Goal: Task Accomplishment & Management: Complete application form

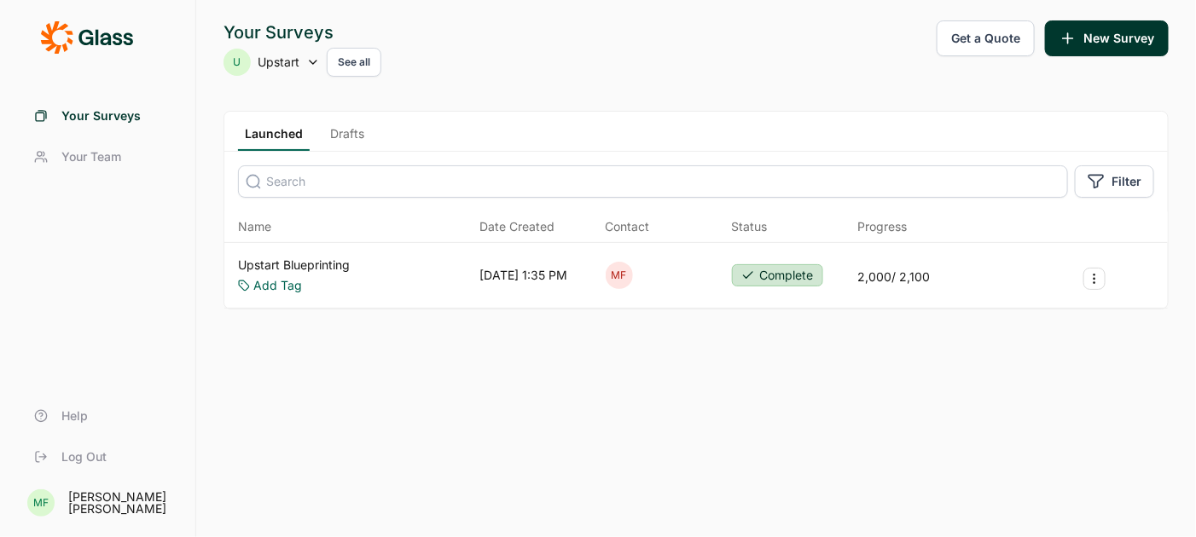
click at [328, 264] on link "Upstart Blueprinting" at bounding box center [294, 265] width 112 height 17
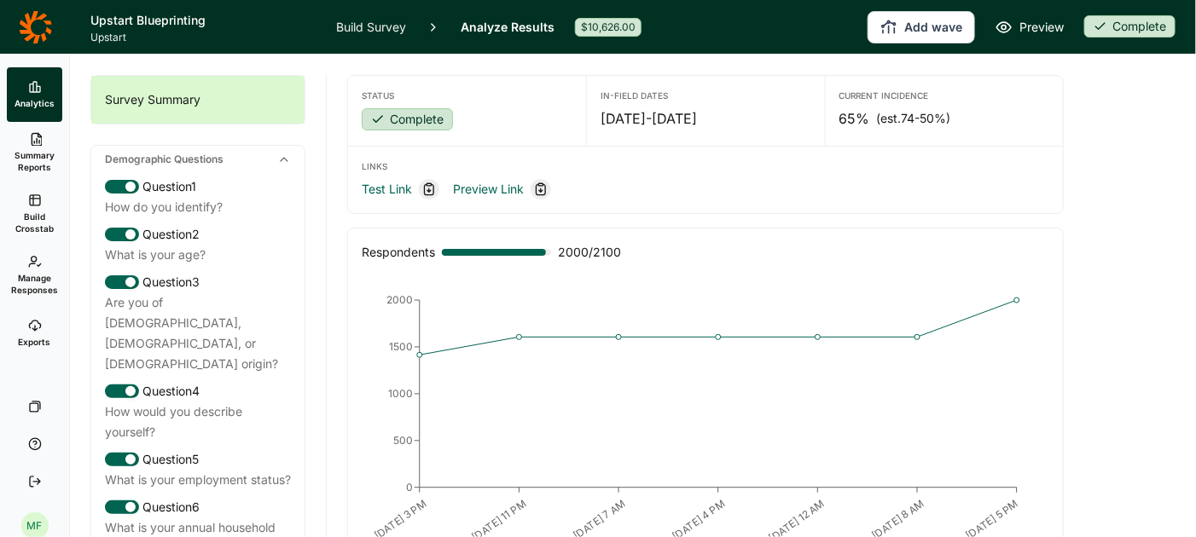
click at [906, 32] on button "Add wave" at bounding box center [920, 27] width 107 height 32
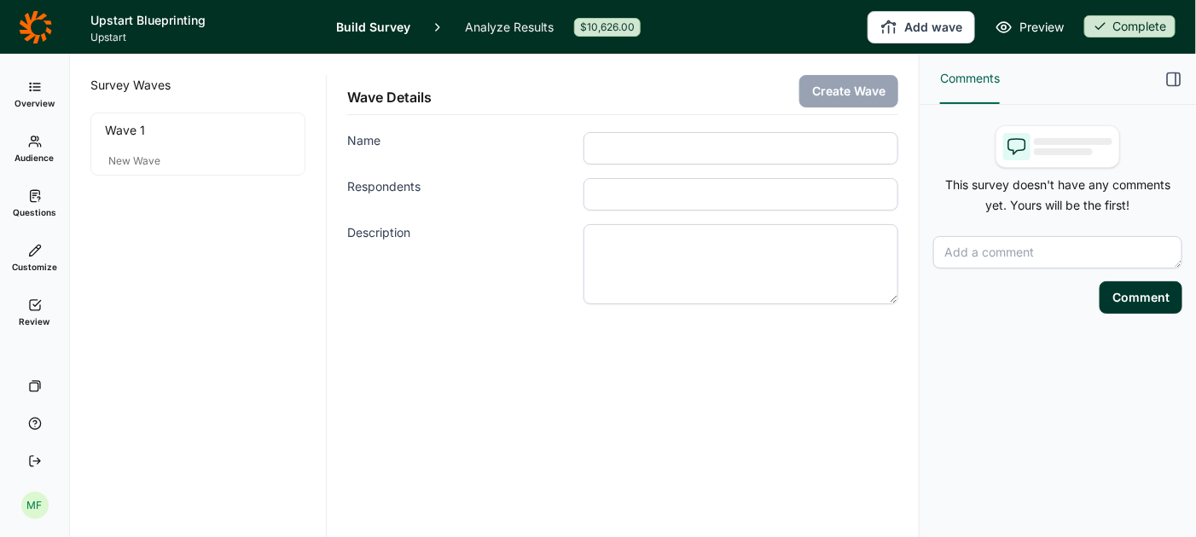
click at [721, 150] on input "Name" at bounding box center [740, 148] width 315 height 32
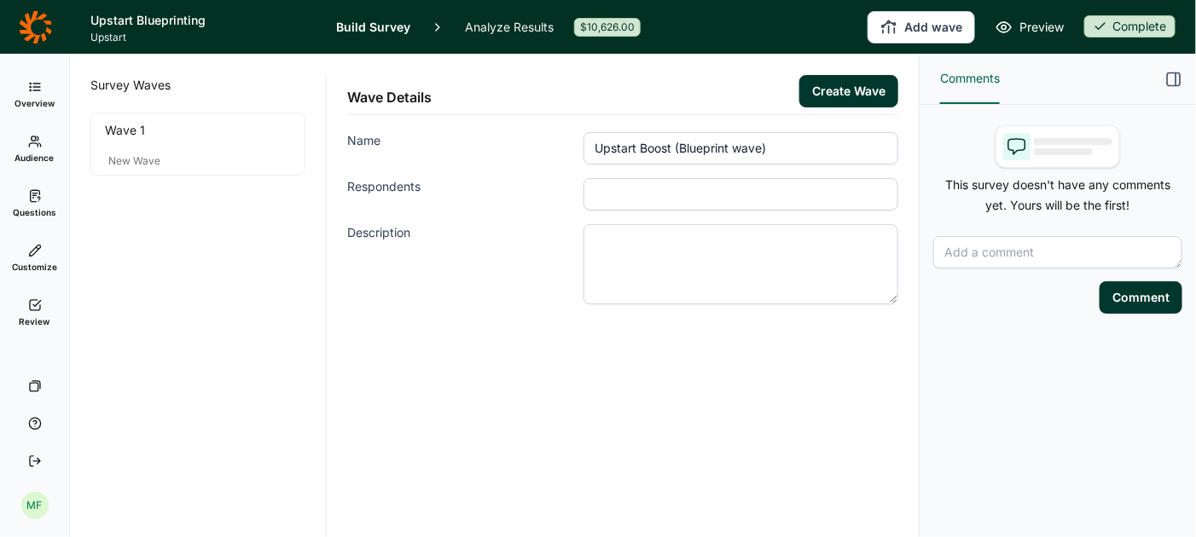
type input "Upstart Boost (Blueprint wave)"
click at [704, 196] on input "Respondents" at bounding box center [740, 194] width 315 height 32
click at [744, 193] on input "Respondents" at bounding box center [740, 194] width 315 height 32
click at [752, 257] on textarea "Description" at bounding box center [740, 264] width 315 height 80
click at [697, 185] on input "Respondents" at bounding box center [740, 194] width 315 height 32
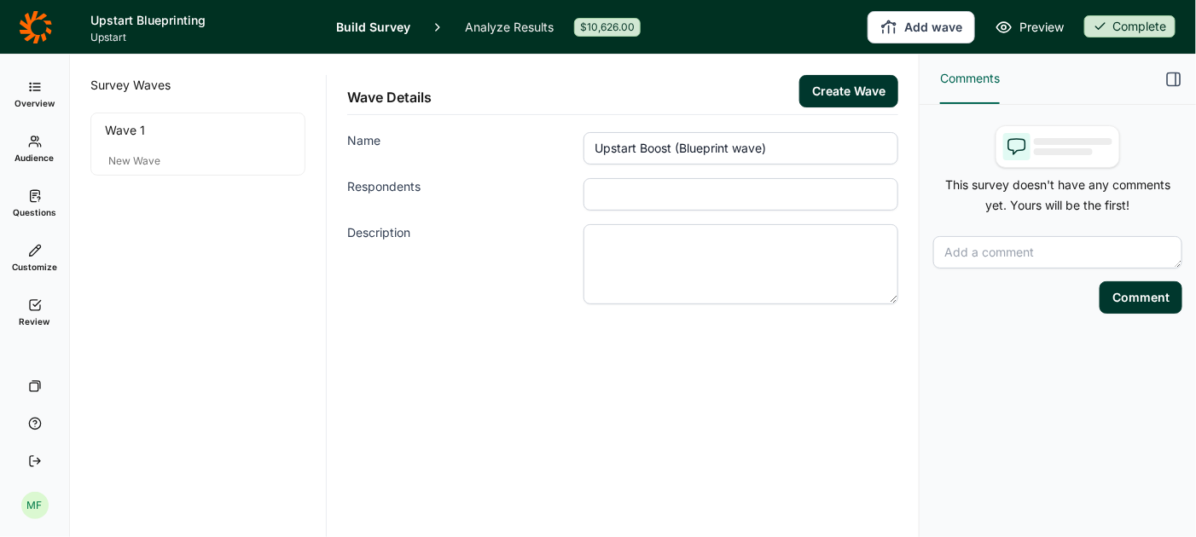
click at [649, 245] on textarea "Description" at bounding box center [740, 264] width 315 height 80
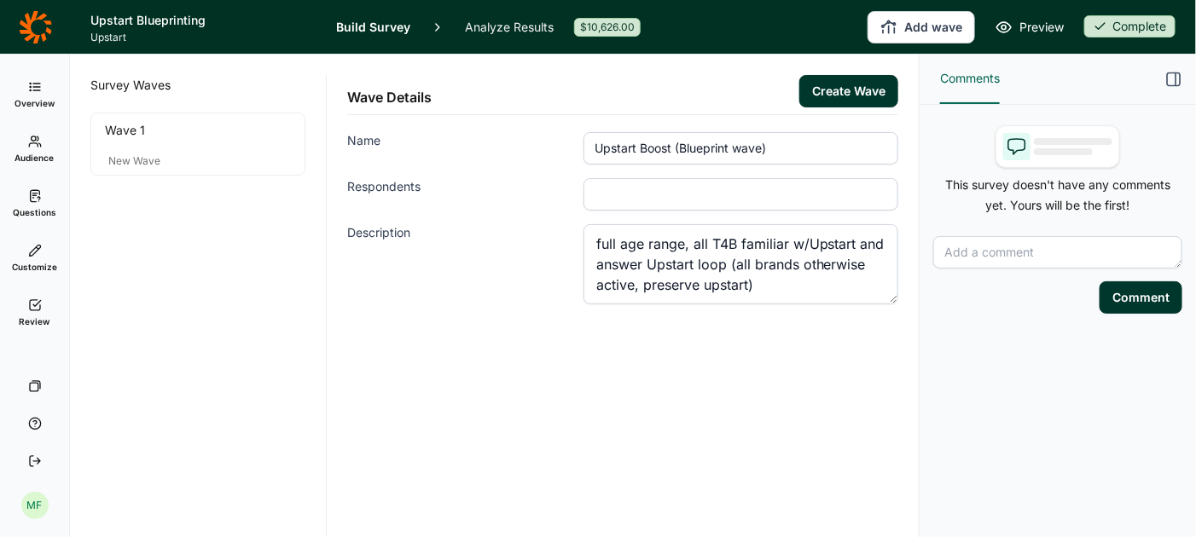
type textarea "full age range, all T4B familiar w/Upstart and answer Upstart loop (all brands …"
click at [853, 88] on button "Create Wave" at bounding box center [848, 91] width 99 height 32
type input "387"
click at [851, 88] on button "Create Wave" at bounding box center [848, 91] width 99 height 32
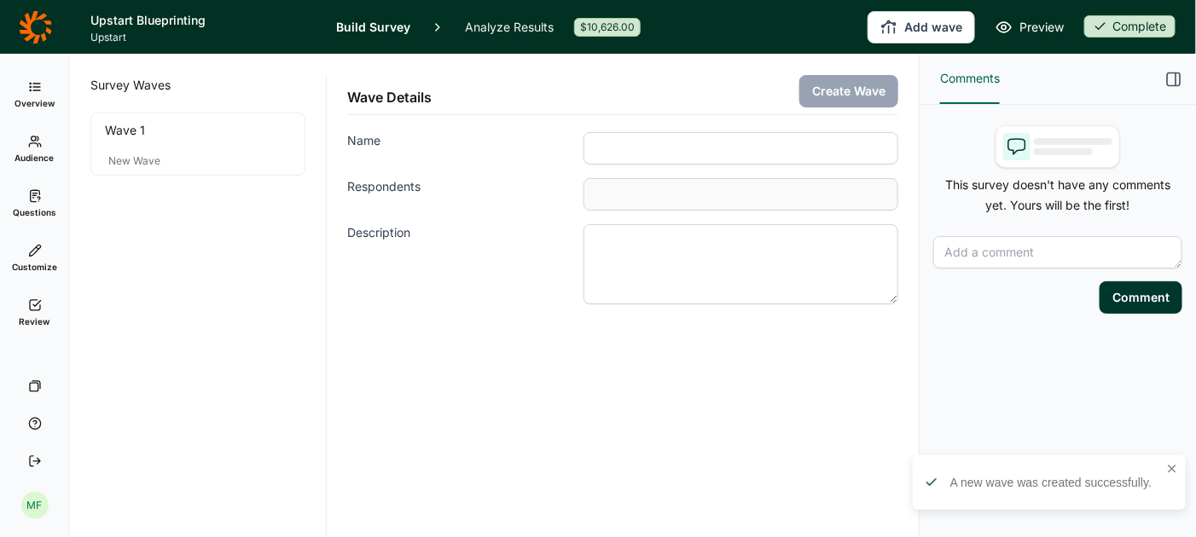
type input "Upstart Boost (Blueprint wave)"
type input "387"
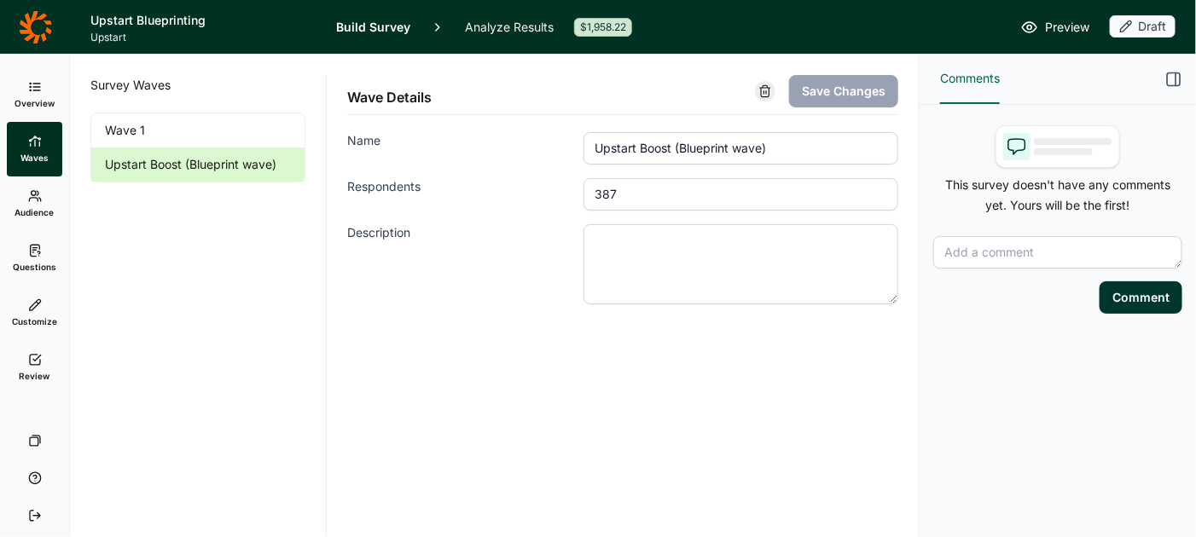
click at [521, 23] on link "Analyze Results" at bounding box center [509, 27] width 89 height 54
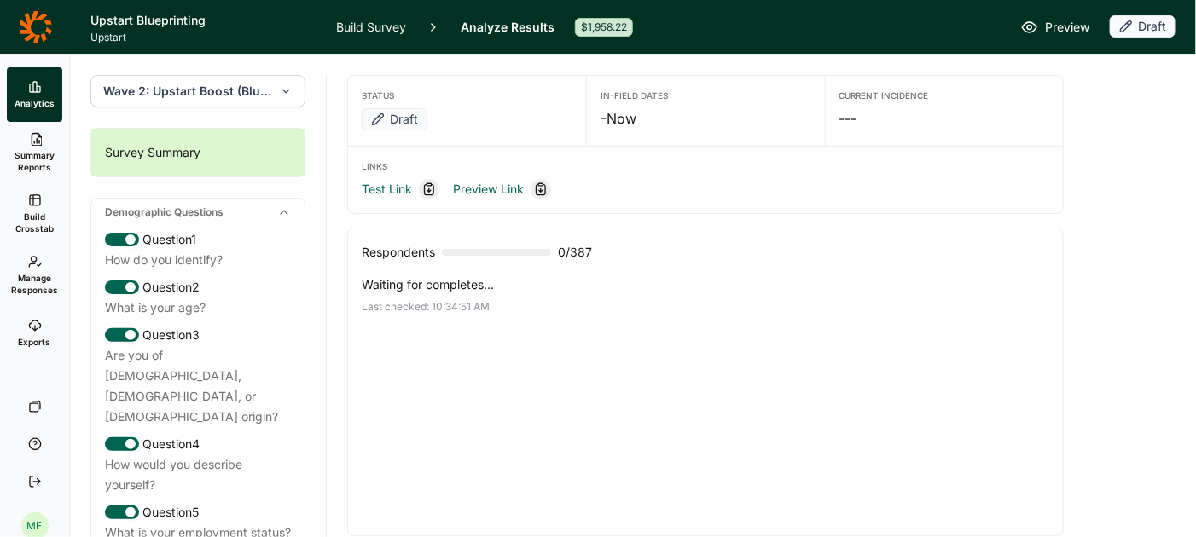
click at [289, 90] on use "button" at bounding box center [286, 91] width 6 height 3
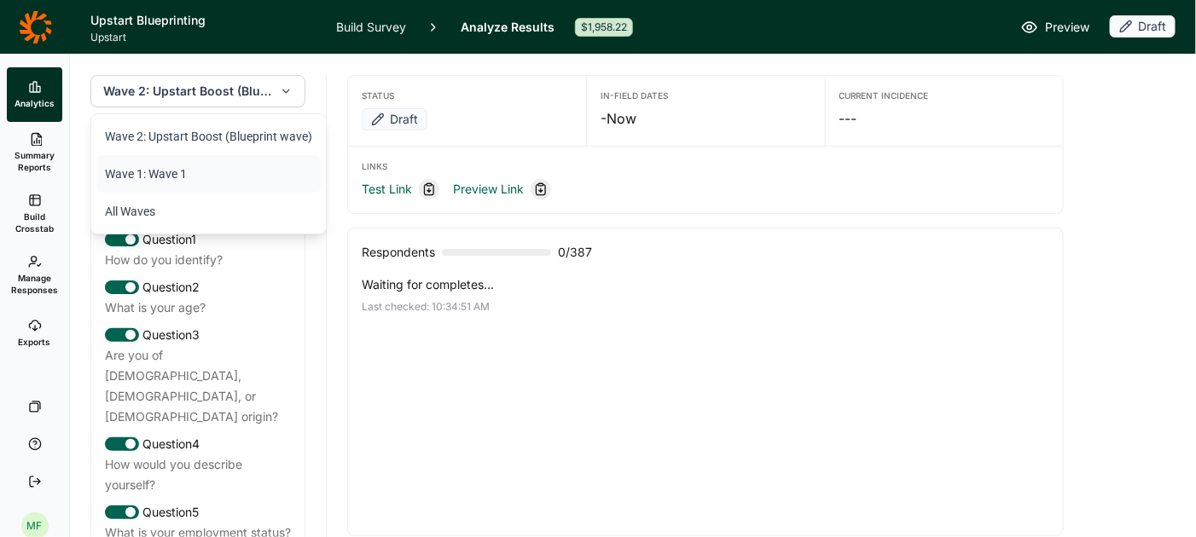
click at [223, 171] on li "Wave 1: Wave 1" at bounding box center [208, 174] width 224 height 38
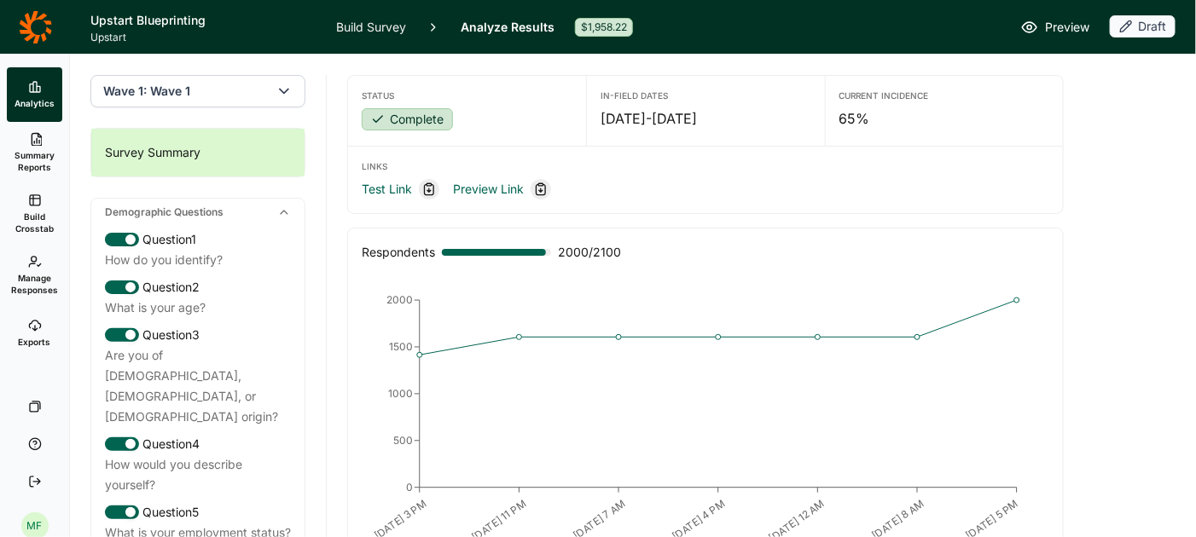
click at [285, 92] on use "button" at bounding box center [284, 92] width 9 height 4
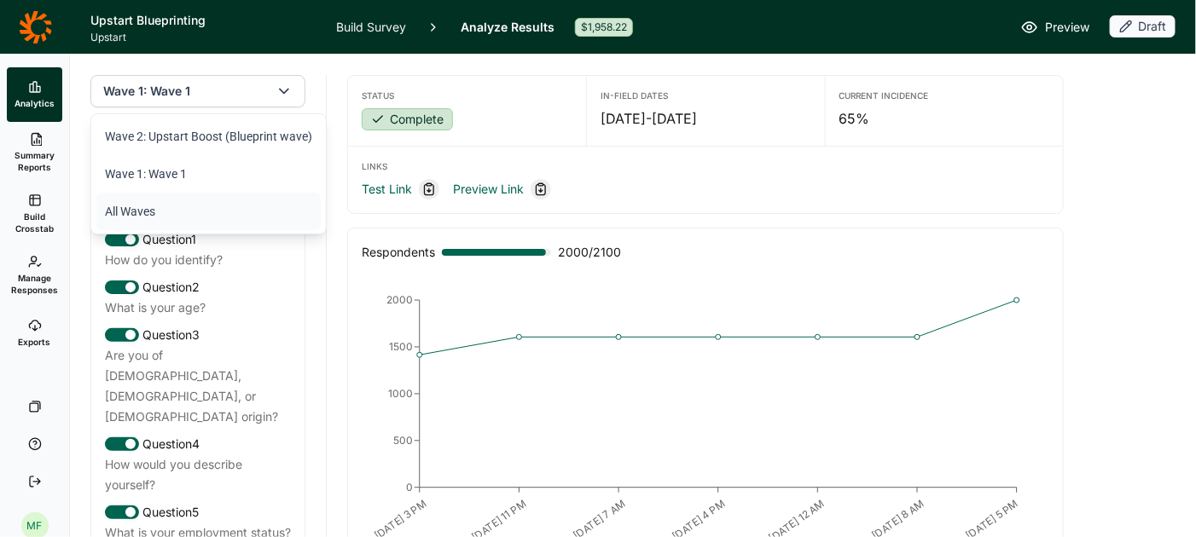
click at [137, 211] on li "All Waves" at bounding box center [208, 212] width 224 height 38
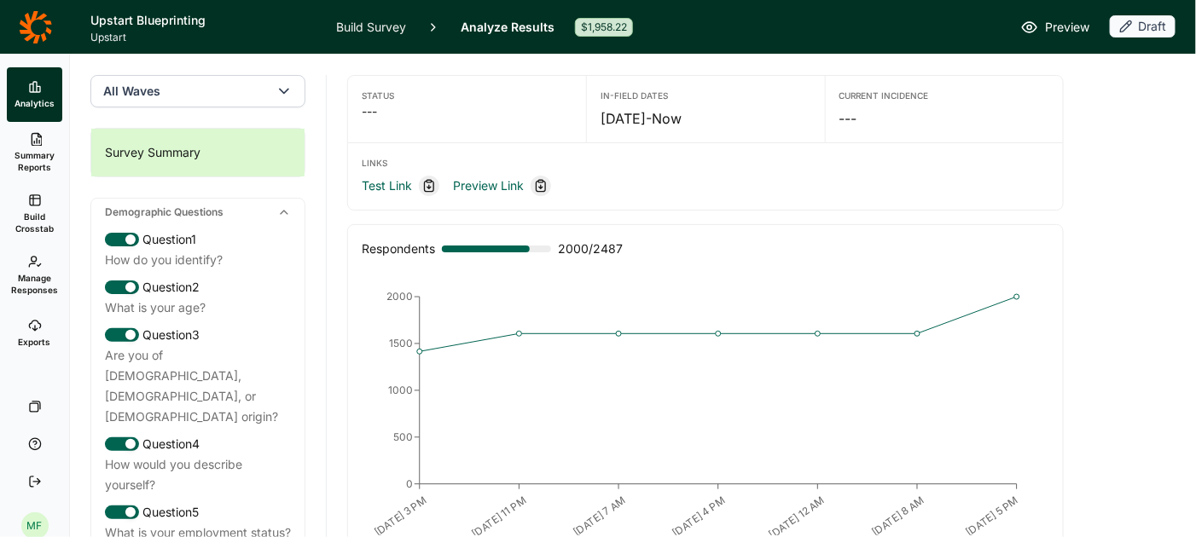
click at [287, 90] on use "button" at bounding box center [284, 92] width 9 height 4
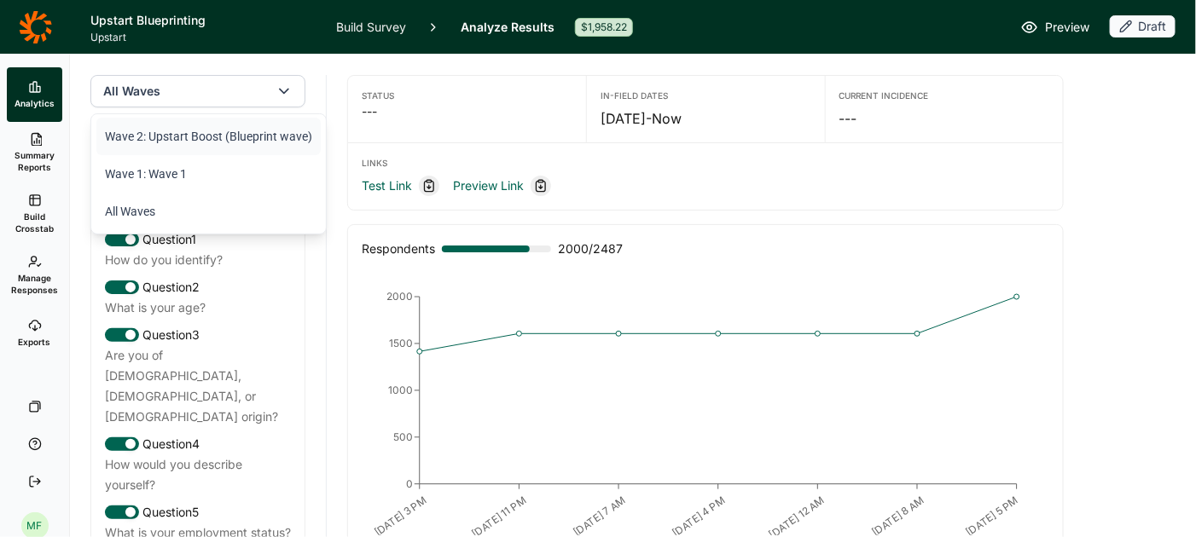
click at [254, 131] on li "Wave 2: Upstart Boost (Blueprint wave)" at bounding box center [208, 137] width 224 height 38
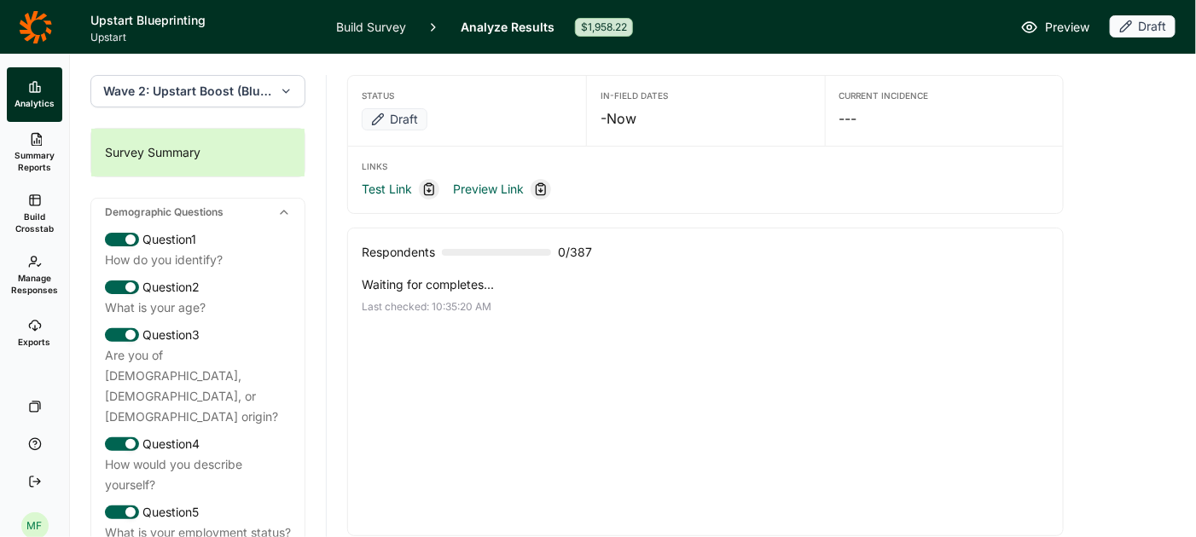
click at [370, 30] on link "Build Survey" at bounding box center [371, 27] width 70 height 54
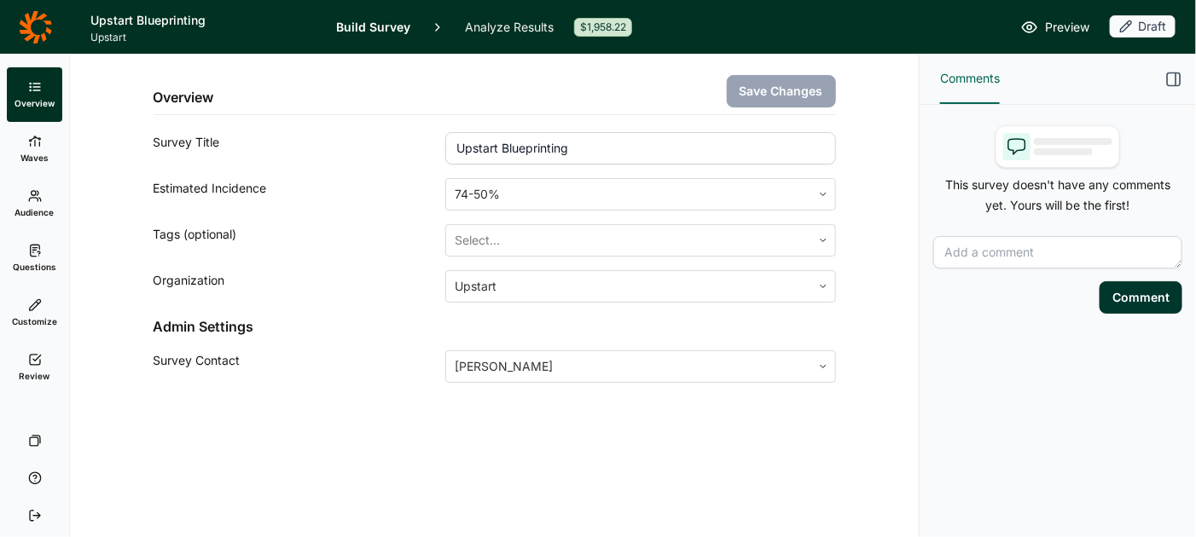
click at [35, 261] on span "Questions" at bounding box center [34, 267] width 43 height 12
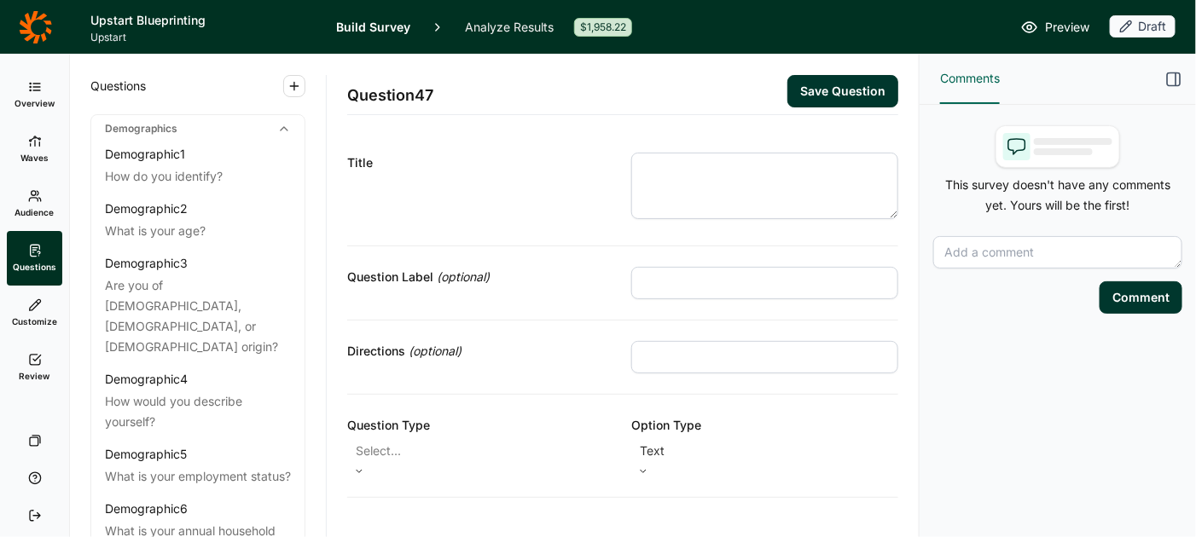
click at [36, 206] on span "Audience" at bounding box center [34, 212] width 39 height 12
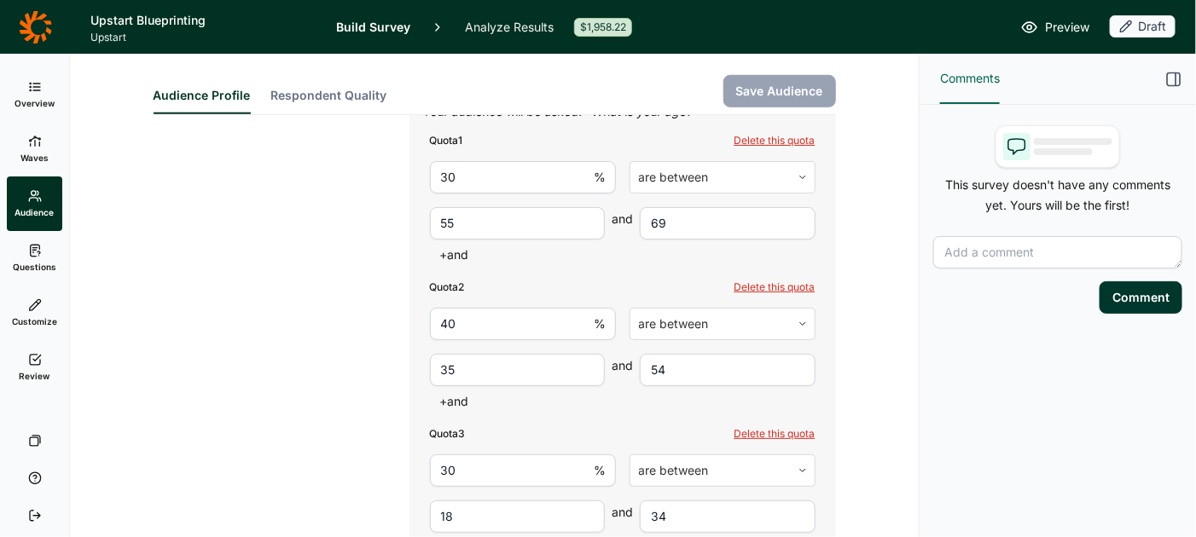
scroll to position [779, 0]
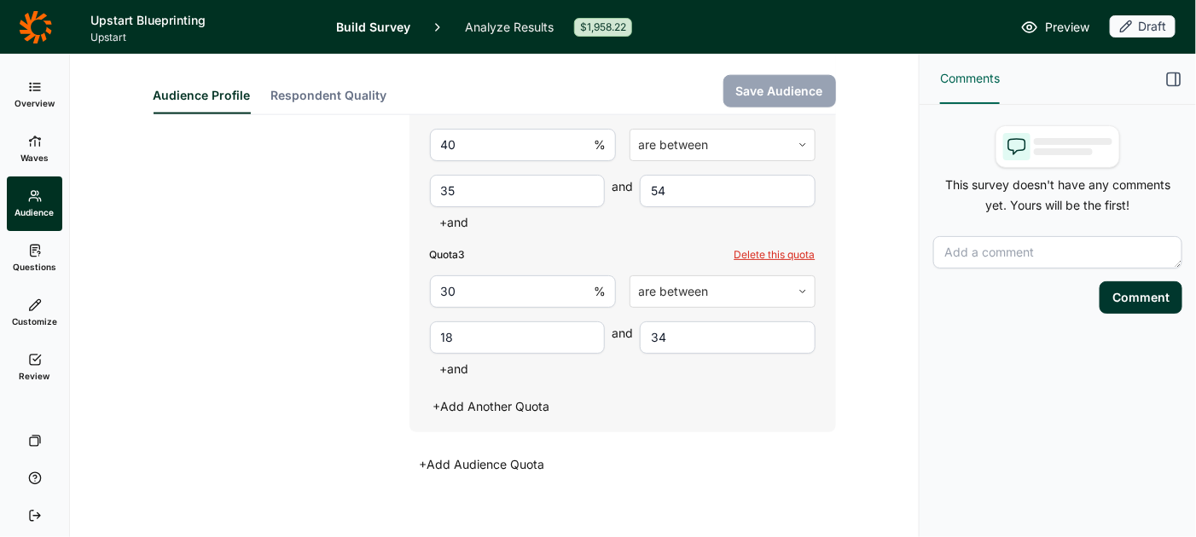
click at [33, 263] on span "Questions" at bounding box center [34, 267] width 43 height 12
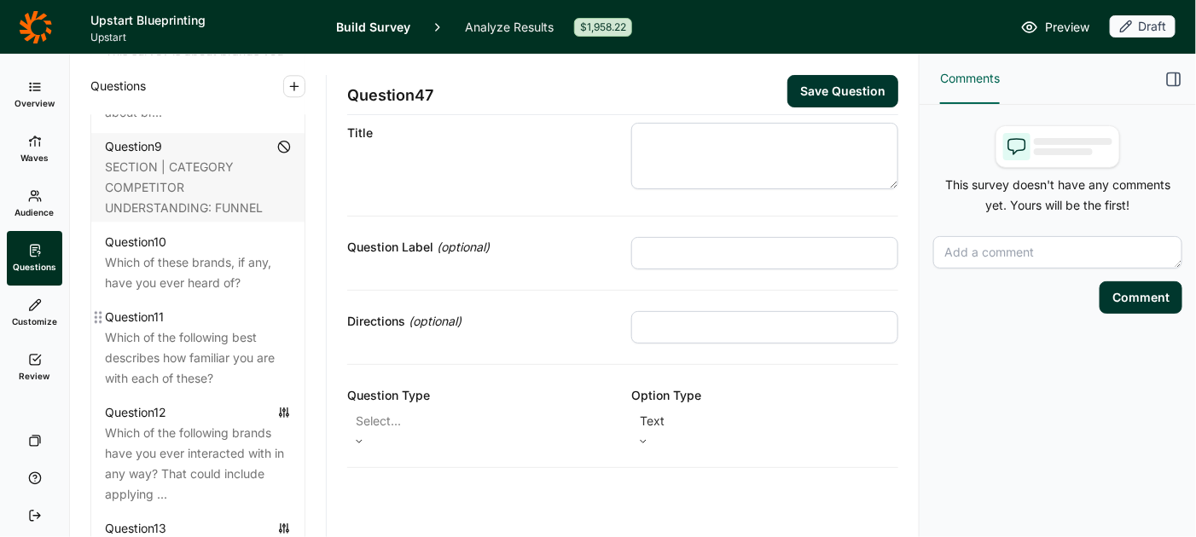
scroll to position [1608, 0]
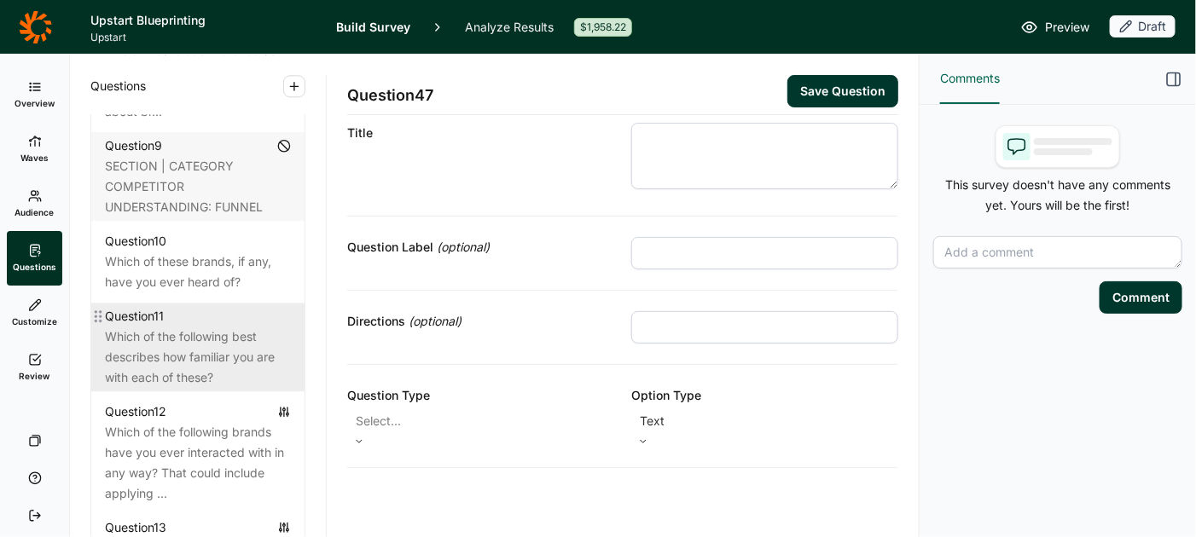
click at [208, 335] on div "Which of the following best describes how familiar you are with each of these?" at bounding box center [198, 357] width 186 height 61
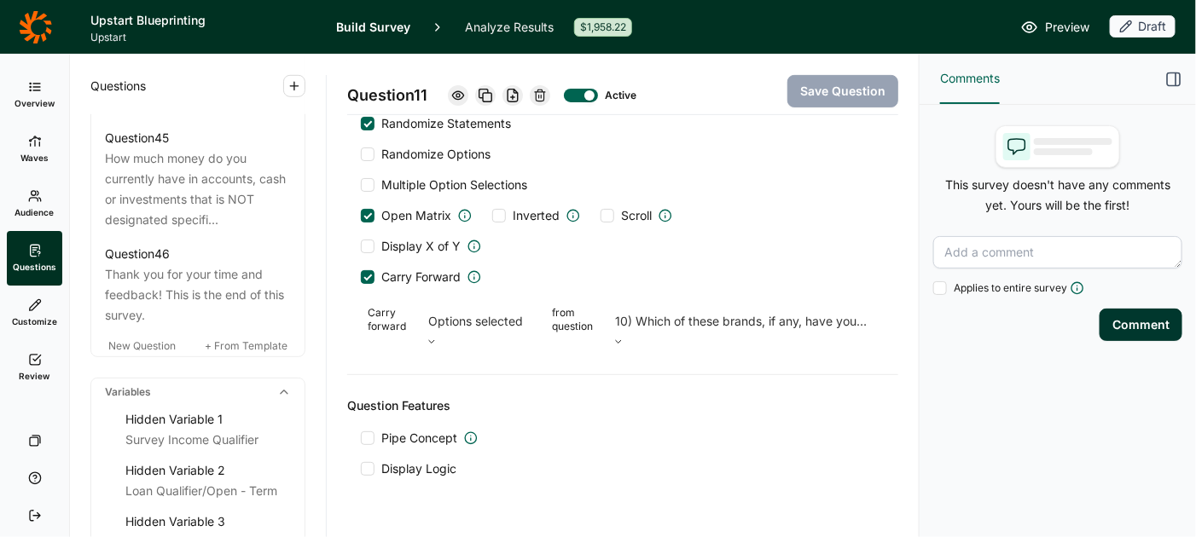
scroll to position [5517, 0]
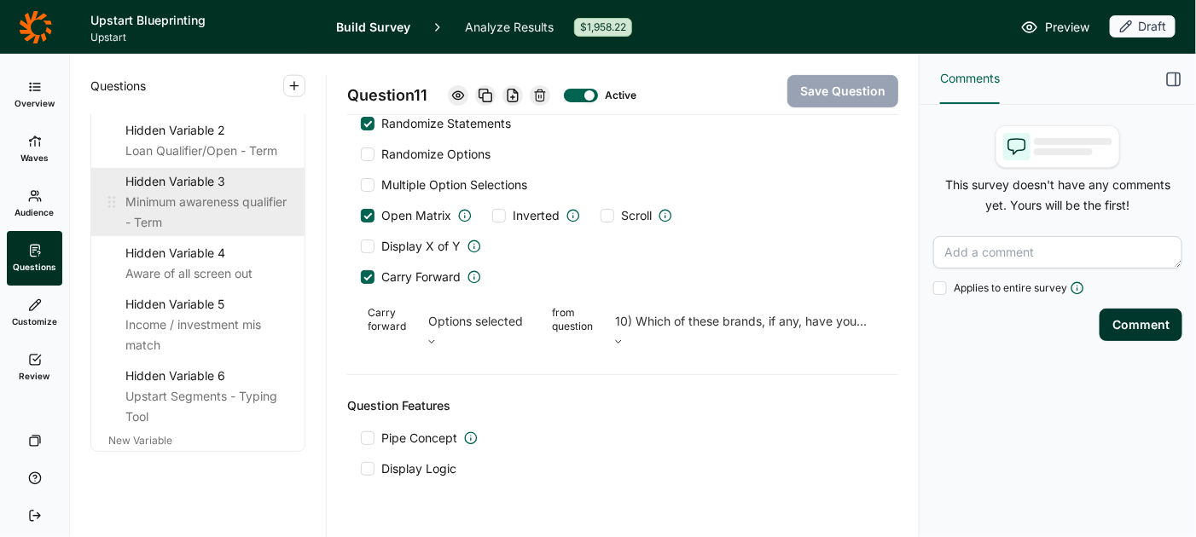
click at [226, 192] on div "Minimum awareness qualifier - Term" at bounding box center [207, 212] width 165 height 41
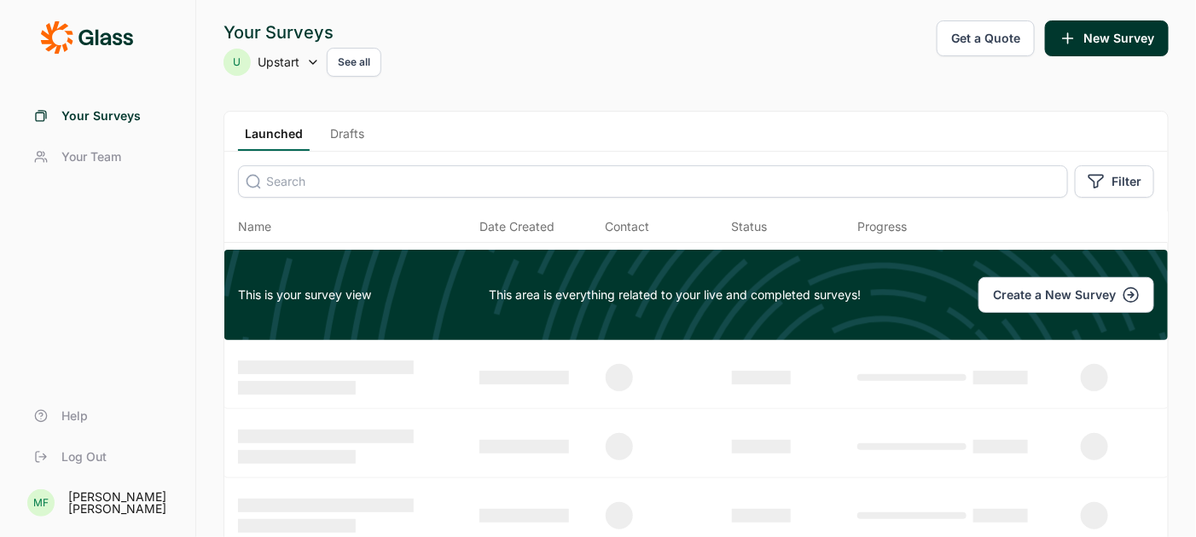
click at [352, 134] on link "Drafts" at bounding box center [347, 138] width 48 height 26
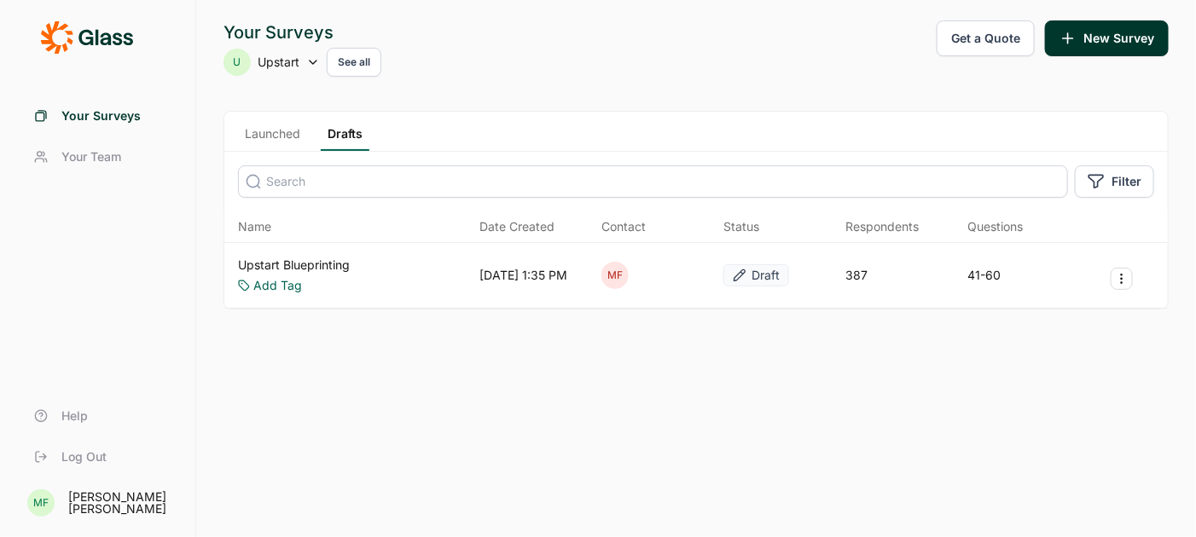
click at [333, 264] on link "Upstart Blueprinting" at bounding box center [294, 265] width 112 height 17
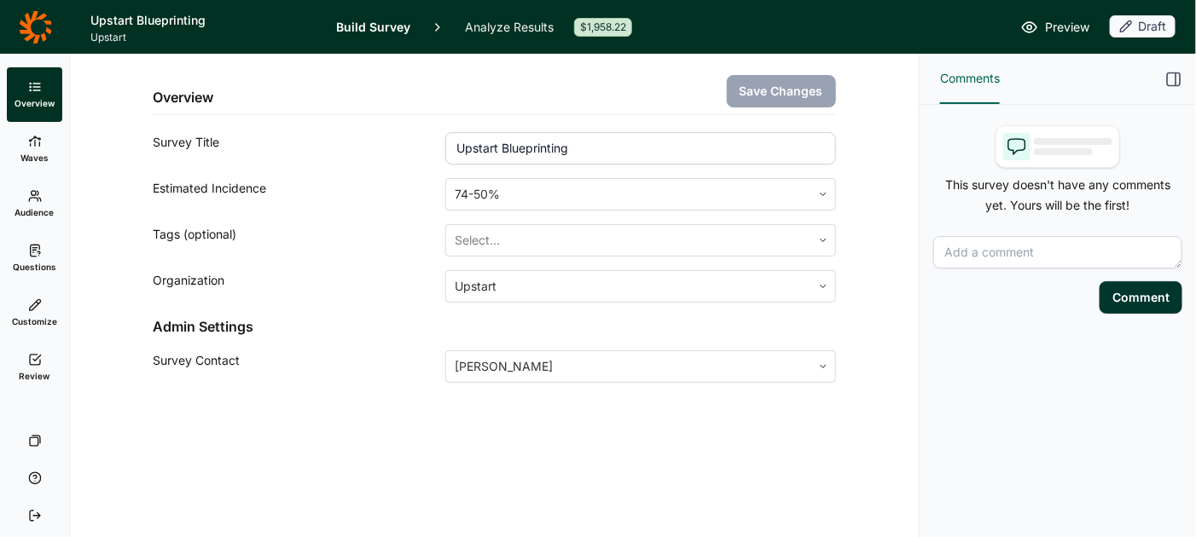
click at [38, 139] on use at bounding box center [34, 140] width 11 height 9
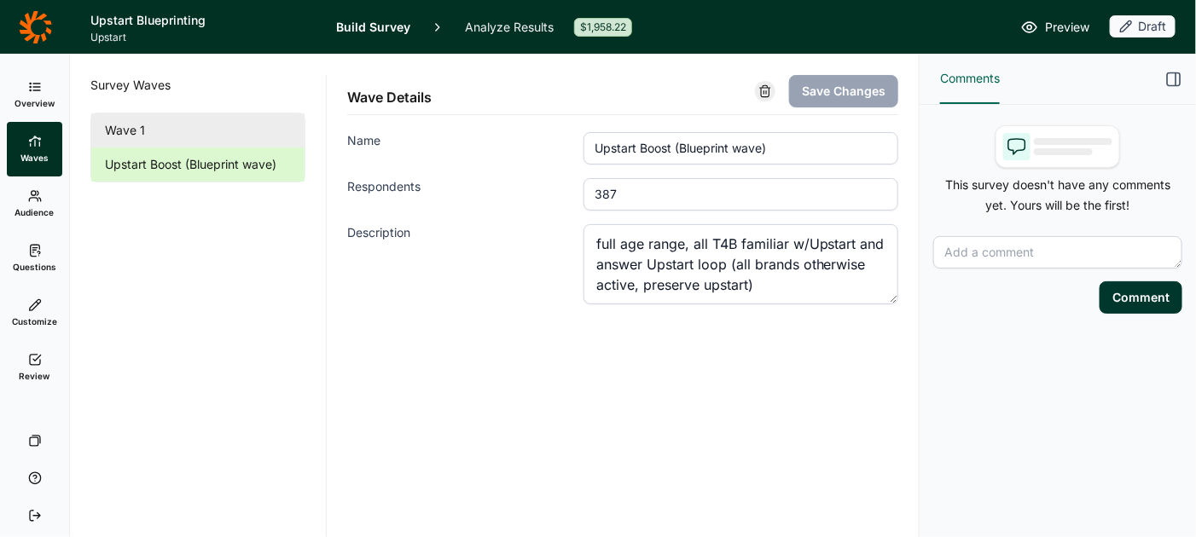
click at [141, 121] on link "Wave 1" at bounding box center [197, 130] width 213 height 34
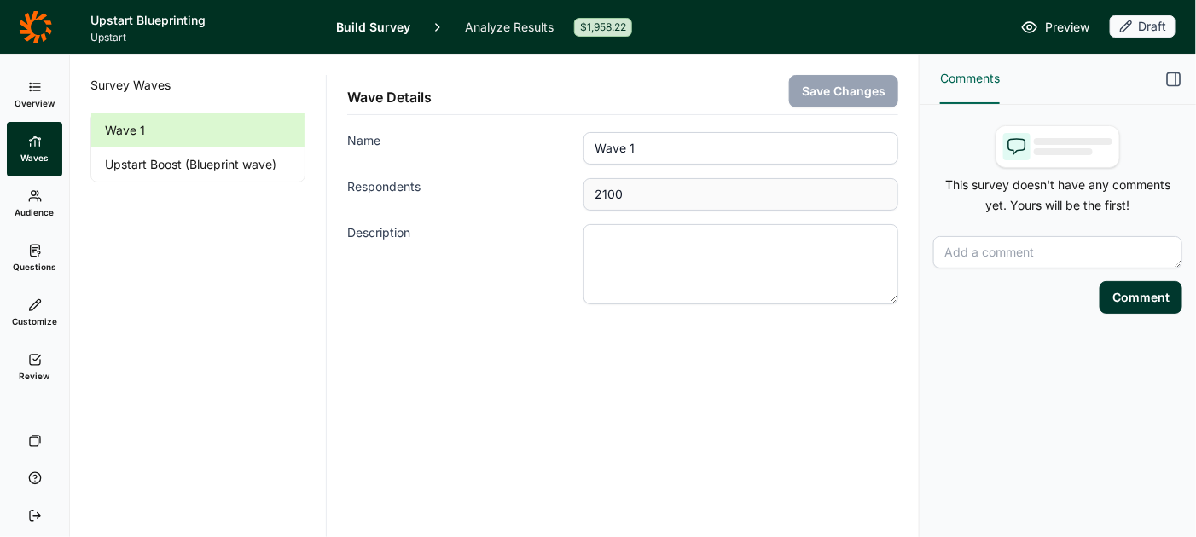
click at [498, 26] on link "Analyze Results" at bounding box center [509, 27] width 89 height 54
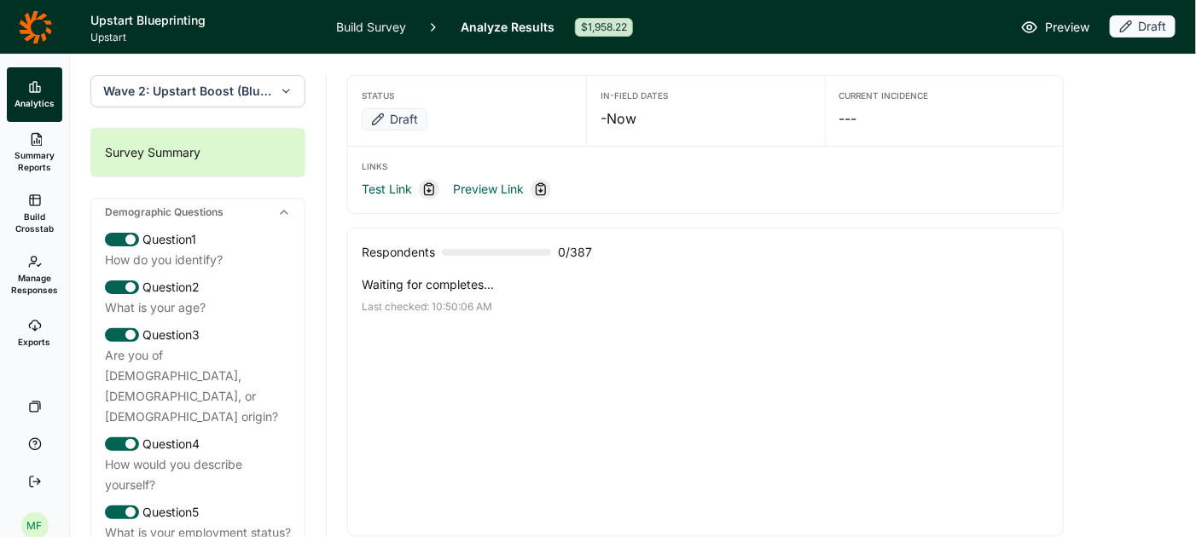
click at [287, 90] on icon "button" at bounding box center [286, 91] width 13 height 17
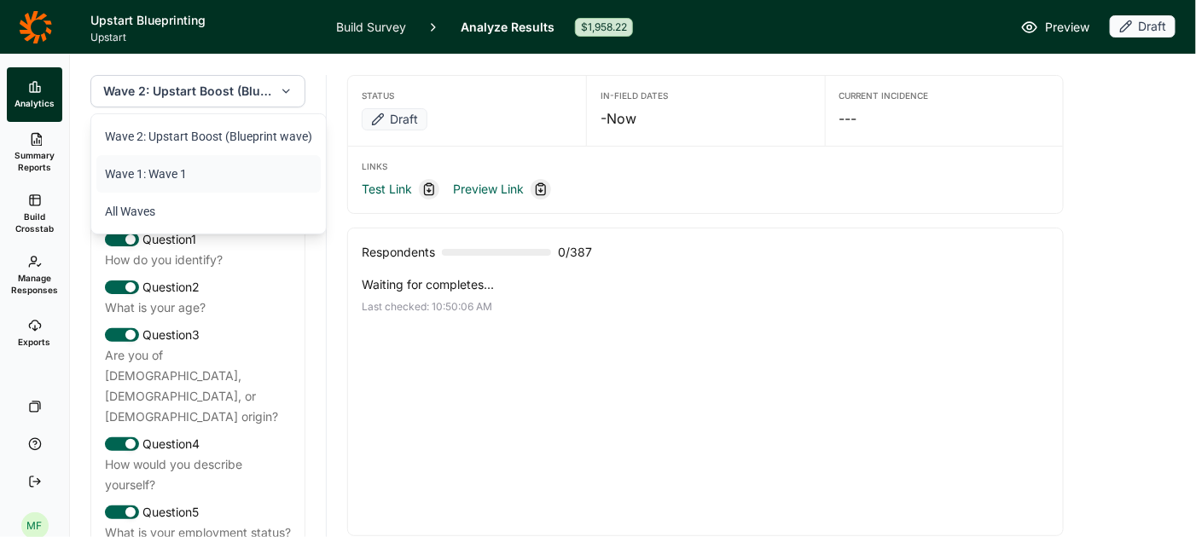
click at [179, 171] on li "Wave 1: Wave 1" at bounding box center [208, 174] width 224 height 38
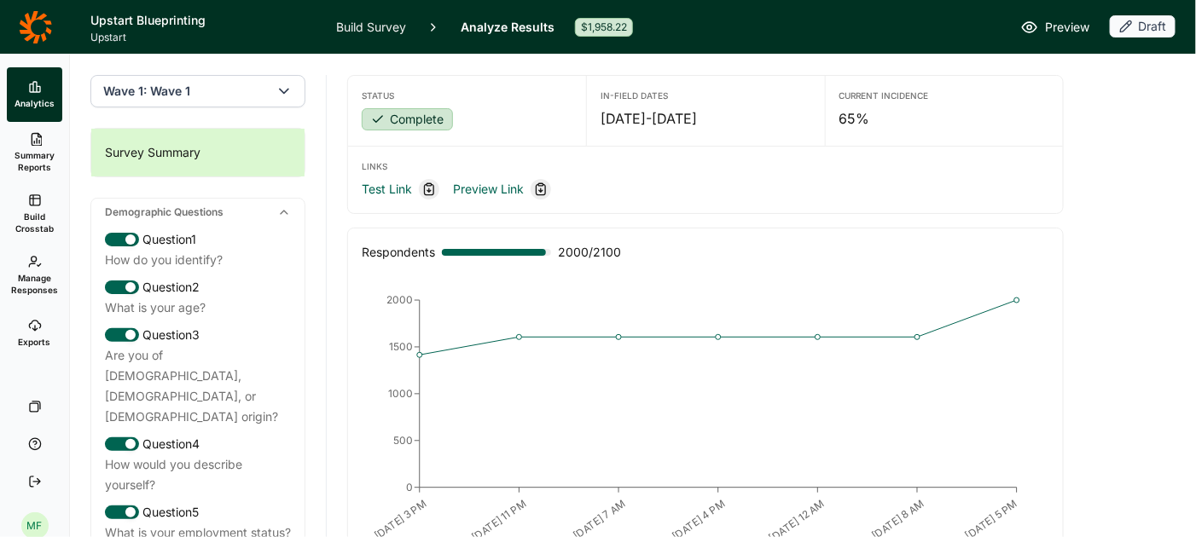
click at [278, 90] on icon "button" at bounding box center [283, 91] width 17 height 17
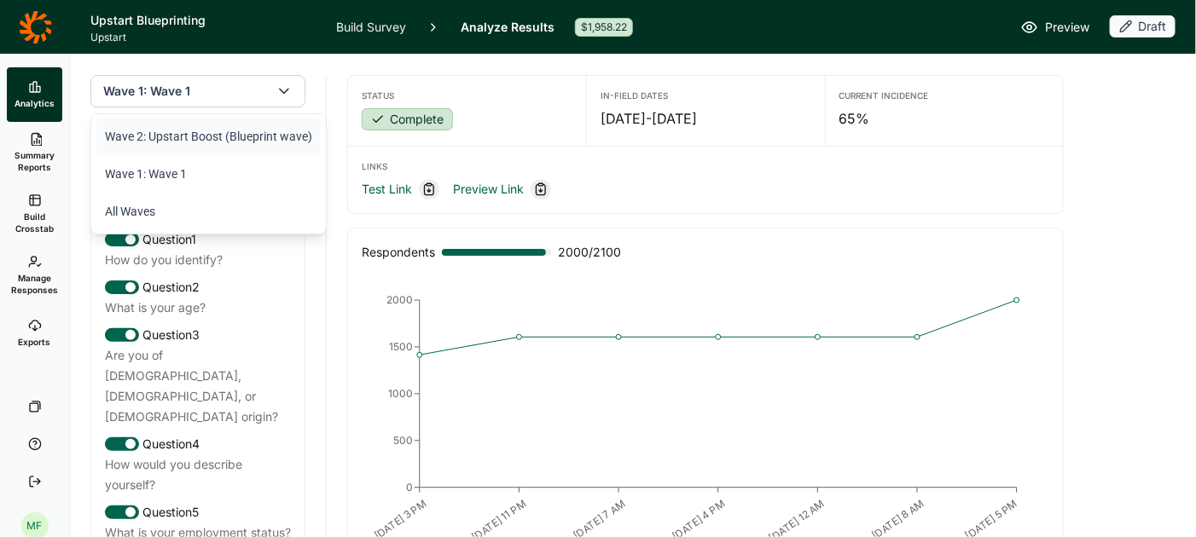
click at [211, 134] on li "Wave 2: Upstart Boost (Blueprint wave)" at bounding box center [208, 137] width 224 height 38
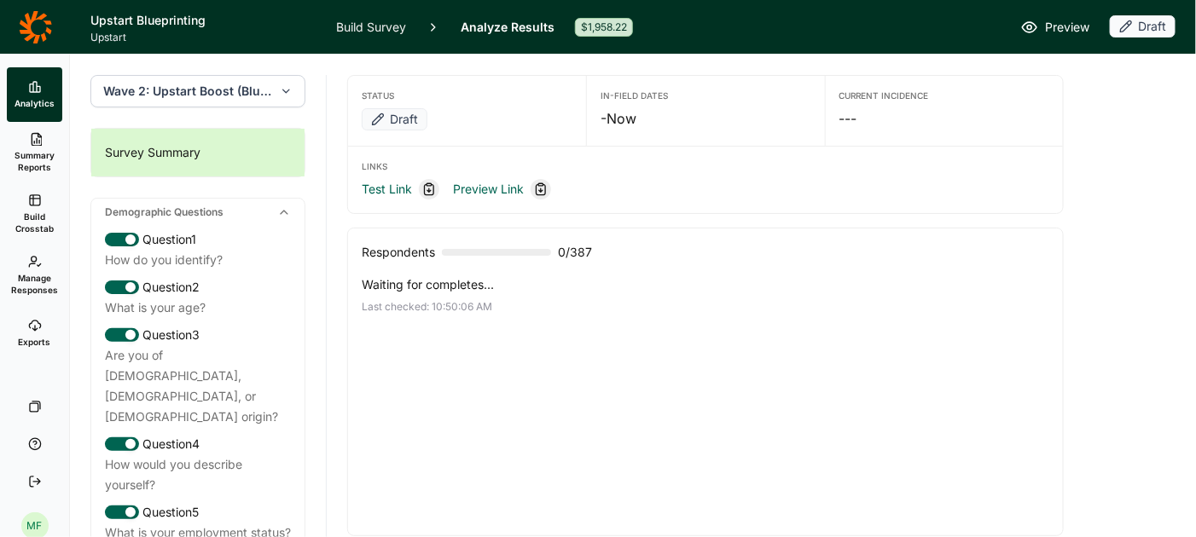
click at [368, 20] on link "Build Survey" at bounding box center [371, 27] width 70 height 54
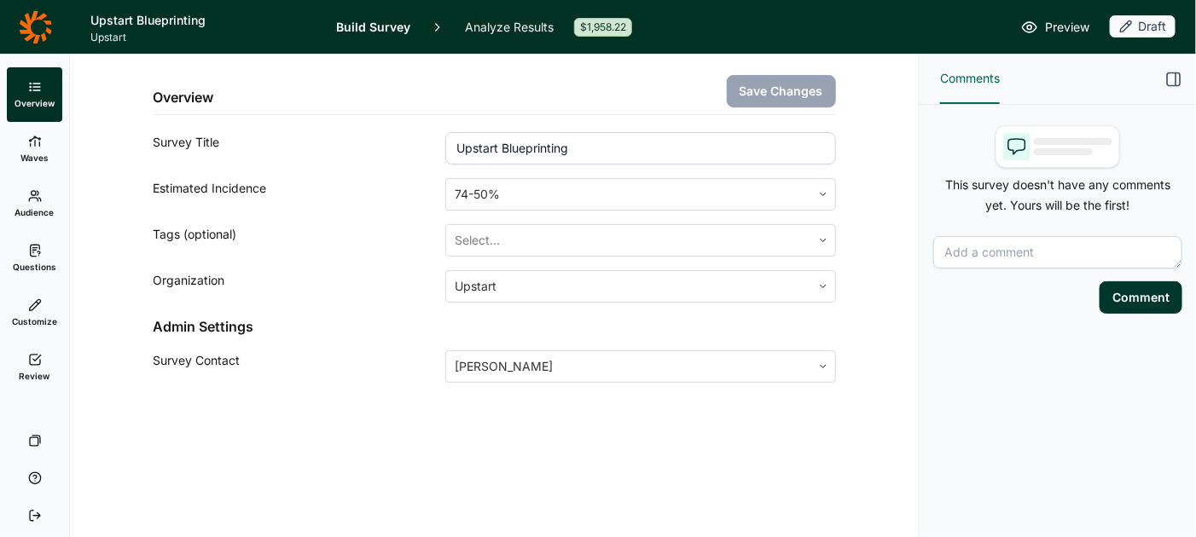
click at [36, 153] on span "Waves" at bounding box center [34, 158] width 28 height 12
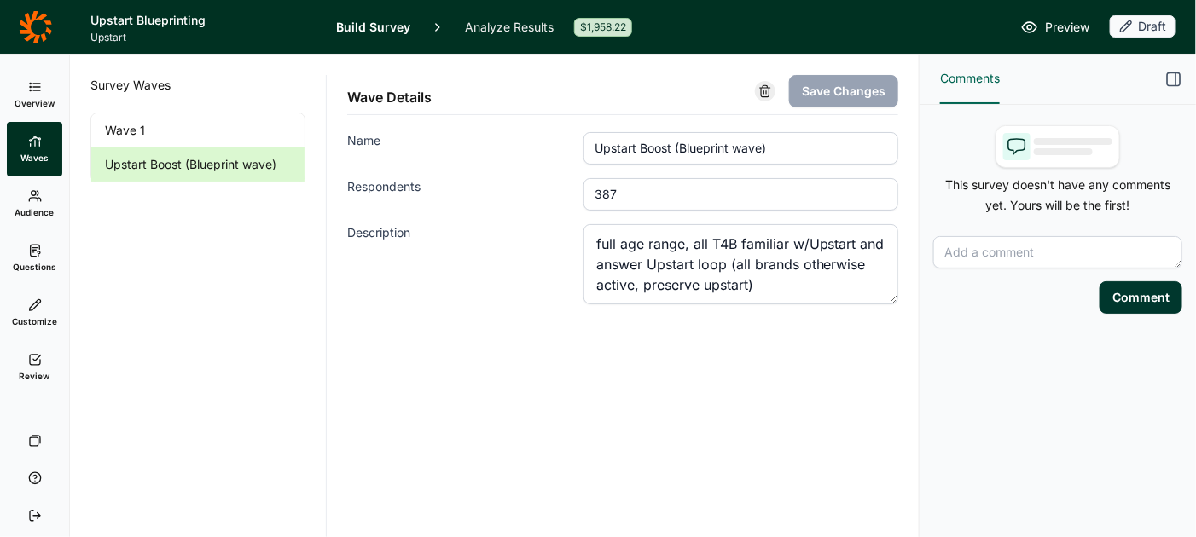
click at [38, 197] on icon at bounding box center [35, 196] width 14 height 14
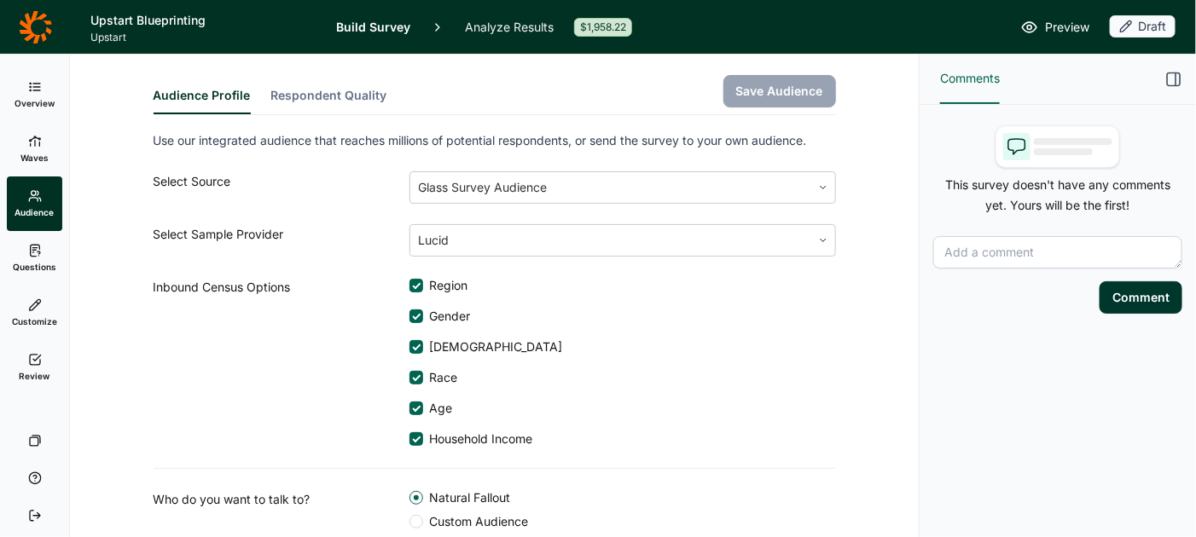
scroll to position [75, 0]
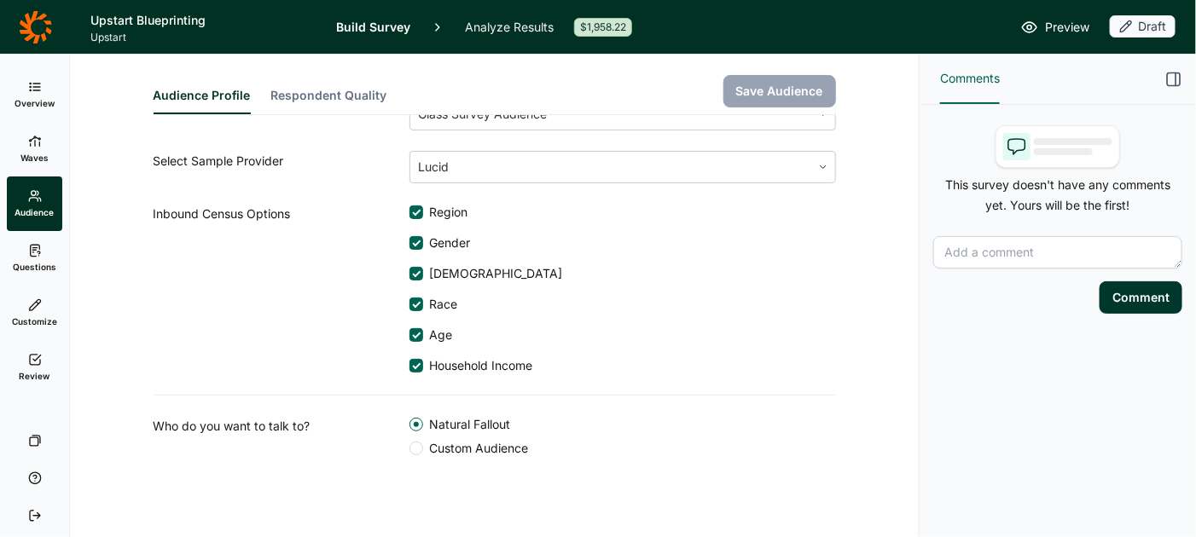
click at [418, 335] on div at bounding box center [416, 335] width 14 height 14
click at [409, 335] on input "Age" at bounding box center [409, 335] width 0 height 0
click at [416, 450] on div at bounding box center [416, 449] width 14 height 14
click at [409, 449] on input "Custom Audience" at bounding box center [409, 449] width 0 height 0
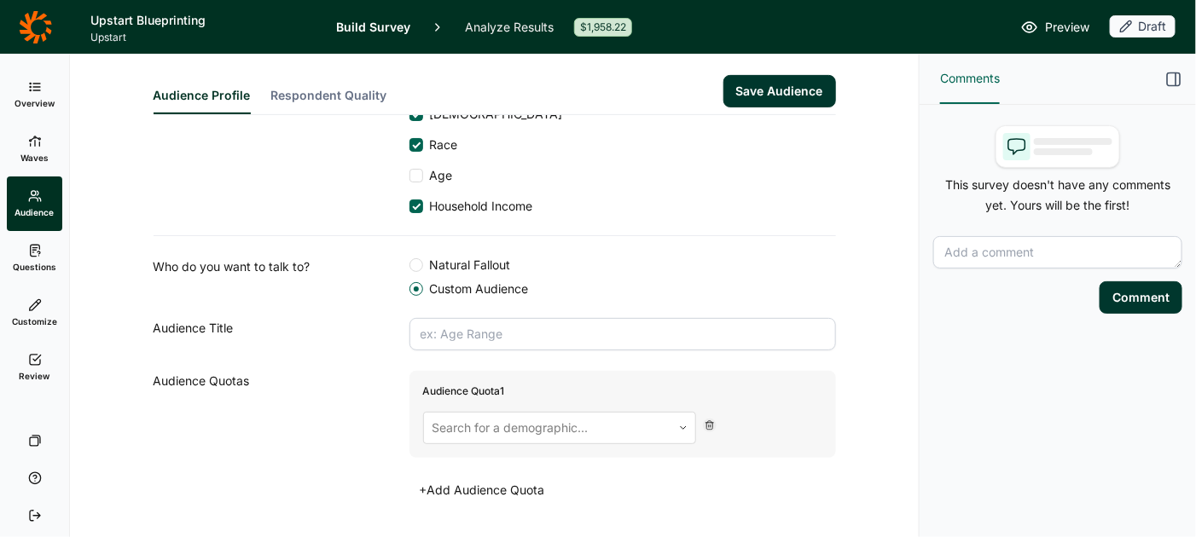
scroll to position [251, 0]
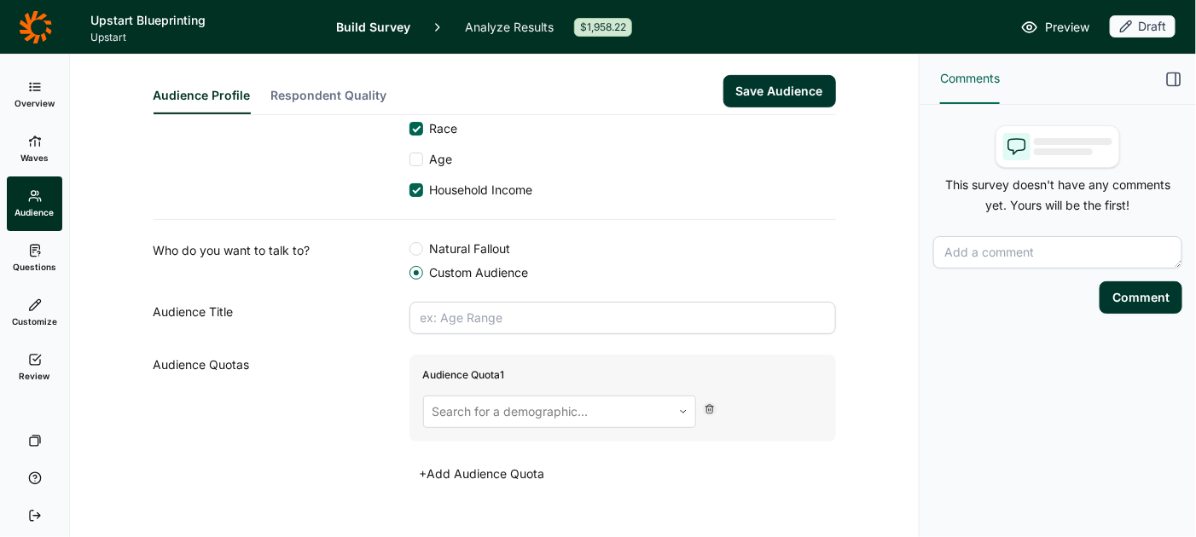
click at [486, 320] on input "text" at bounding box center [622, 318] width 426 height 32
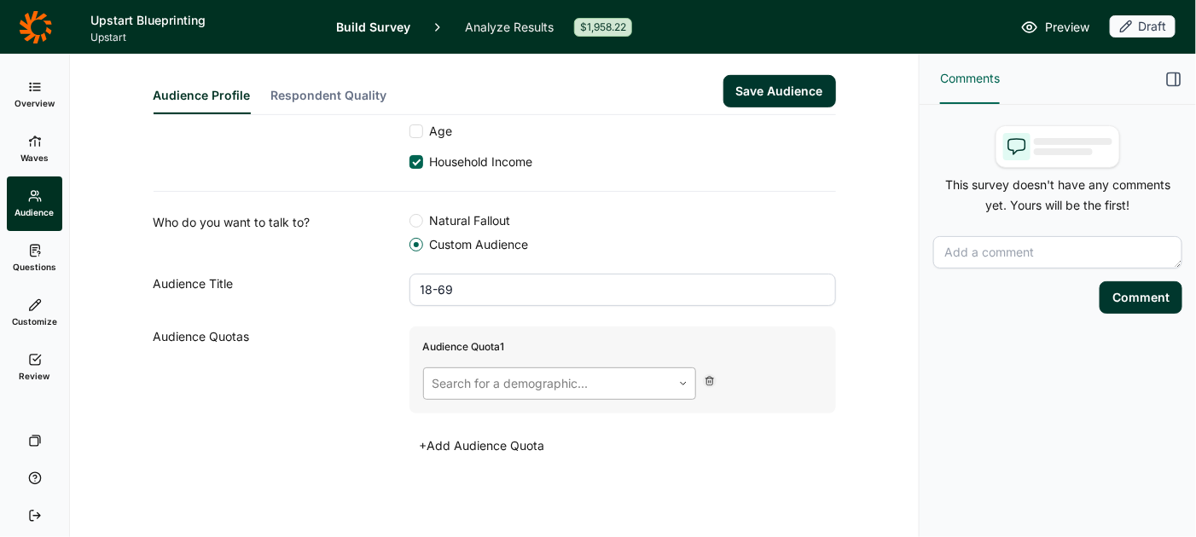
type input "18-69"
click at [551, 380] on div at bounding box center [547, 384] width 230 height 24
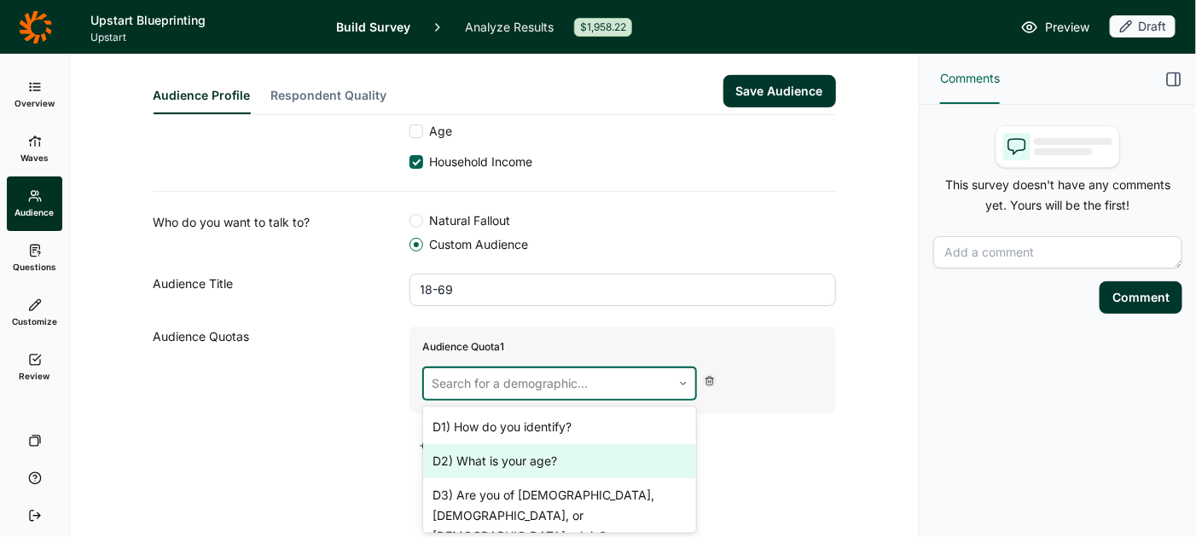
click at [531, 460] on div "D2) What is your age?" at bounding box center [559, 461] width 273 height 34
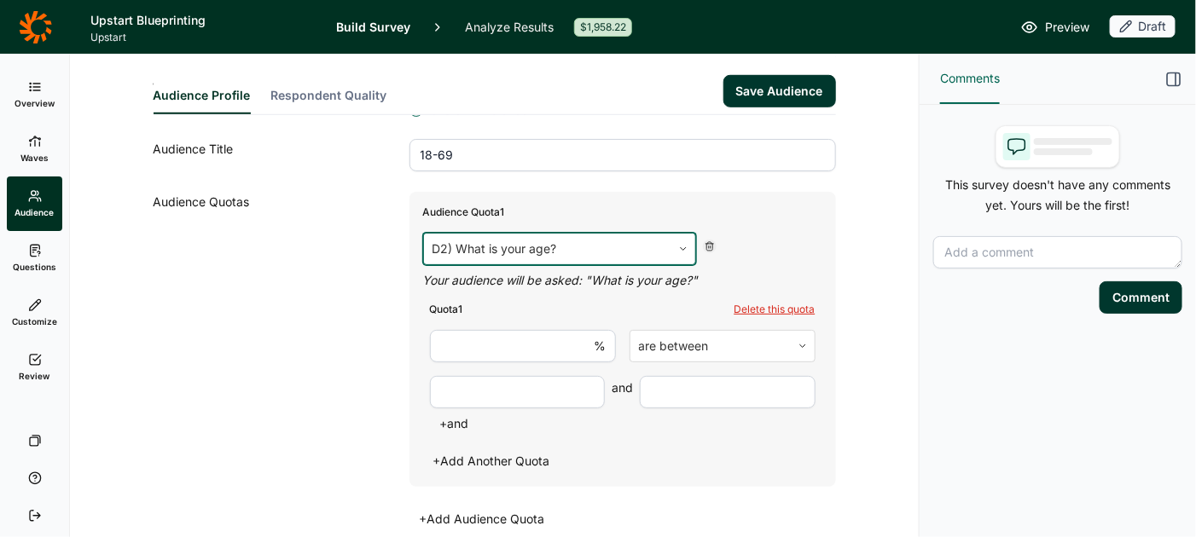
scroll to position [428, 0]
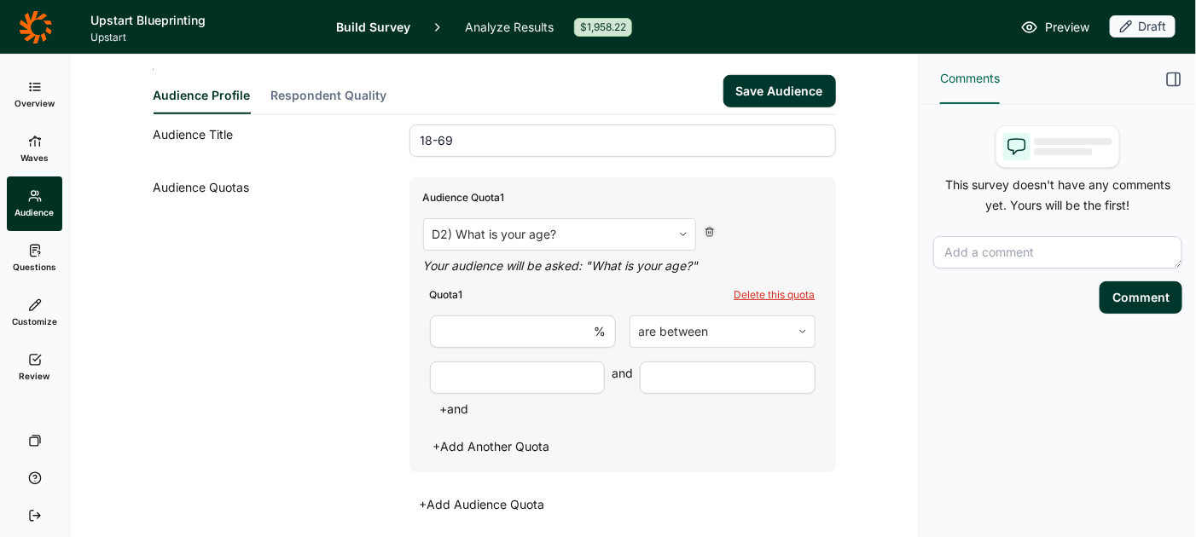
click at [560, 327] on input "number" at bounding box center [523, 332] width 186 height 32
type input "100"
click at [553, 379] on input "number" at bounding box center [518, 378] width 176 height 32
type input "18"
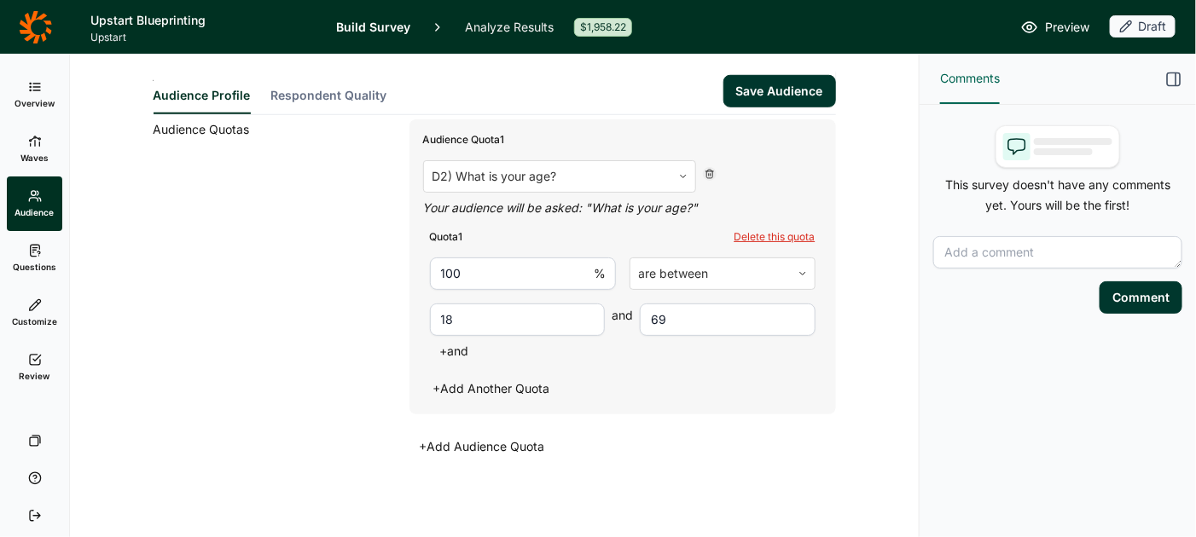
type input "69"
click at [757, 90] on button "Save Audience" at bounding box center [779, 91] width 113 height 32
click at [42, 255] on link "Questions" at bounding box center [34, 258] width 55 height 55
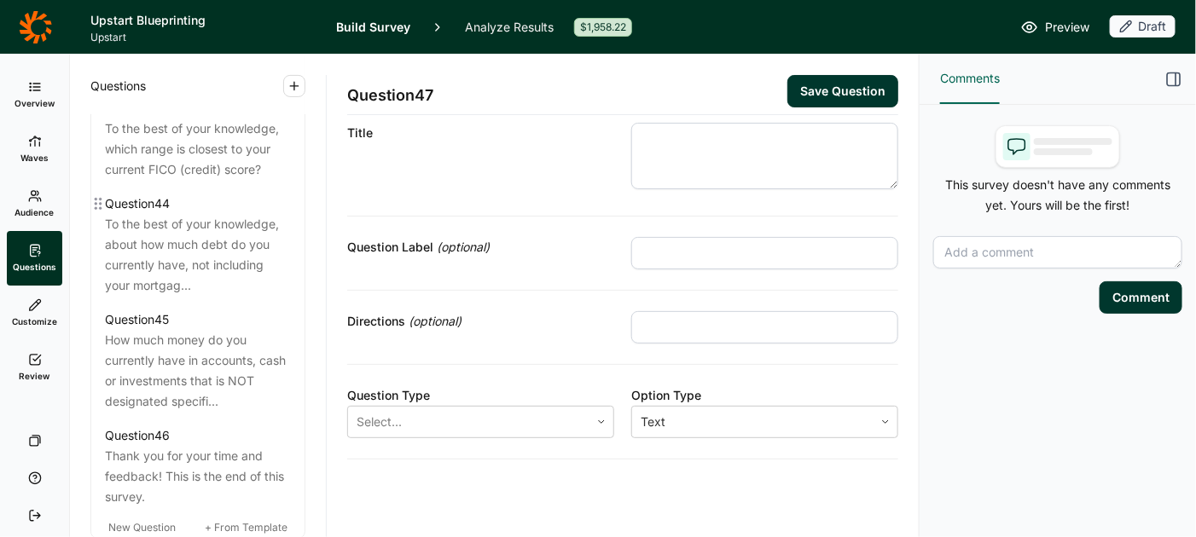
scroll to position [5589, 0]
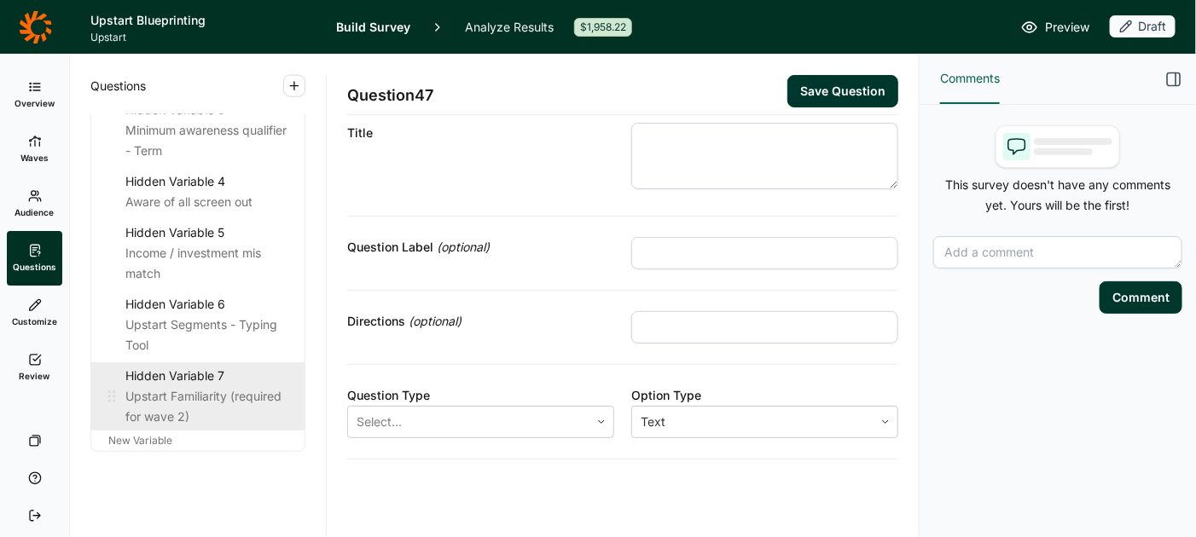
click at [182, 386] on div "Upstart Familiarity (required for wave 2)" at bounding box center [207, 406] width 165 height 41
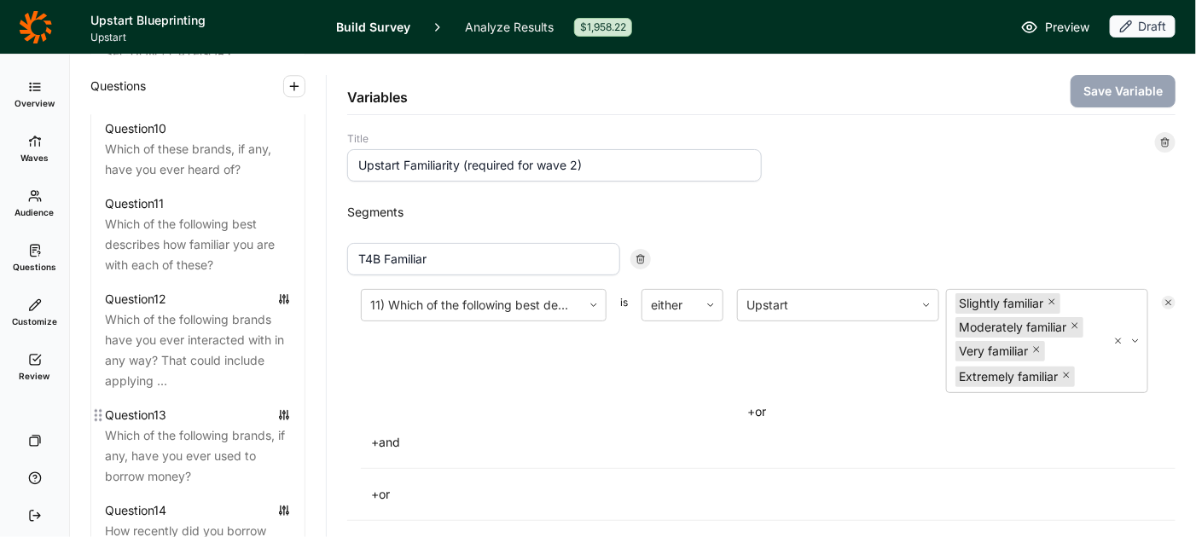
scroll to position [1682, 0]
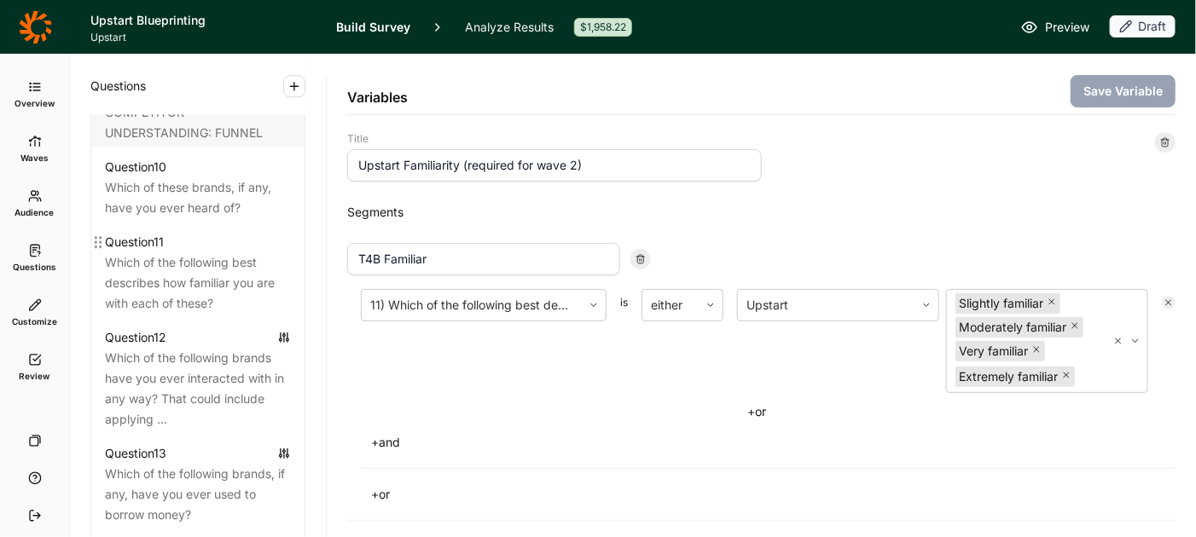
click at [156, 252] on div "Which of the following best describes how familiar you are with each of these?" at bounding box center [198, 282] width 186 height 61
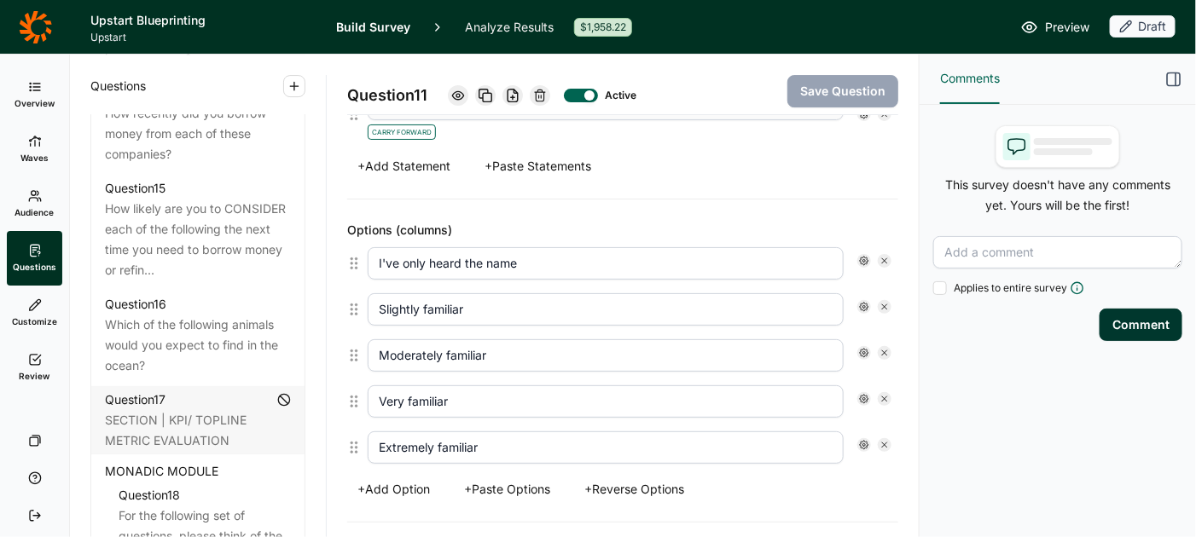
scroll to position [2164, 0]
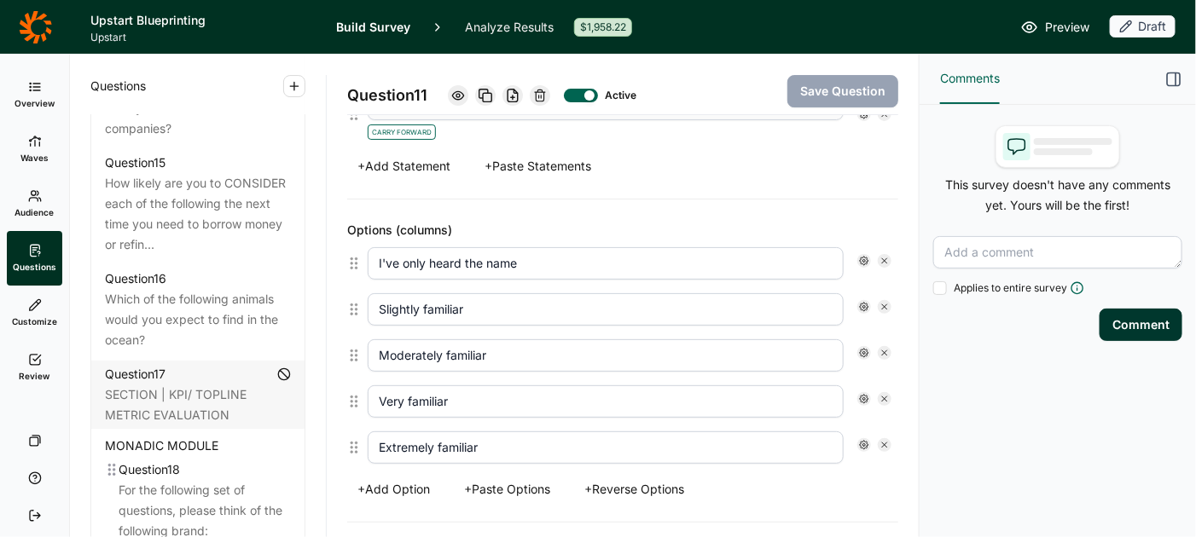
click at [159, 460] on div "Question 18" at bounding box center [149, 470] width 61 height 20
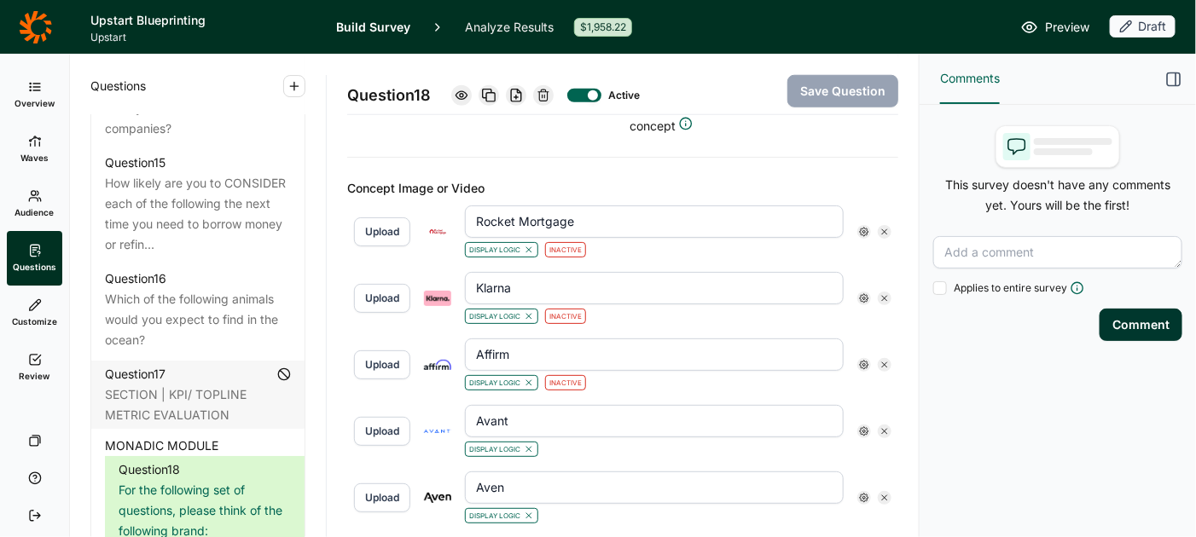
scroll to position [612, 0]
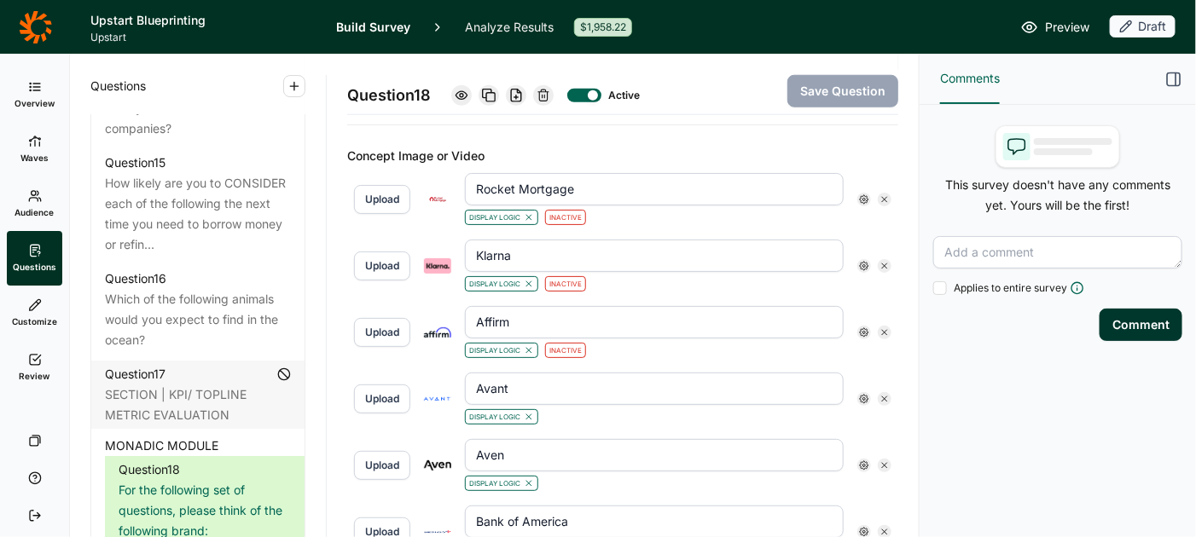
click at [863, 195] on use at bounding box center [864, 199] width 9 height 9
click at [1170, 75] on icon "button" at bounding box center [1173, 79] width 17 height 17
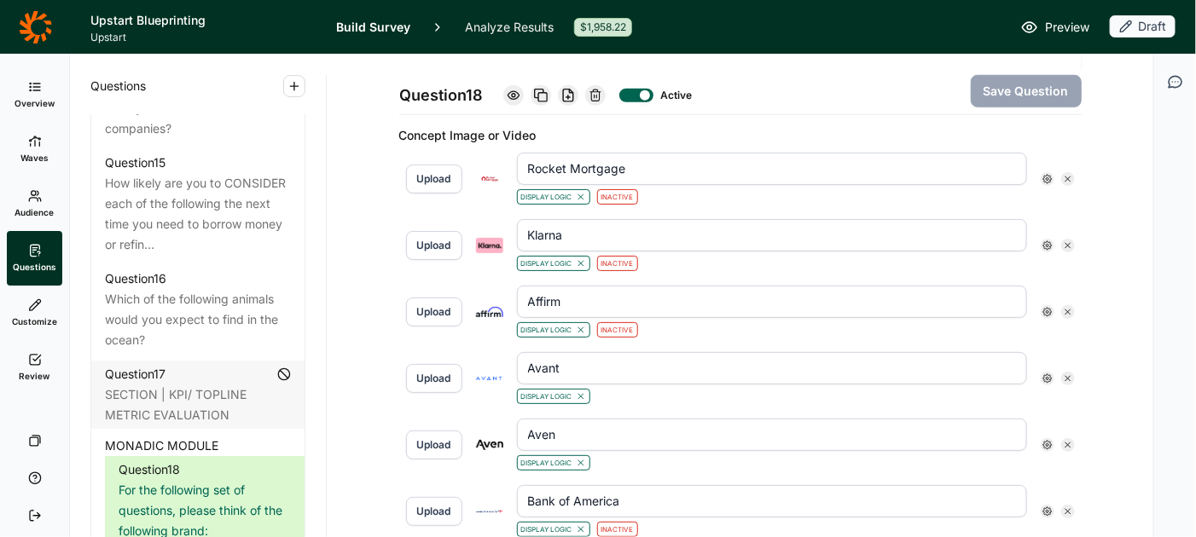
click at [1046, 175] on use at bounding box center [1047, 179] width 9 height 9
click at [1060, 278] on div at bounding box center [1062, 271] width 14 height 14
click at [1055, 271] on input "Is Active" at bounding box center [1055, 271] width 0 height 0
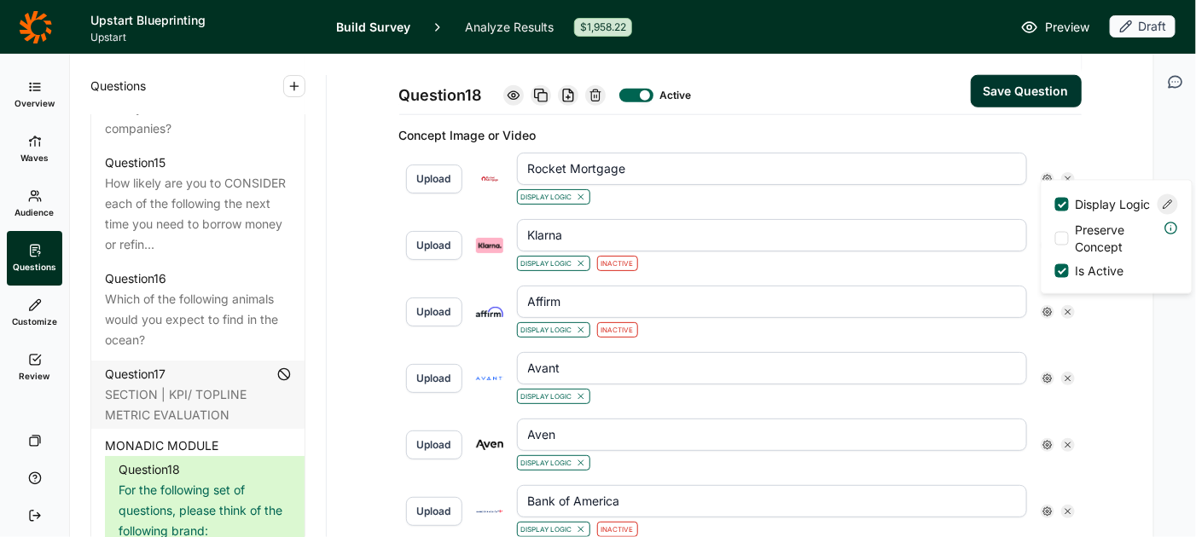
click at [1019, 95] on button "Save Question" at bounding box center [1025, 91] width 111 height 32
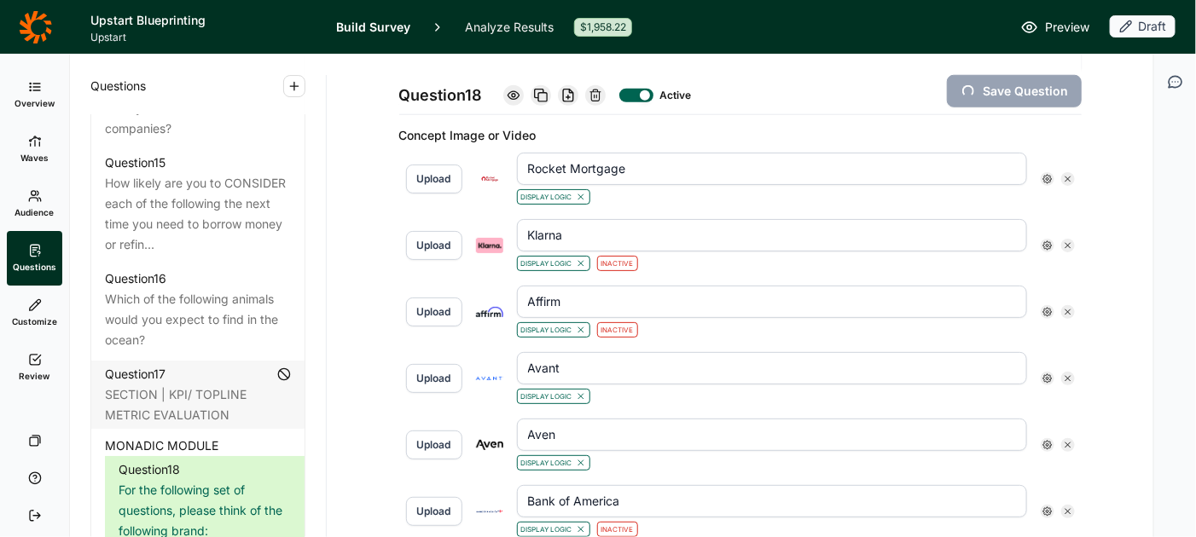
type input "[PERSON_NAME] Fargo"
type input "Upstart"
type input "Upgrade"
type input "SoFi"
type input "Prosper"
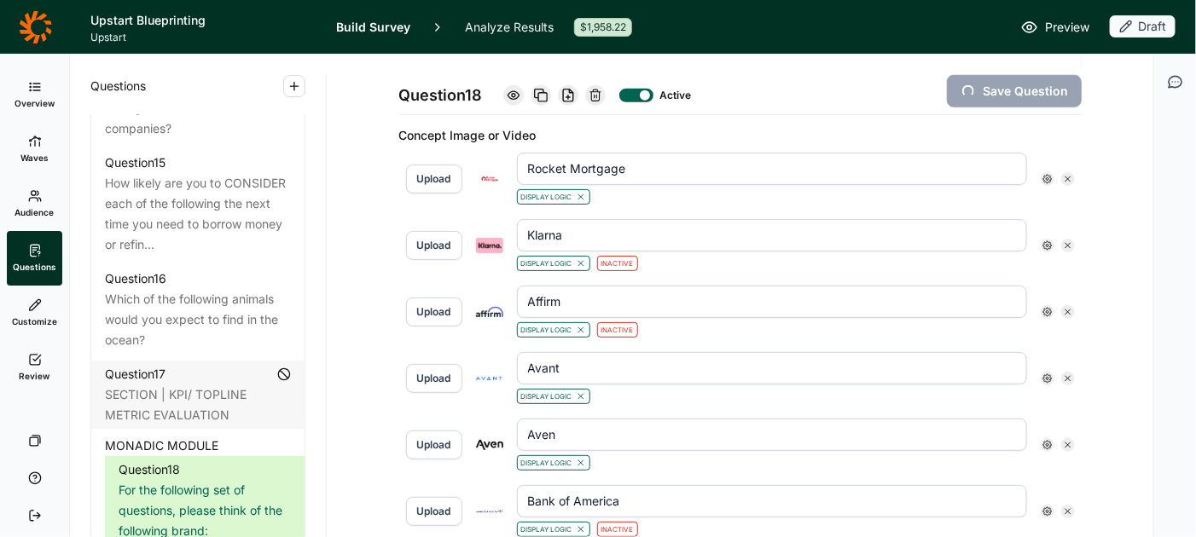
type input "OneMain"
type input "LendingClub"
type input "[PERSON_NAME] [PERSON_NAME]"
type input "Happy Money"
type input "Figure"
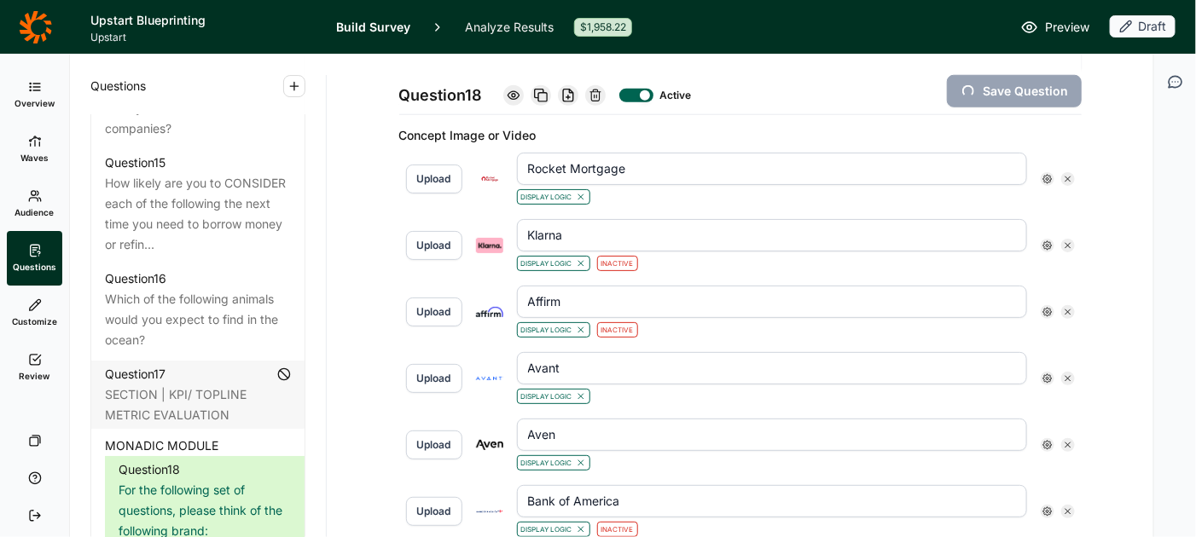
type input "Empower"
type input "Earnin"
type input "[PERSON_NAME]"
type input "Citigroup"
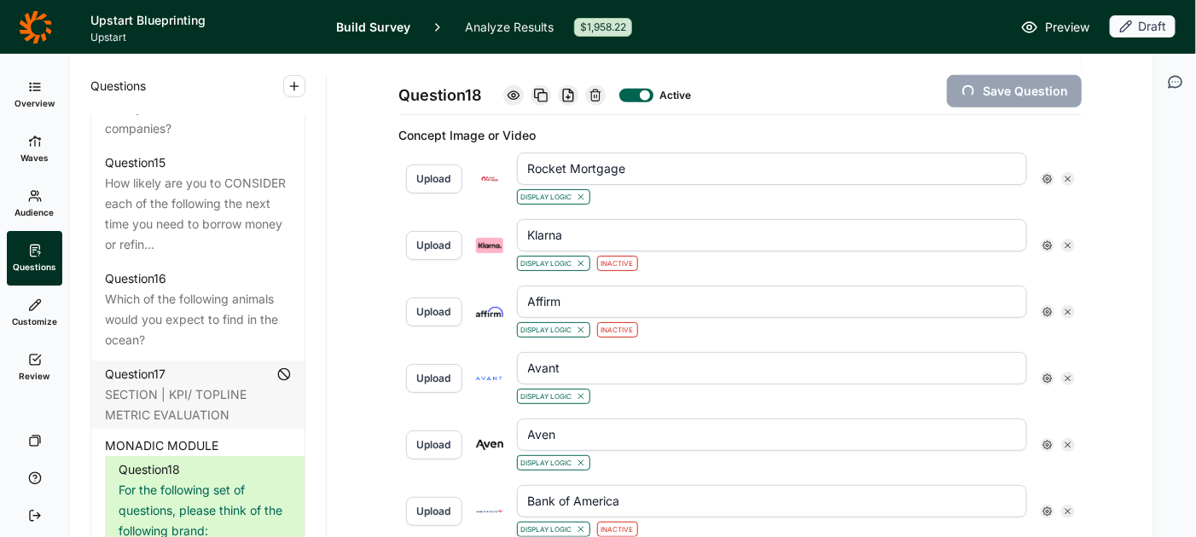
type input "Chime"
type input "CashApp"
type input "Best Egg"
type input "Bank of America"
type input "Aven"
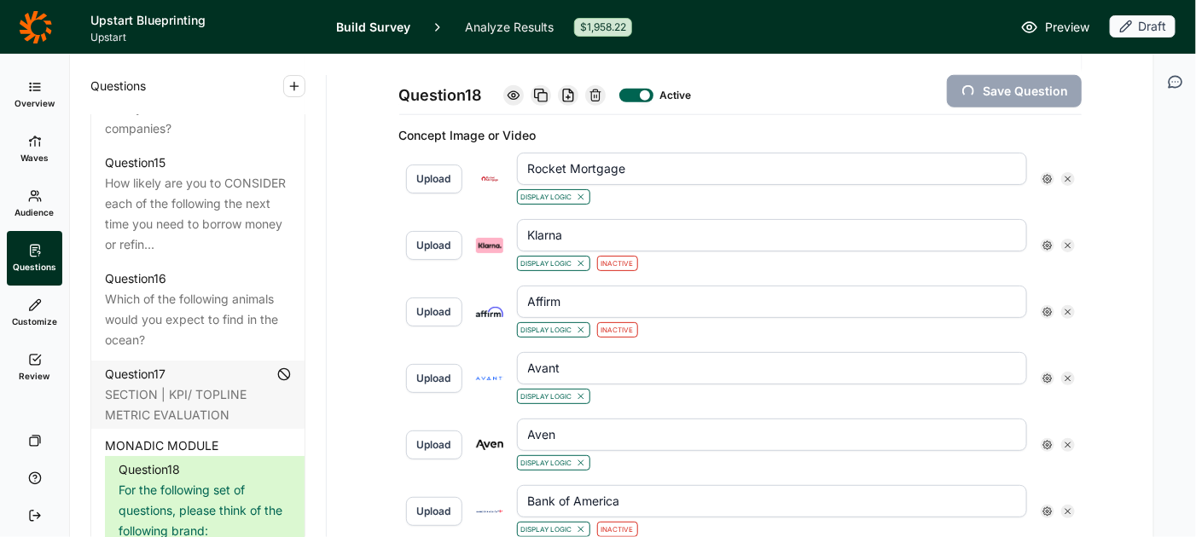
type input "Avant"
type input "Affirm"
type input "Klarna"
type input "Rocket Mortgage"
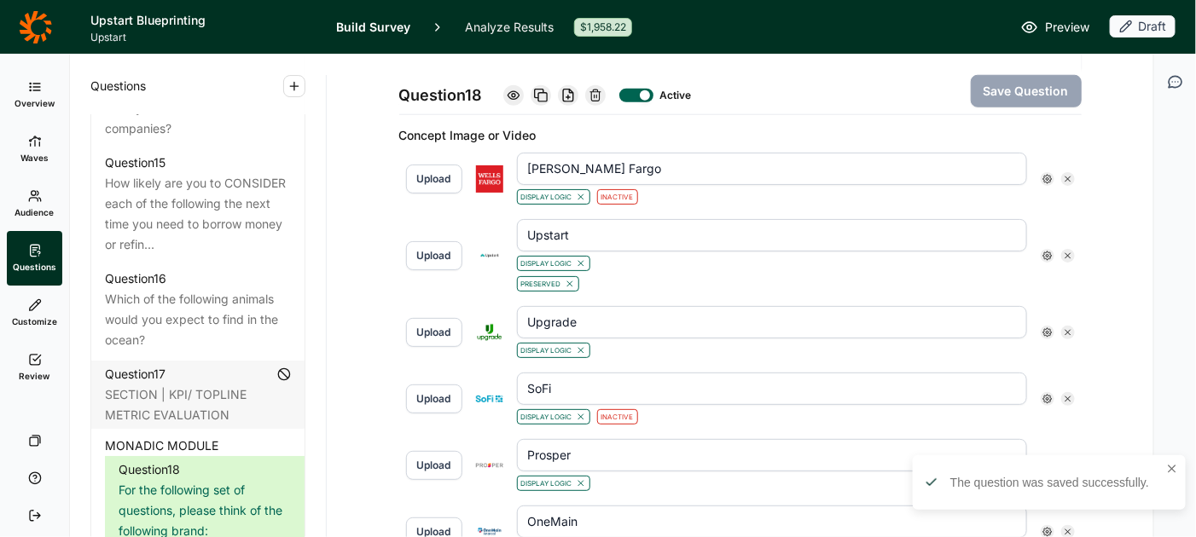
click at [1045, 175] on use at bounding box center [1047, 179] width 9 height 9
click at [1067, 278] on div at bounding box center [1062, 271] width 14 height 14
click at [1055, 271] on input "Is Active" at bounding box center [1055, 271] width 0 height 0
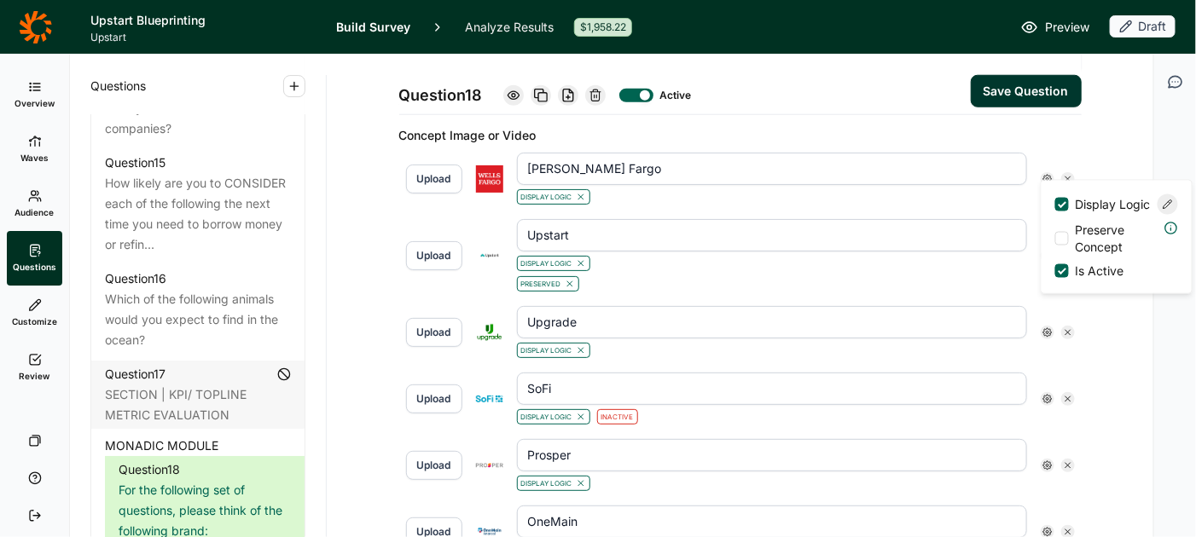
click at [1045, 87] on button "Save Question" at bounding box center [1025, 91] width 111 height 32
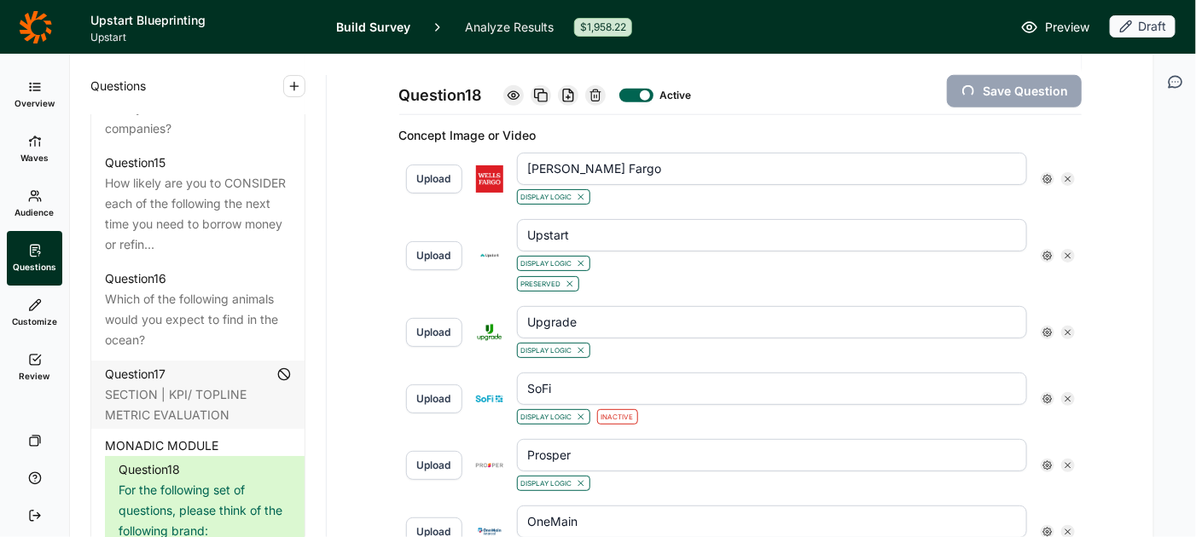
type input "Rocket Mortgage"
type input "Klarna"
type input "Affirm"
type input "Avant"
type input "Aven"
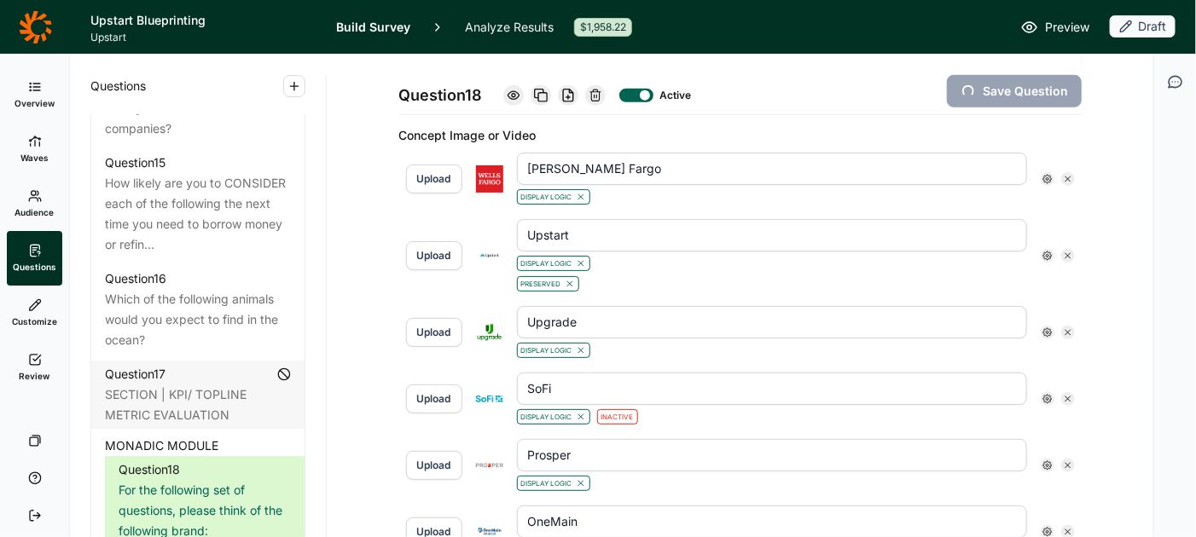
type input "Bank of America"
type input "Best Egg"
type input "CashApp"
type input "Chime"
type input "Citigroup"
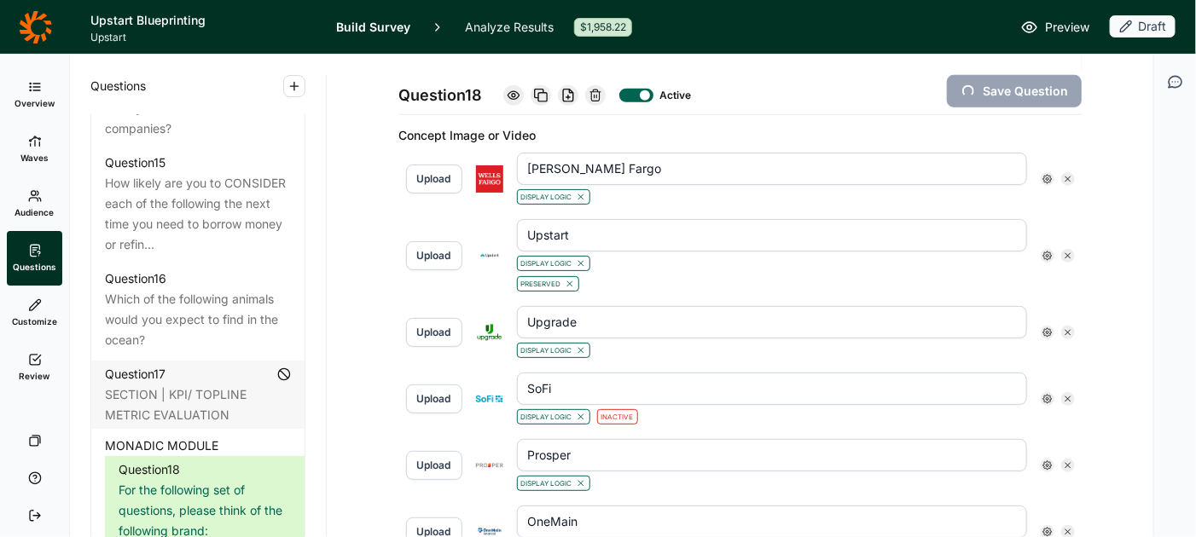
type input "[PERSON_NAME]"
type input "Earnin"
type input "Empower"
type input "Figure"
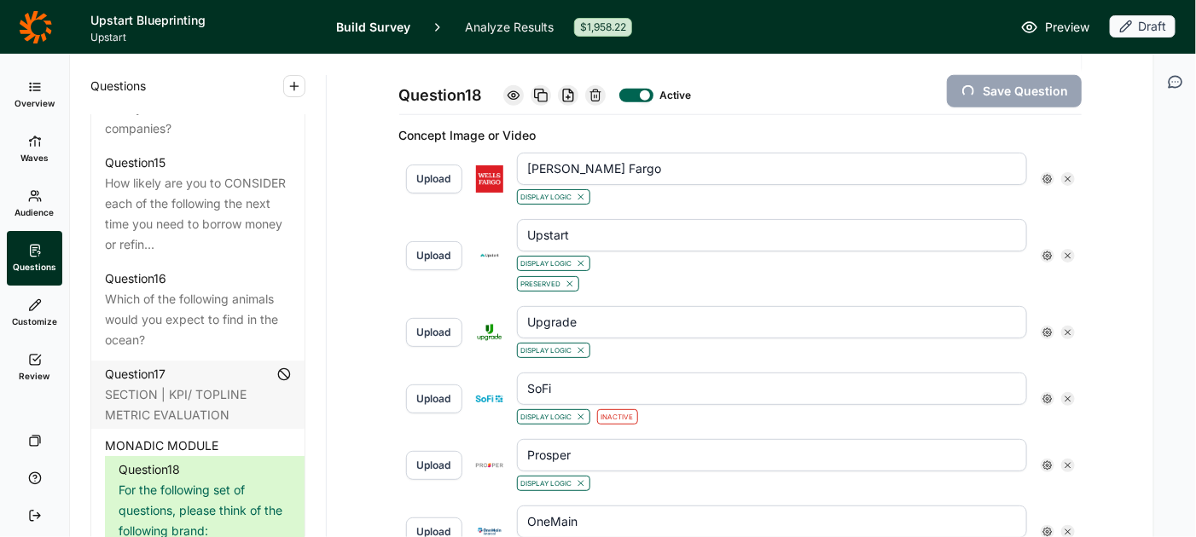
type input "Happy Money"
type input "[PERSON_NAME] [PERSON_NAME]"
type input "LendingClub"
type input "OneMain"
type input "Prosper"
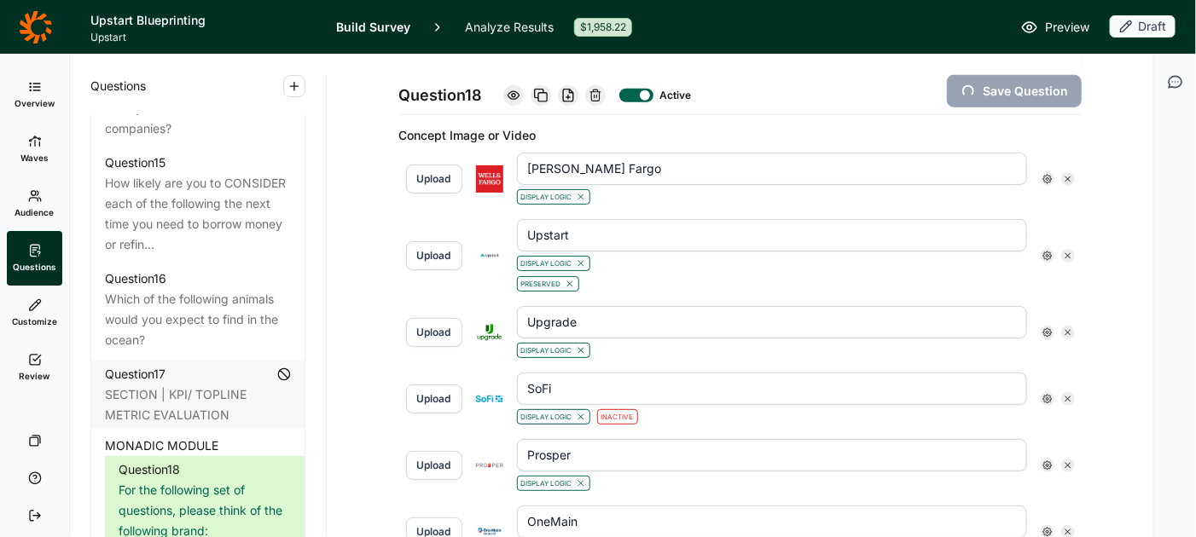
type input "SoFi"
type input "Upgrade"
type input "Upstart"
type input "[PERSON_NAME] Fargo"
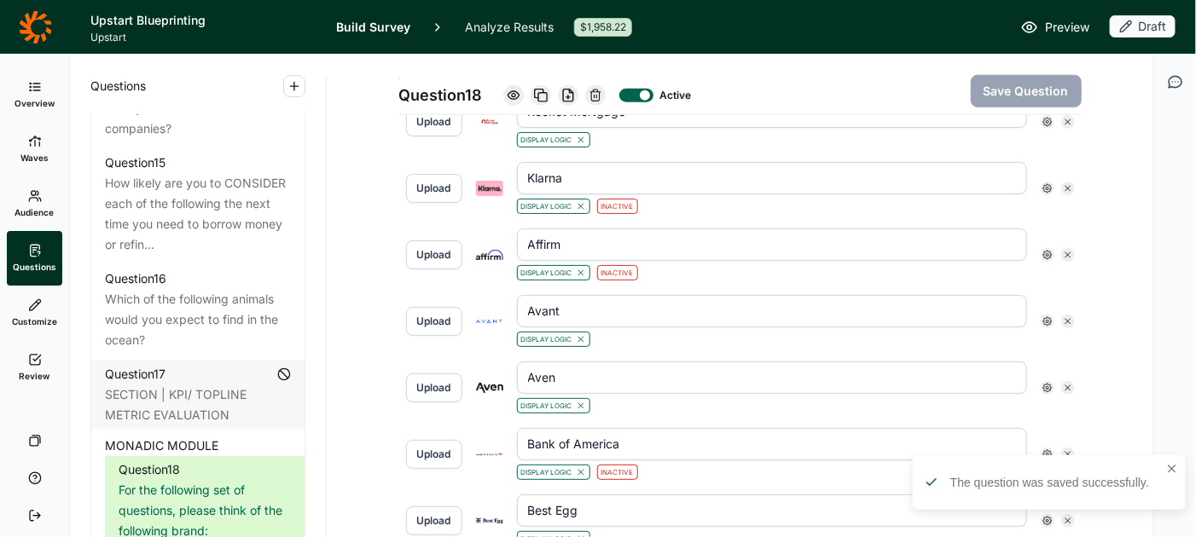
scroll to position [671, 0]
click at [1046, 182] on icon at bounding box center [1047, 187] width 10 height 10
click at [1061, 285] on div at bounding box center [1062, 278] width 14 height 14
click at [1055, 278] on input "Is Active" at bounding box center [1055, 278] width 0 height 0
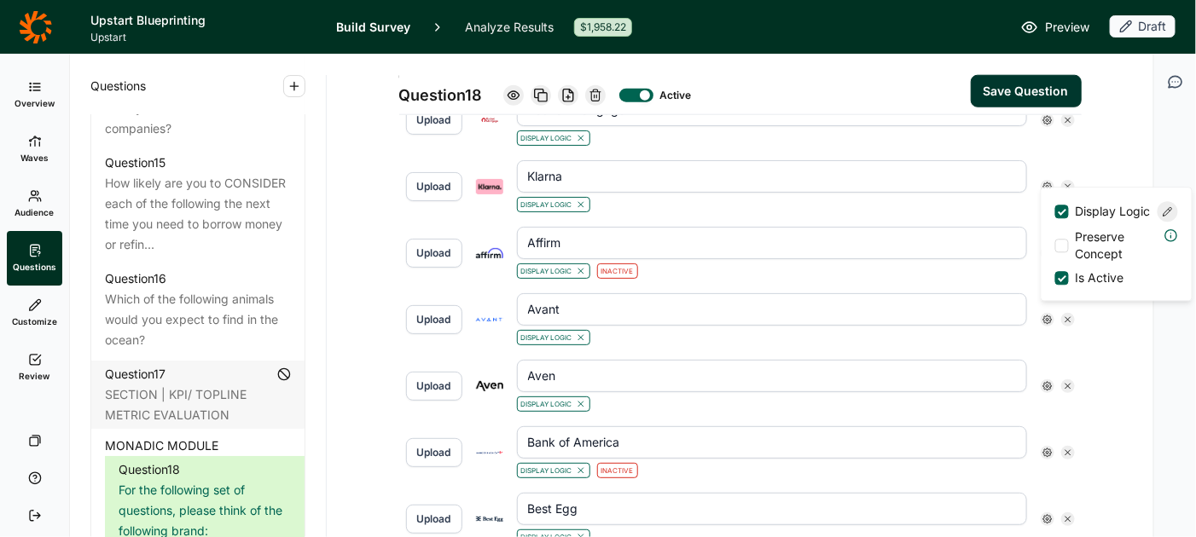
click at [1017, 96] on button "Save Question" at bounding box center [1025, 91] width 111 height 32
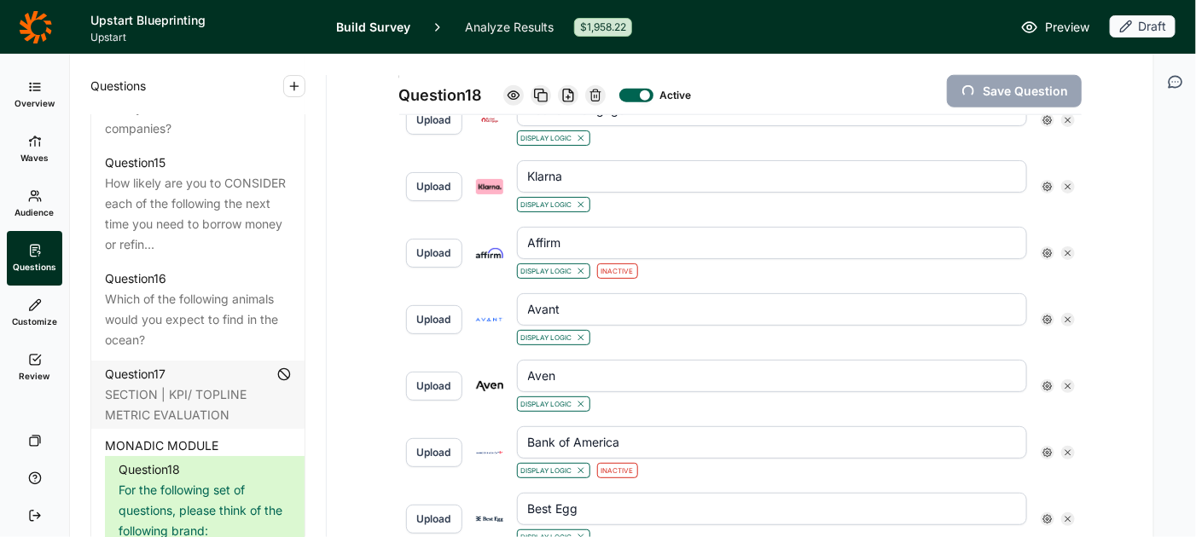
type input "[PERSON_NAME] Fargo"
type input "Upstart"
type input "Upgrade"
type input "SoFi"
type input "Prosper"
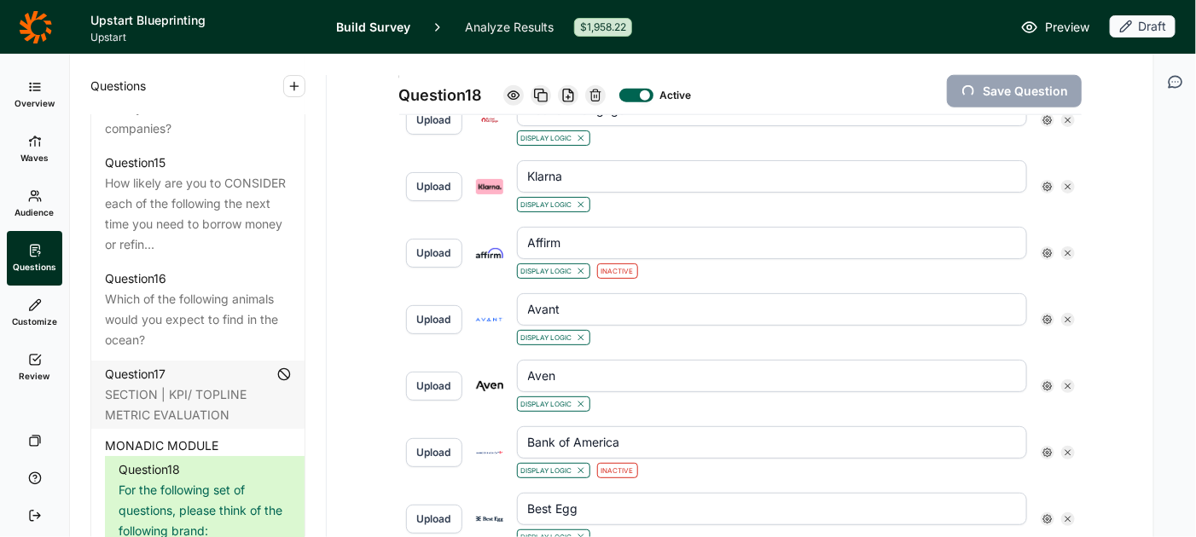
type input "OneMain"
type input "LendingClub"
type input "[PERSON_NAME] [PERSON_NAME]"
type input "Happy Money"
type input "Figure"
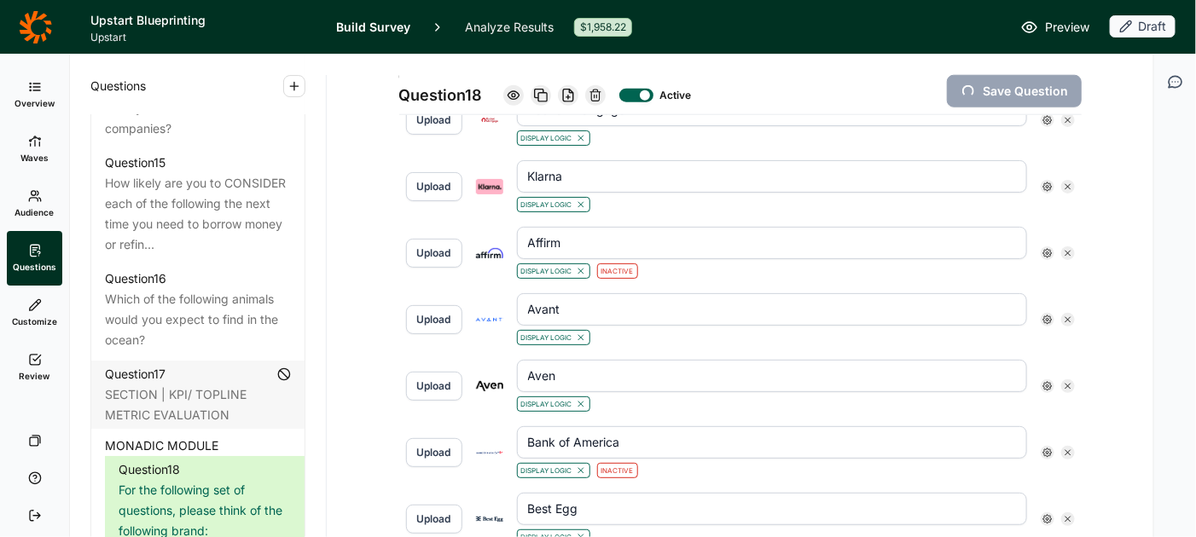
type input "Empower"
type input "Earnin"
type input "[PERSON_NAME]"
type input "Citigroup"
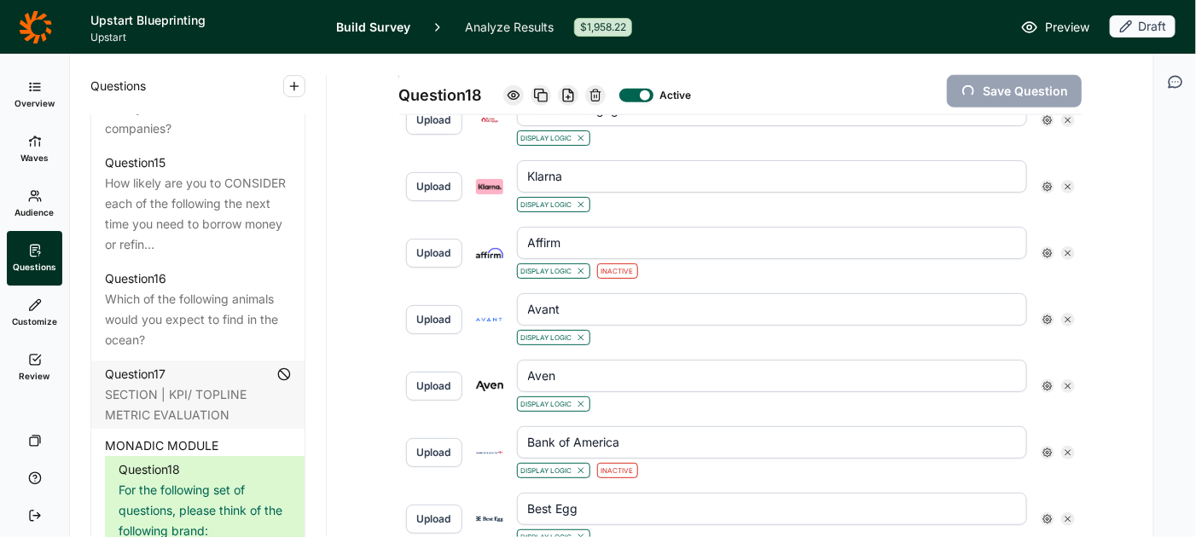
type input "Chime"
type input "CashApp"
type input "Best Egg"
type input "Bank of America"
type input "Aven"
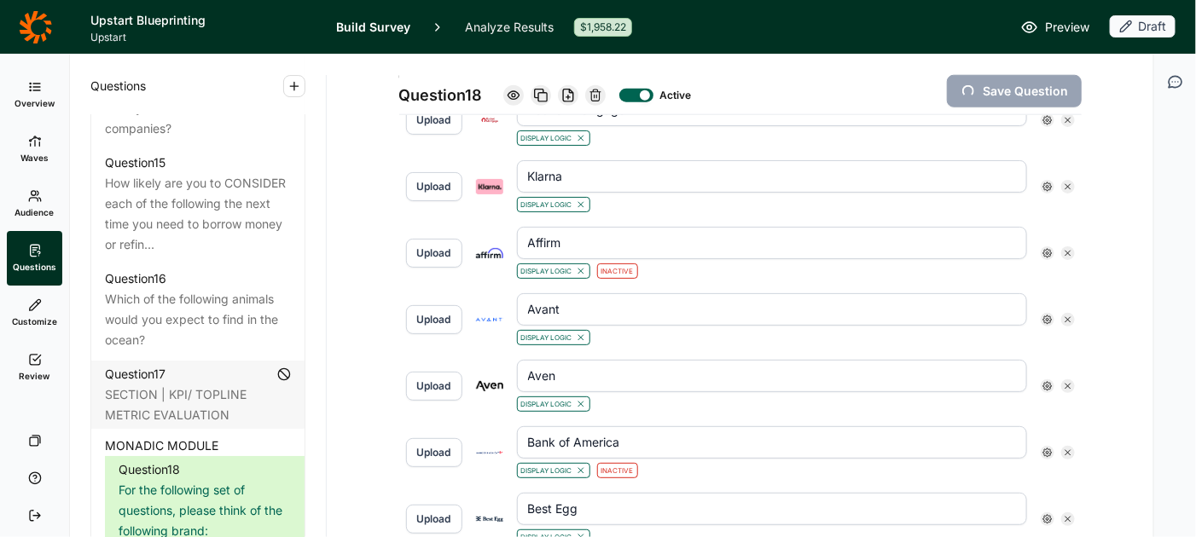
type input "Avant"
type input "Affirm"
type input "Klarna"
type input "Rocket Mortgage"
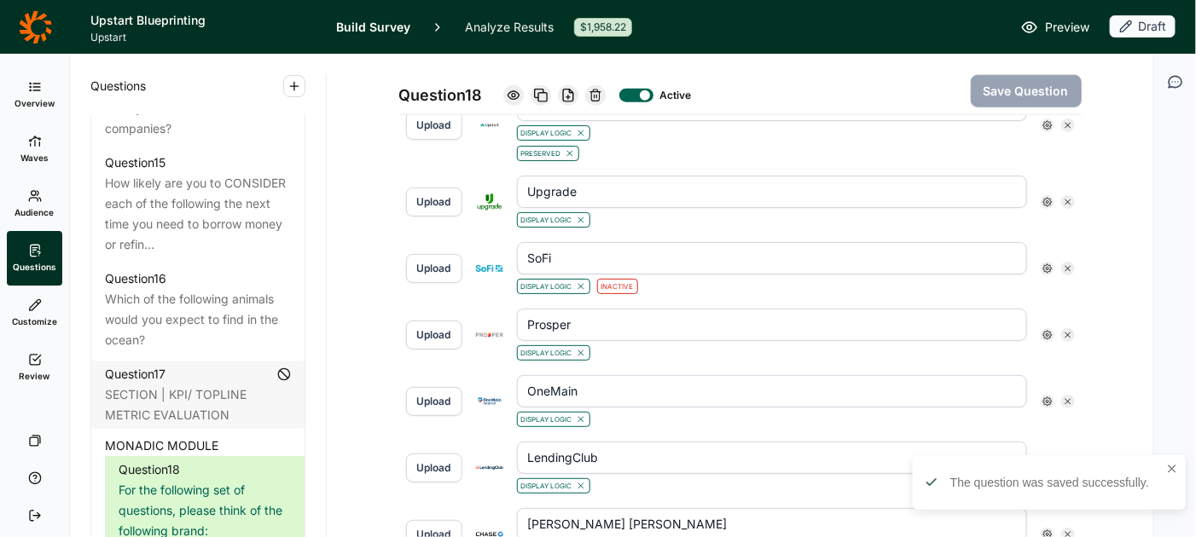
scroll to position [773, 0]
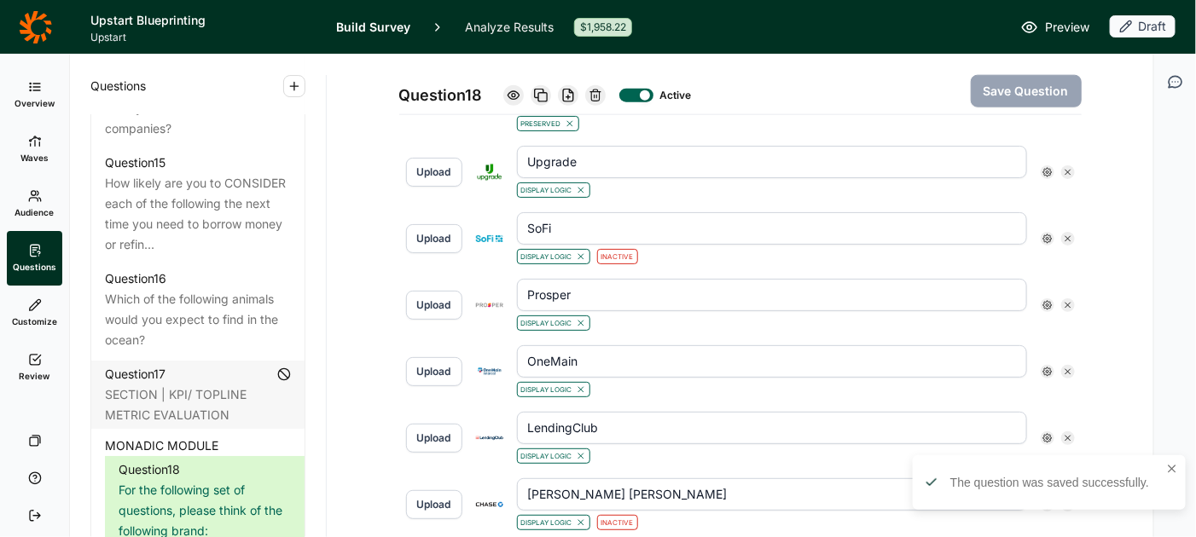
click at [1047, 235] on use at bounding box center [1047, 239] width 9 height 9
click at [1061, 336] on div at bounding box center [1062, 329] width 14 height 14
click at [1055, 329] on input "Is Active" at bounding box center [1055, 329] width 0 height 0
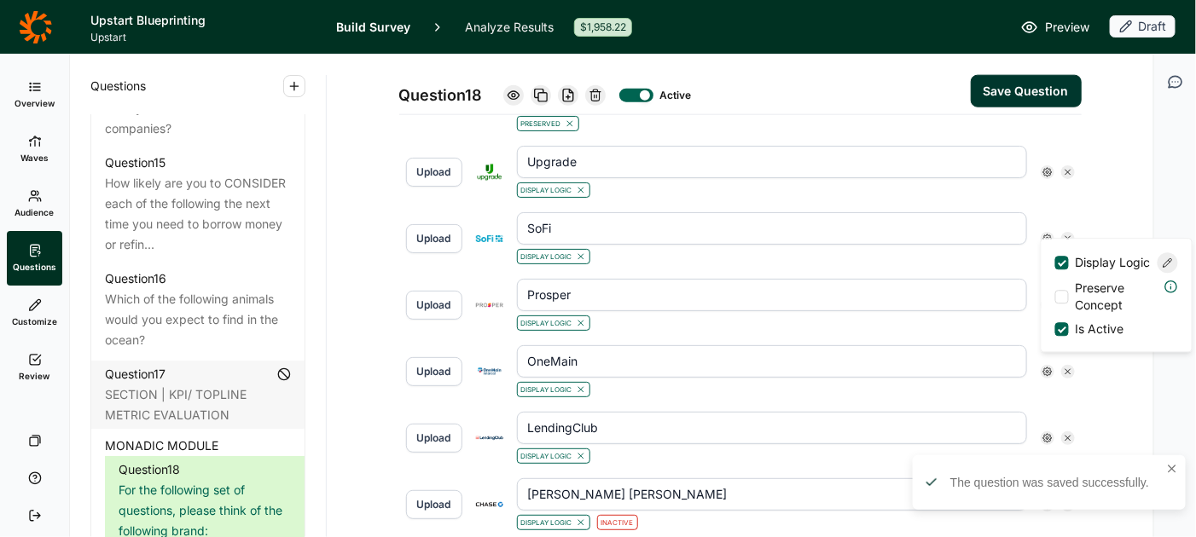
click at [1014, 91] on button "Save Question" at bounding box center [1025, 91] width 111 height 32
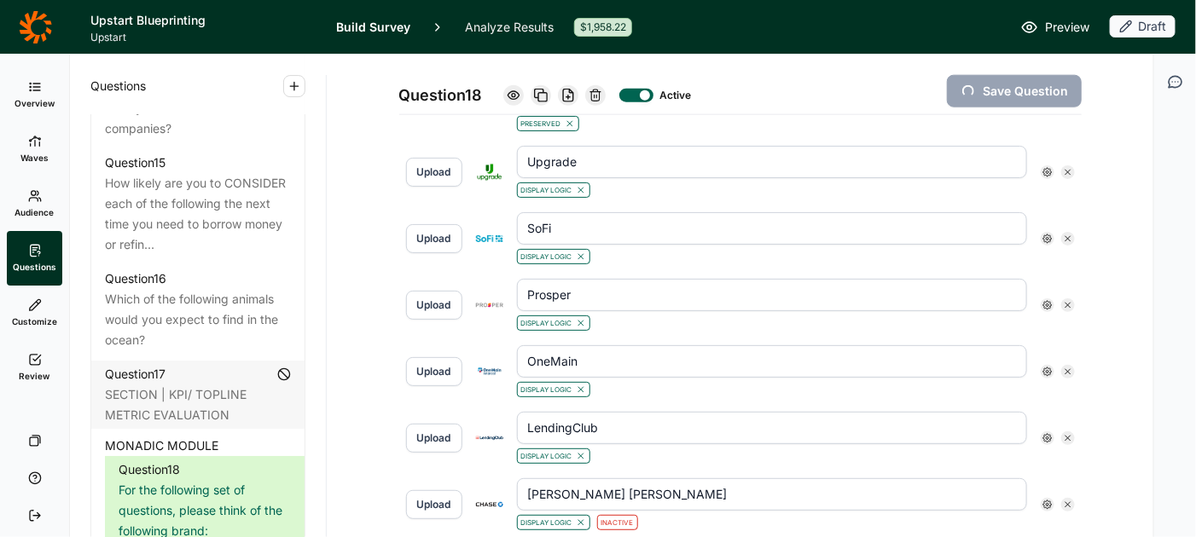
type input "Rocket Mortgage"
type input "Klarna"
type input "Affirm"
type input "Avant"
type input "Aven"
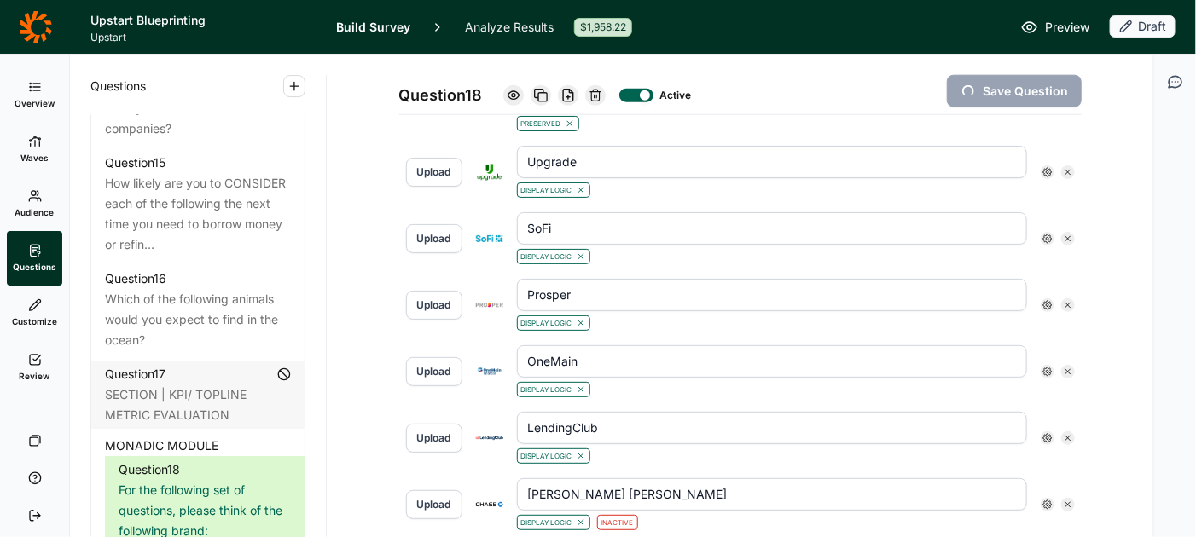
type input "Bank of America"
type input "Best Egg"
type input "CashApp"
type input "Chime"
type input "Citigroup"
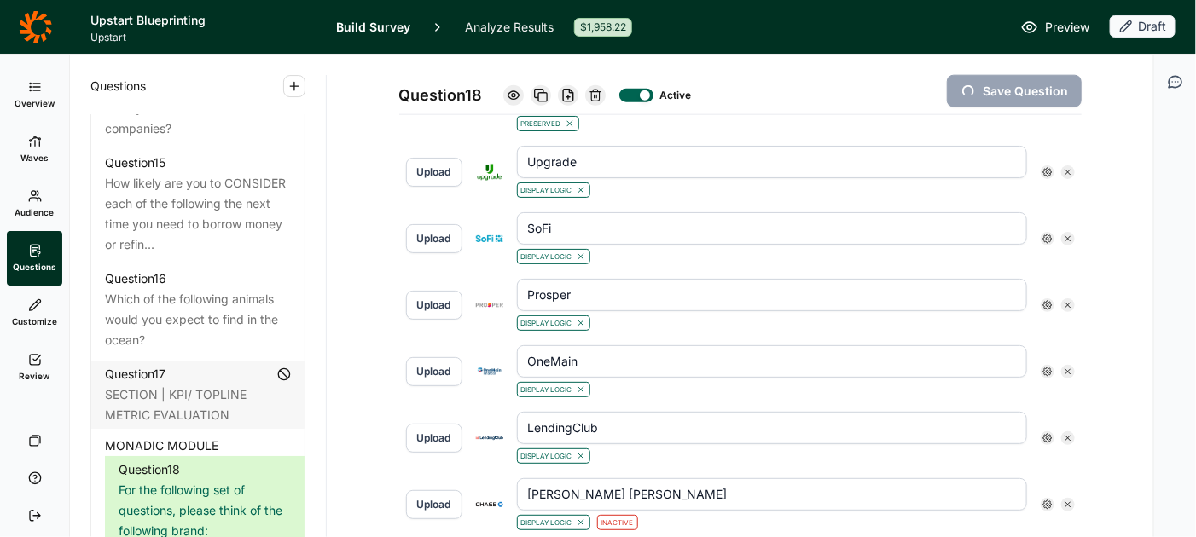
type input "[PERSON_NAME]"
type input "Earnin"
type input "Empower"
type input "Figure"
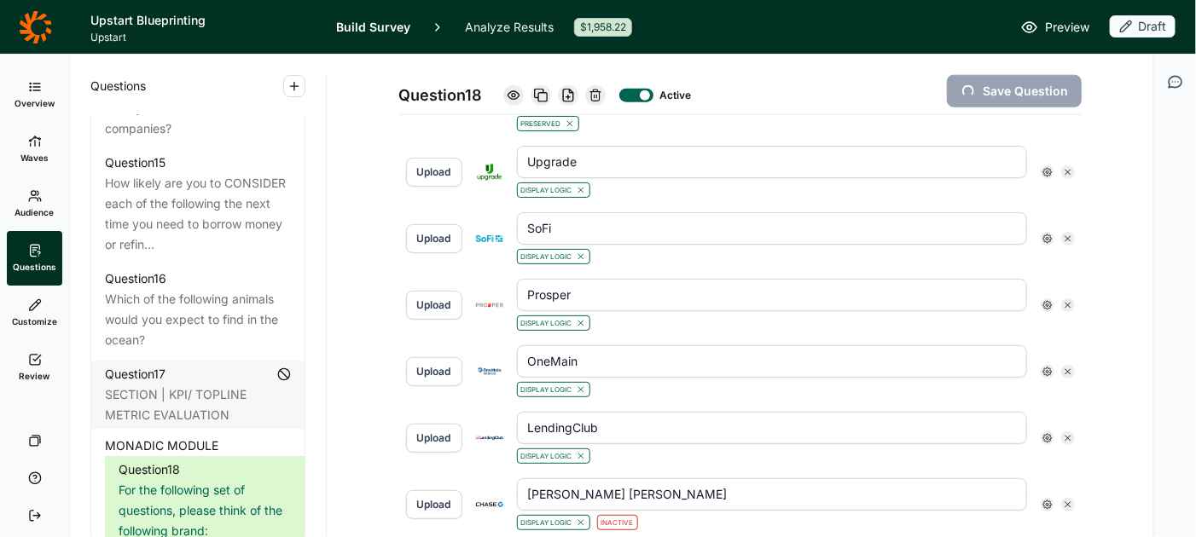
type input "Happy Money"
type input "[PERSON_NAME] [PERSON_NAME]"
type input "LendingClub"
type input "OneMain"
type input "Prosper"
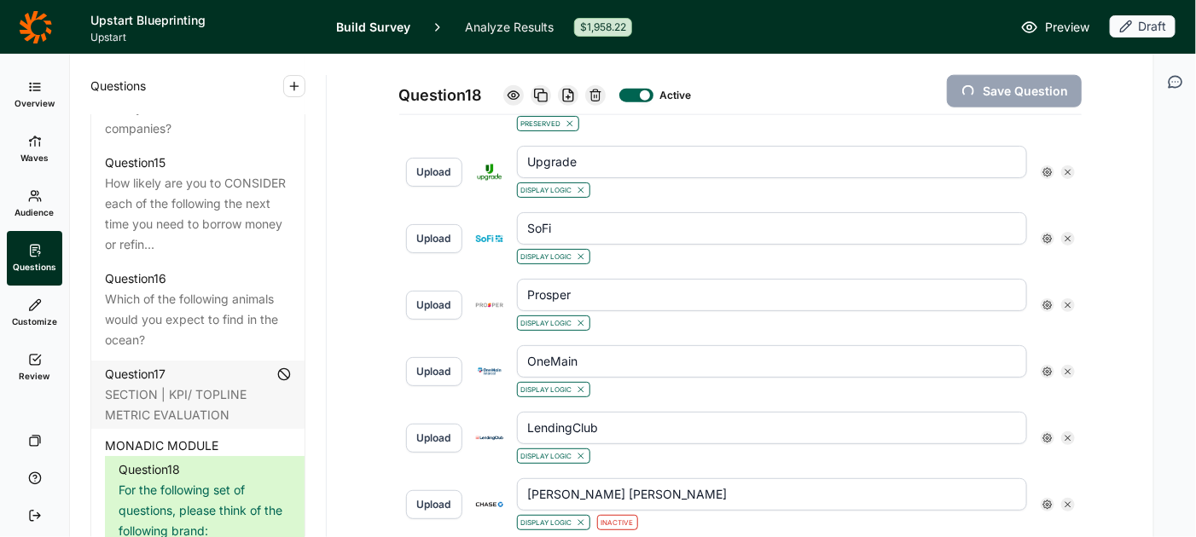
type input "SoFi"
type input "Upgrade"
type input "Upstart"
type input "[PERSON_NAME] Fargo"
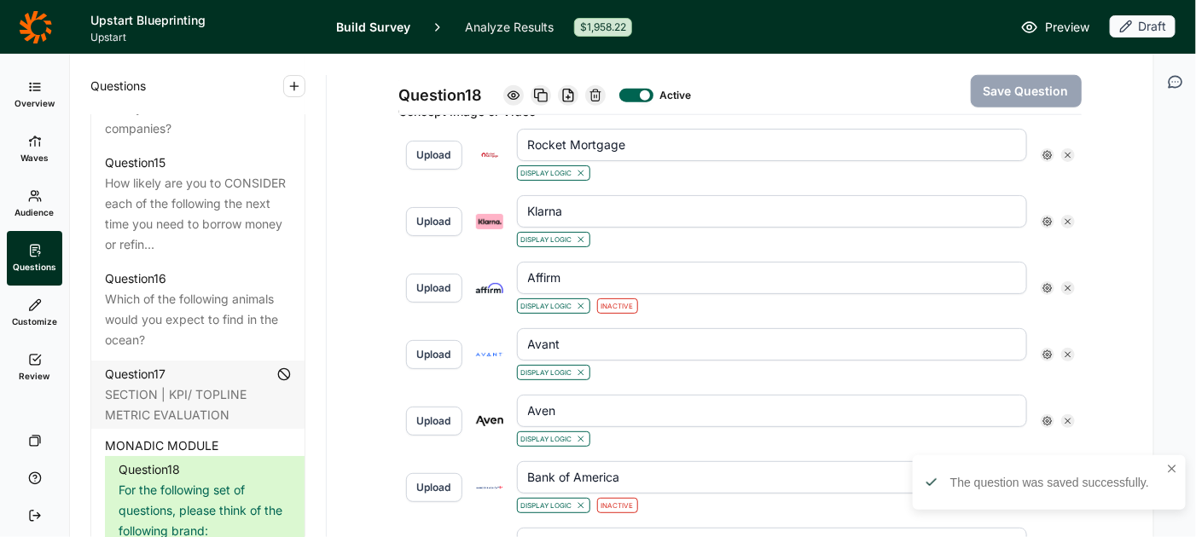
scroll to position [639, 0]
click at [1046, 281] on icon at bounding box center [1047, 286] width 10 height 10
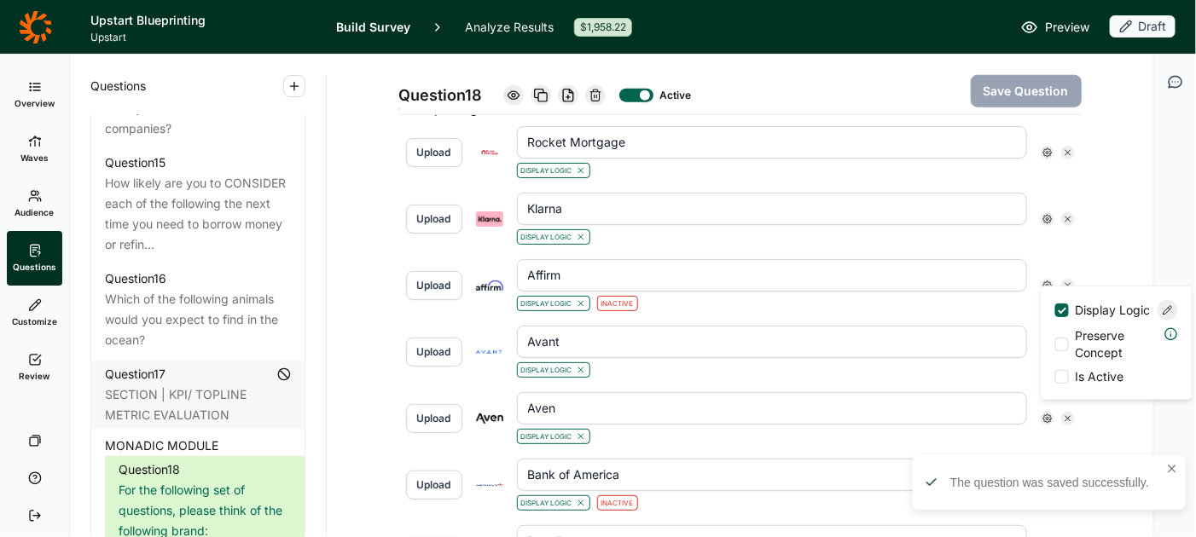
click at [1063, 384] on div at bounding box center [1062, 377] width 14 height 14
click at [1055, 377] on input "Is Active" at bounding box center [1055, 377] width 0 height 0
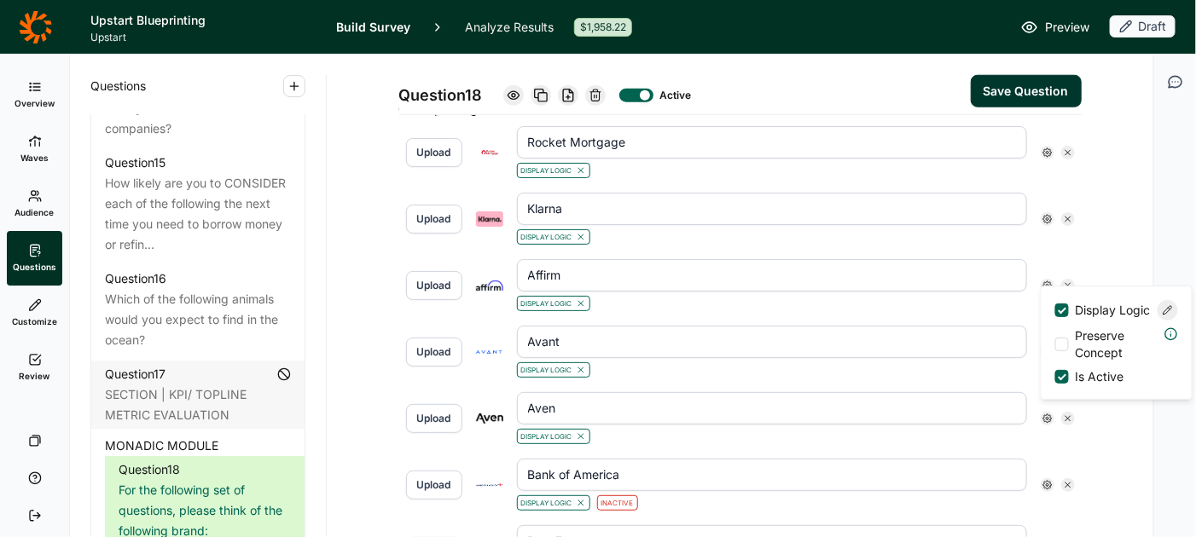
click at [998, 89] on button "Save Question" at bounding box center [1025, 91] width 111 height 32
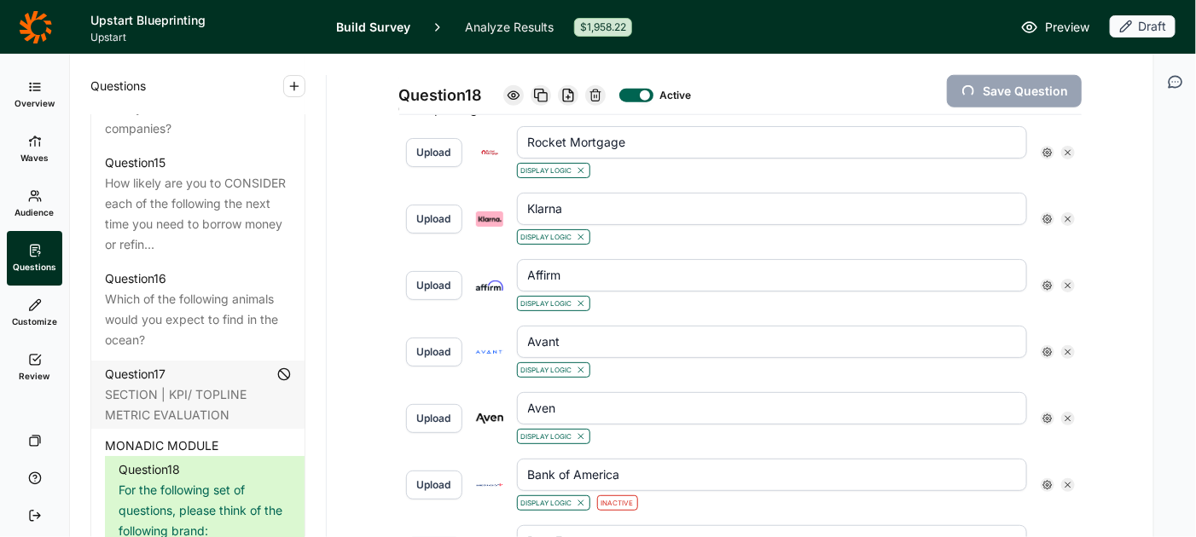
type input "[PERSON_NAME] Fargo"
type input "Upstart"
type input "Upgrade"
type input "SoFi"
type input "Prosper"
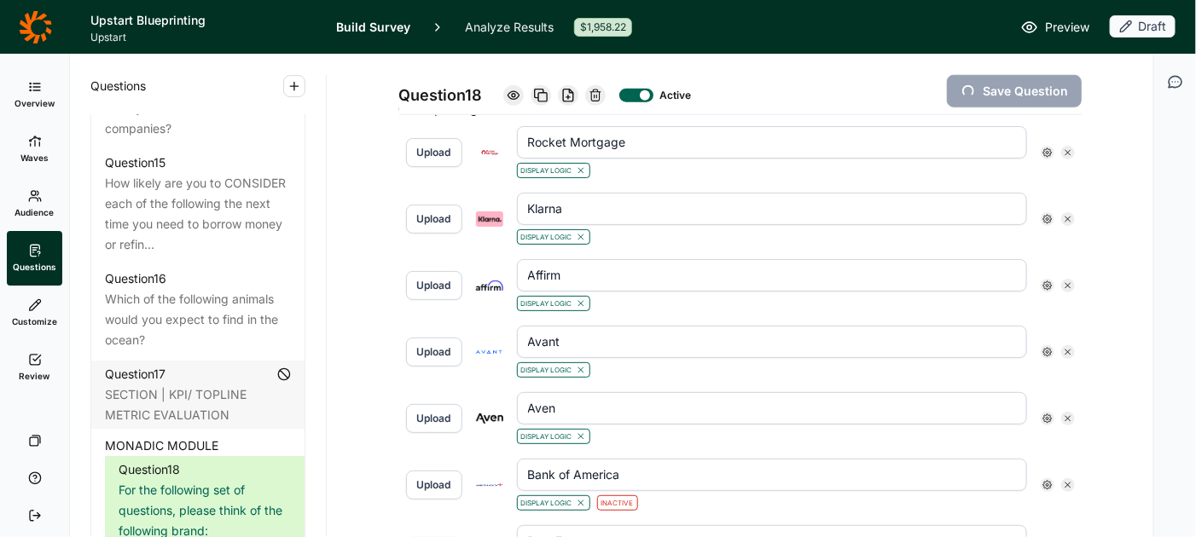
type input "OneMain"
type input "LendingClub"
type input "[PERSON_NAME] [PERSON_NAME]"
type input "Happy Money"
type input "Figure"
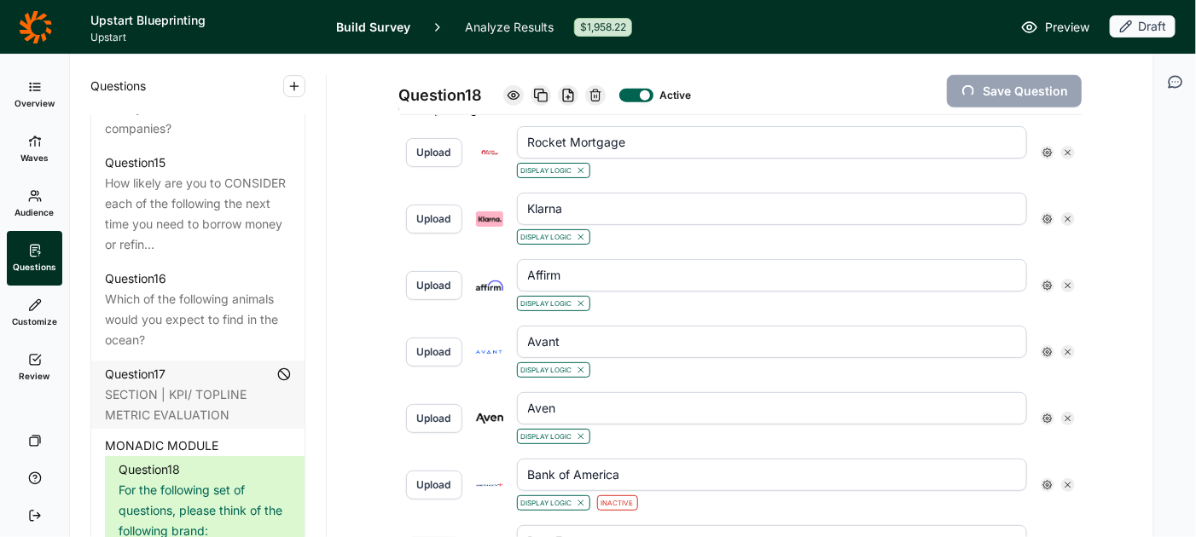
type input "Empower"
type input "Earnin"
type input "[PERSON_NAME]"
type input "Citigroup"
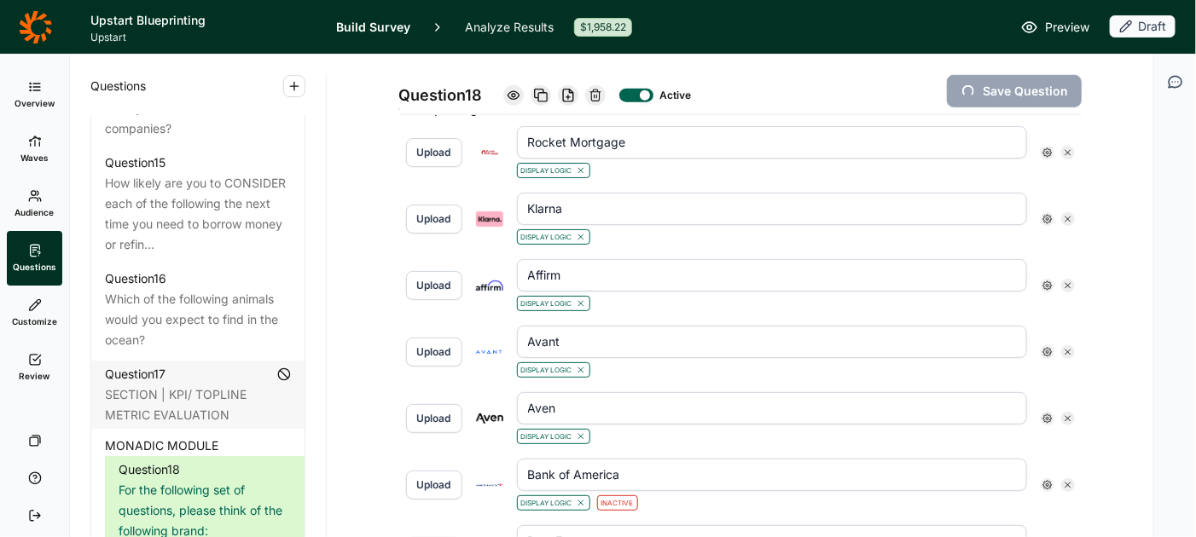
type input "Chime"
type input "CashApp"
type input "Best Egg"
type input "Bank of America"
type input "Aven"
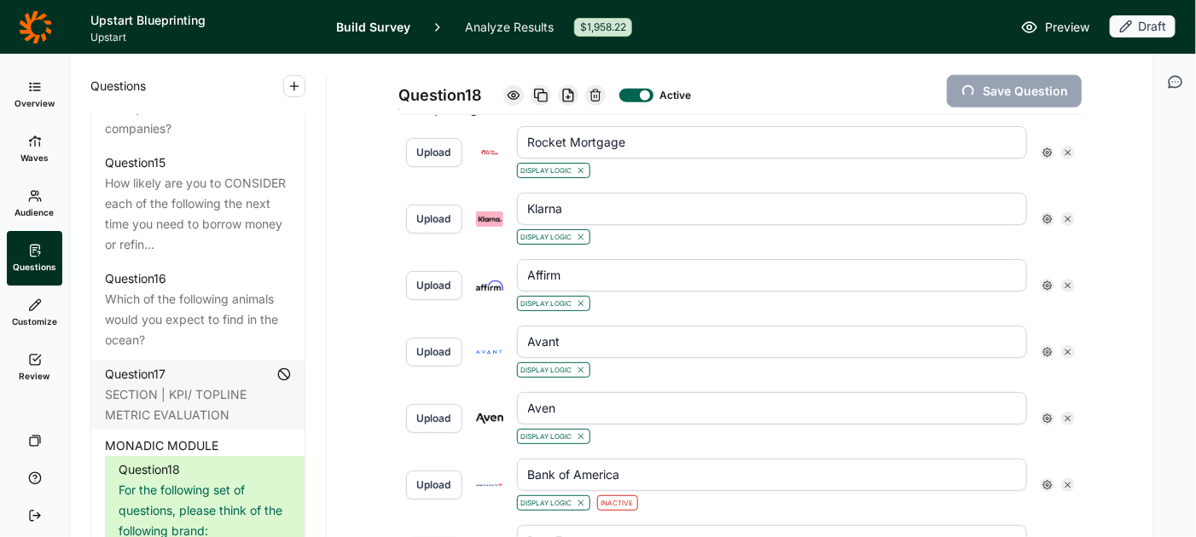
type input "Avant"
type input "Affirm"
type input "Klarna"
type input "Rocket Mortgage"
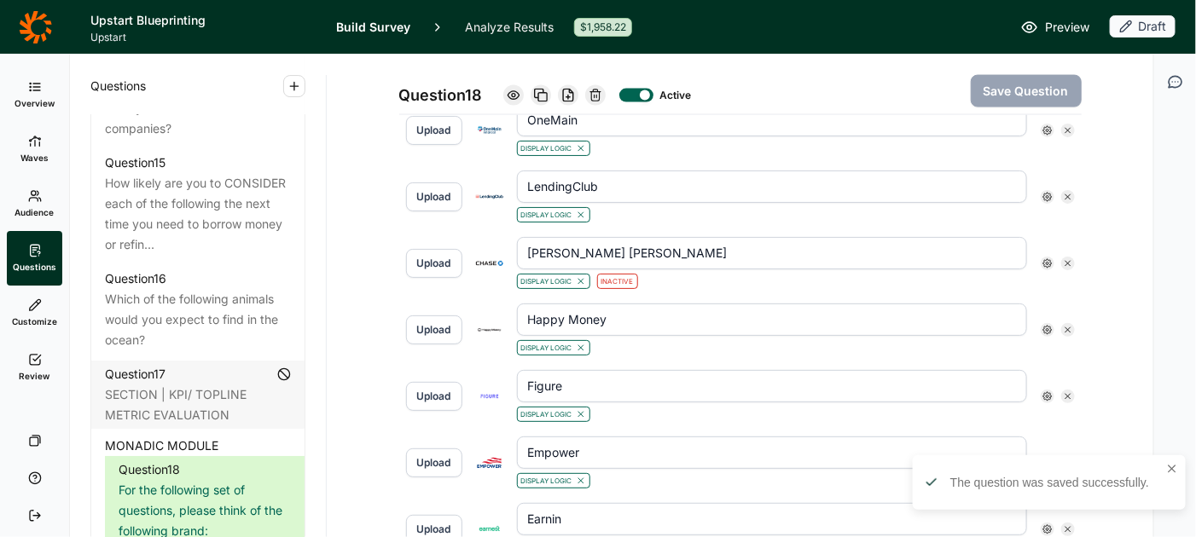
scroll to position [1020, 0]
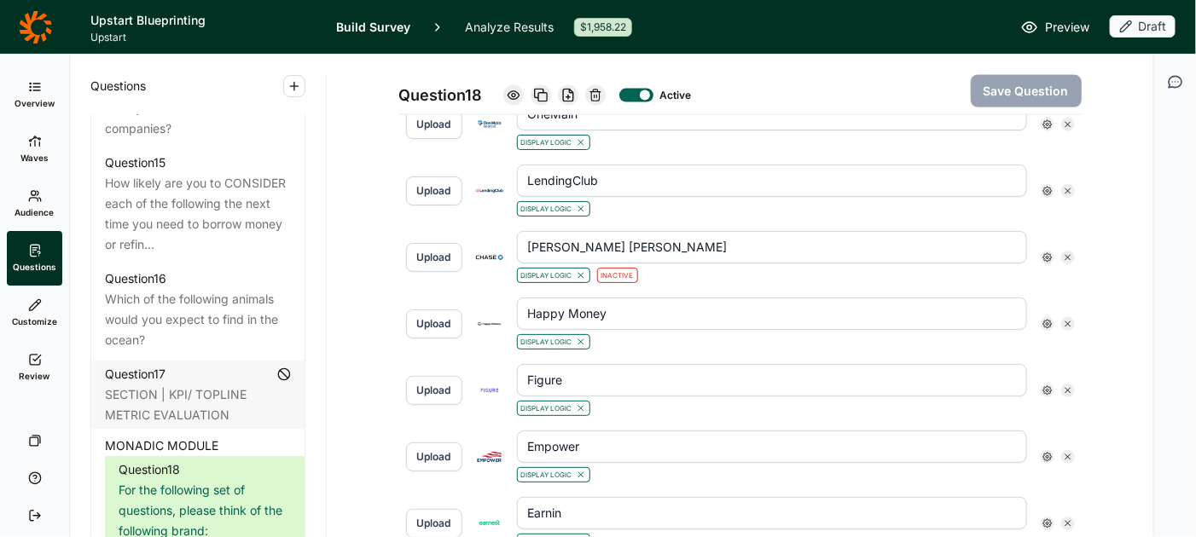
click at [1048, 253] on use at bounding box center [1047, 257] width 9 height 9
click at [1063, 352] on div at bounding box center [1062, 346] width 14 height 14
click at [1055, 345] on input "Is Active" at bounding box center [1055, 345] width 0 height 0
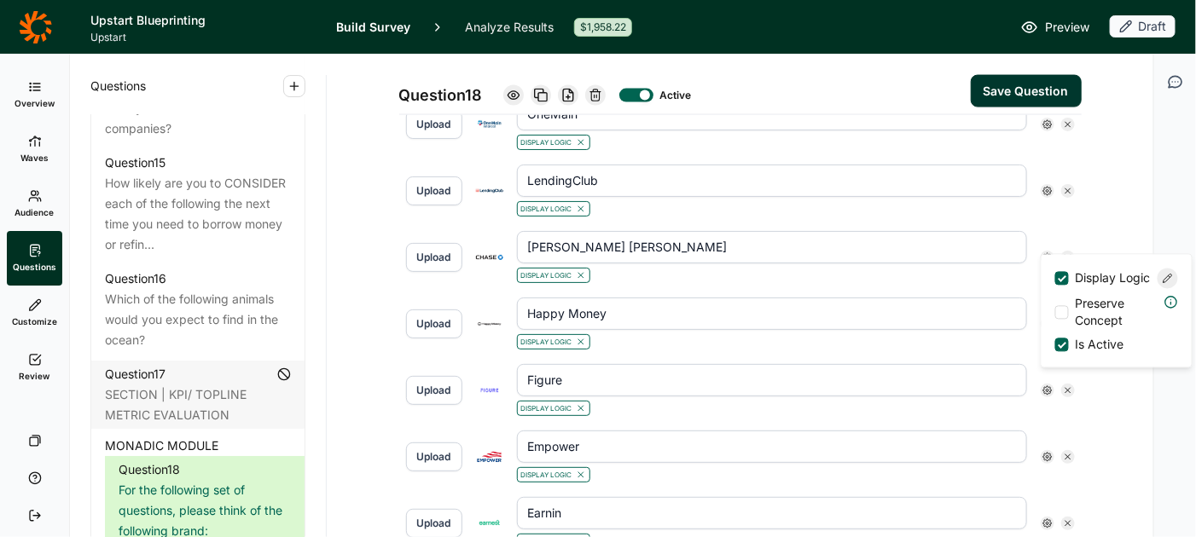
click at [1032, 92] on button "Save Question" at bounding box center [1025, 91] width 111 height 32
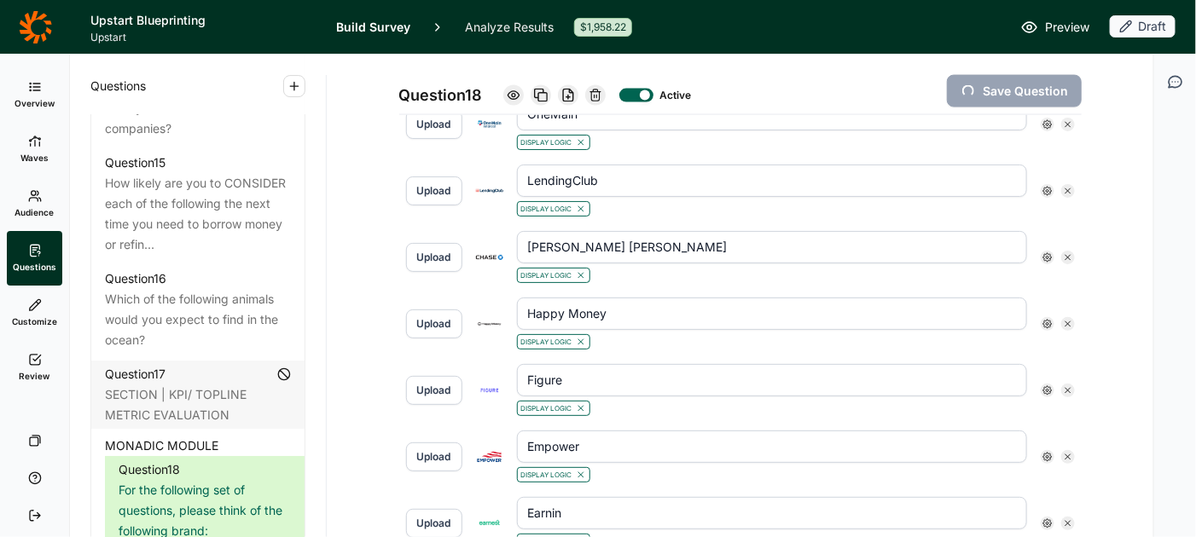
type input "Rocket Mortgage"
type input "Klarna"
type input "Affirm"
type input "Avant"
type input "Aven"
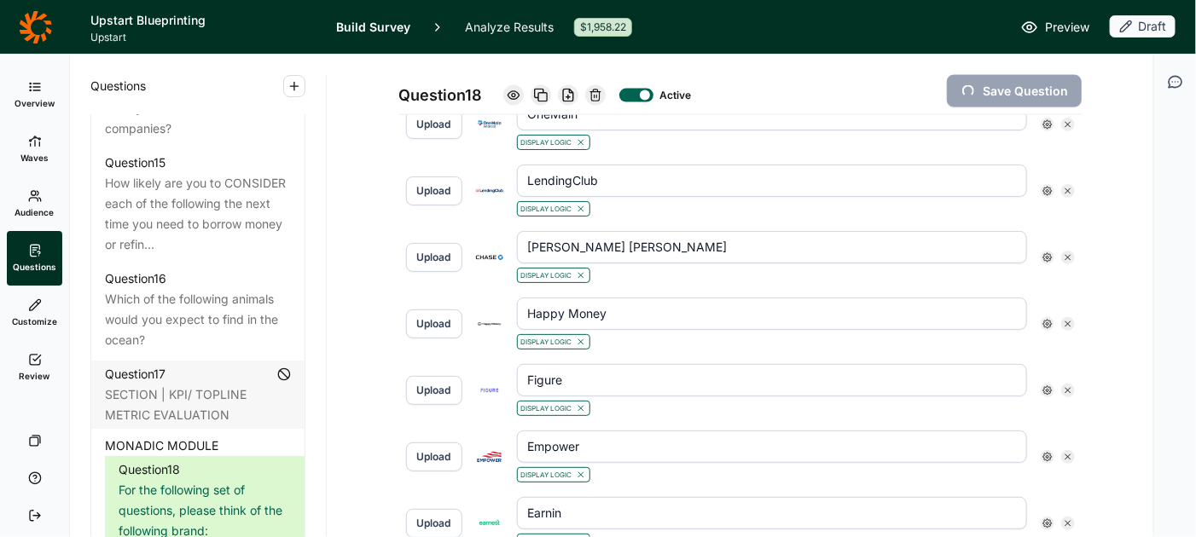
type input "Bank of America"
type input "Best Egg"
type input "CashApp"
type input "Chime"
type input "Citigroup"
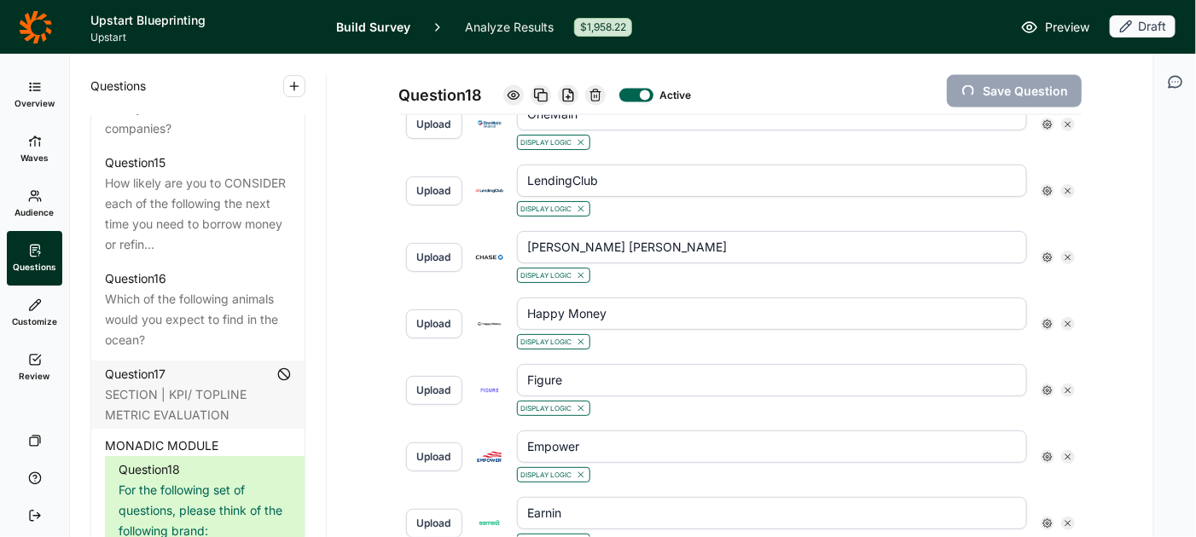
type input "[PERSON_NAME]"
type input "Earnin"
type input "Empower"
type input "Figure"
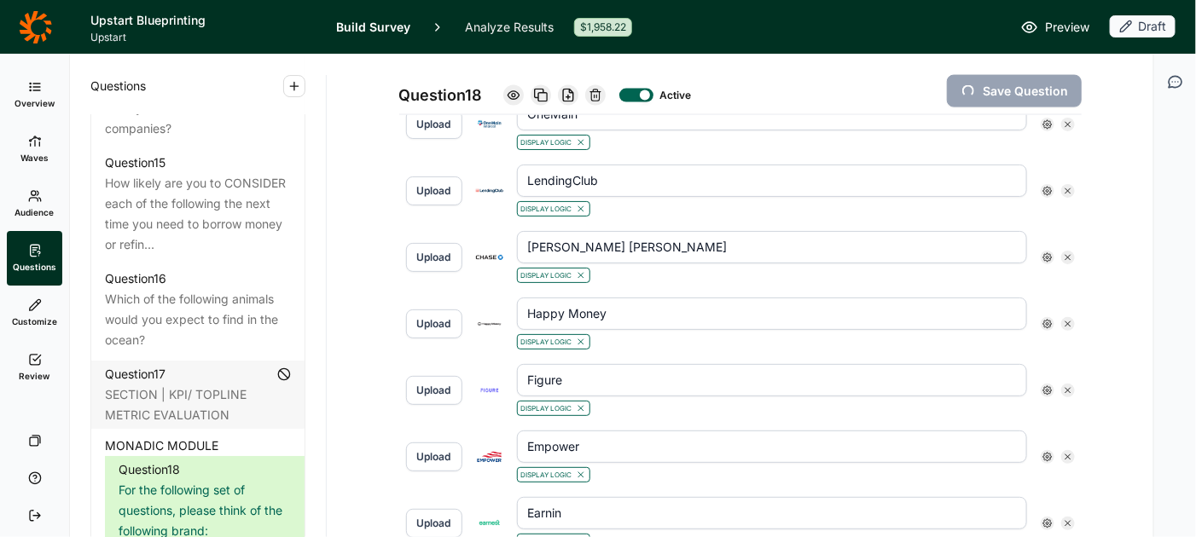
type input "Happy Money"
type input "[PERSON_NAME] [PERSON_NAME]"
type input "LendingClub"
type input "OneMain"
type input "Prosper"
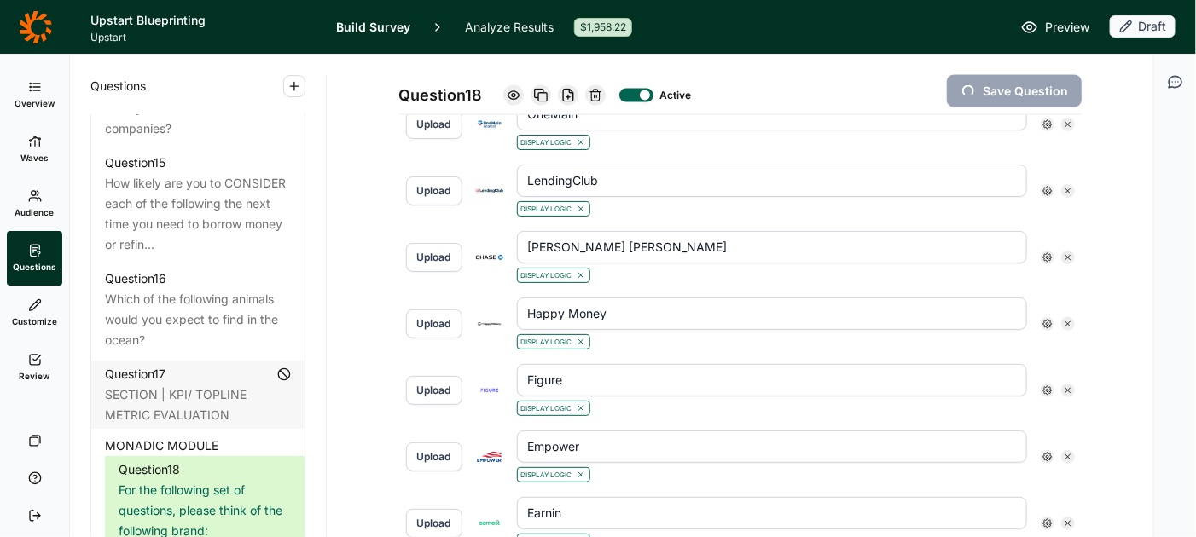
type input "SoFi"
type input "Upgrade"
type input "Upstart"
type input "[PERSON_NAME] Fargo"
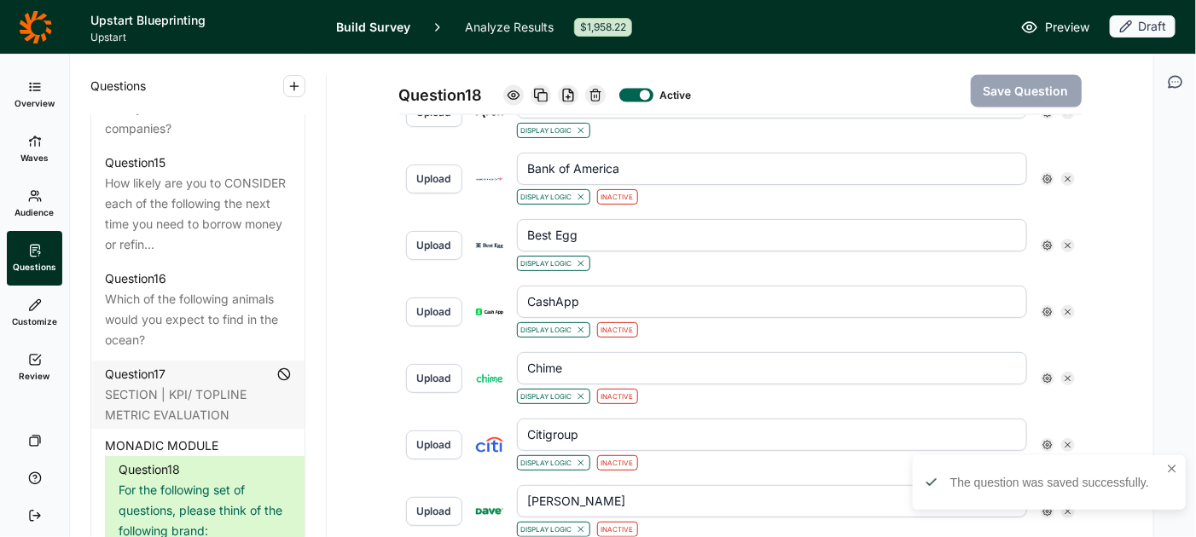
scroll to position [949, 0]
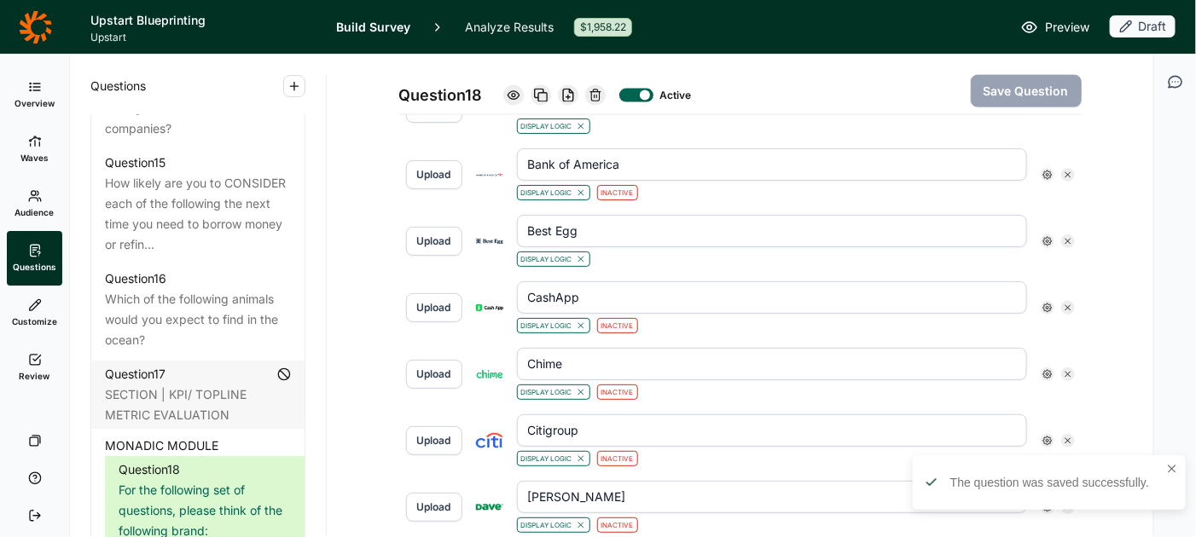
click at [1049, 171] on use at bounding box center [1047, 175] width 9 height 9
click at [1063, 271] on div at bounding box center [1062, 265] width 14 height 14
click at [1055, 264] on input "Is Active" at bounding box center [1055, 264] width 0 height 0
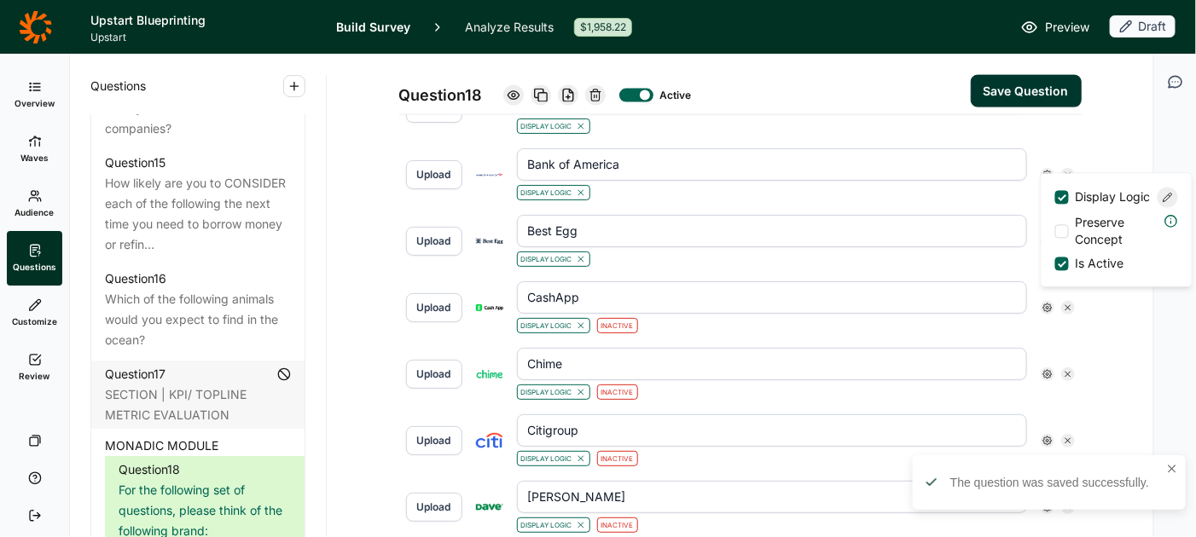
click at [1022, 91] on button "Save Question" at bounding box center [1025, 91] width 111 height 32
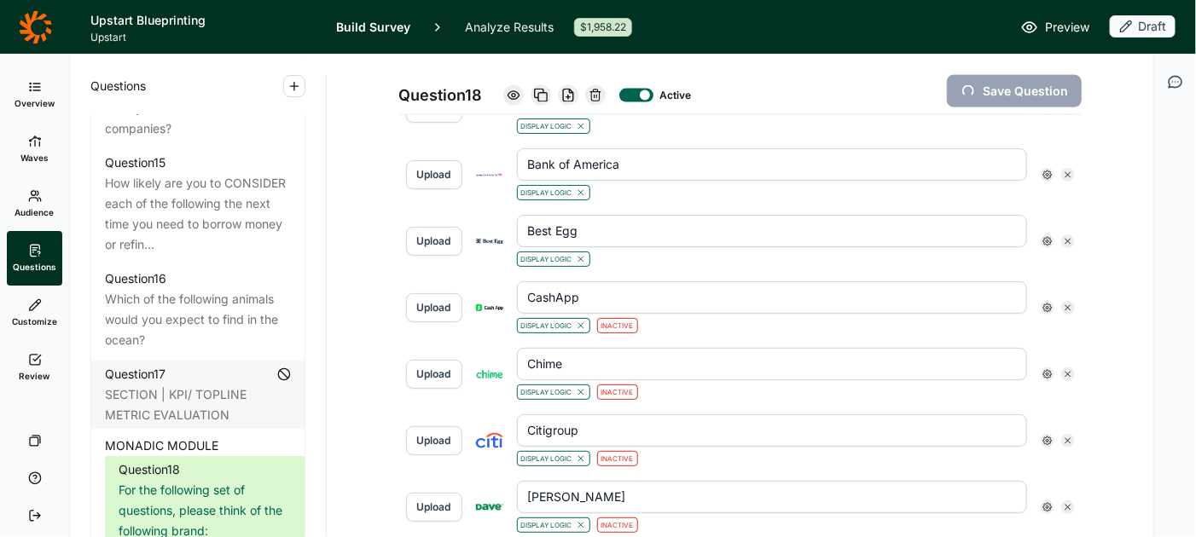
type input "[PERSON_NAME] Fargo"
type input "Upstart"
type input "Upgrade"
type input "SoFi"
type input "Prosper"
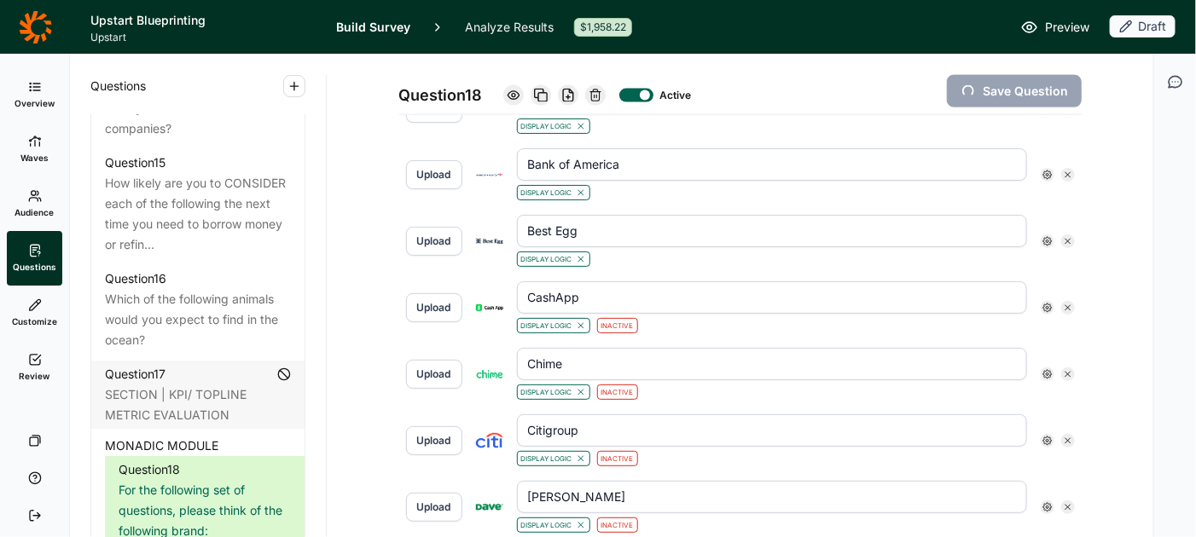
type input "OneMain"
type input "LendingClub"
type input "[PERSON_NAME] [PERSON_NAME]"
type input "Happy Money"
type input "Figure"
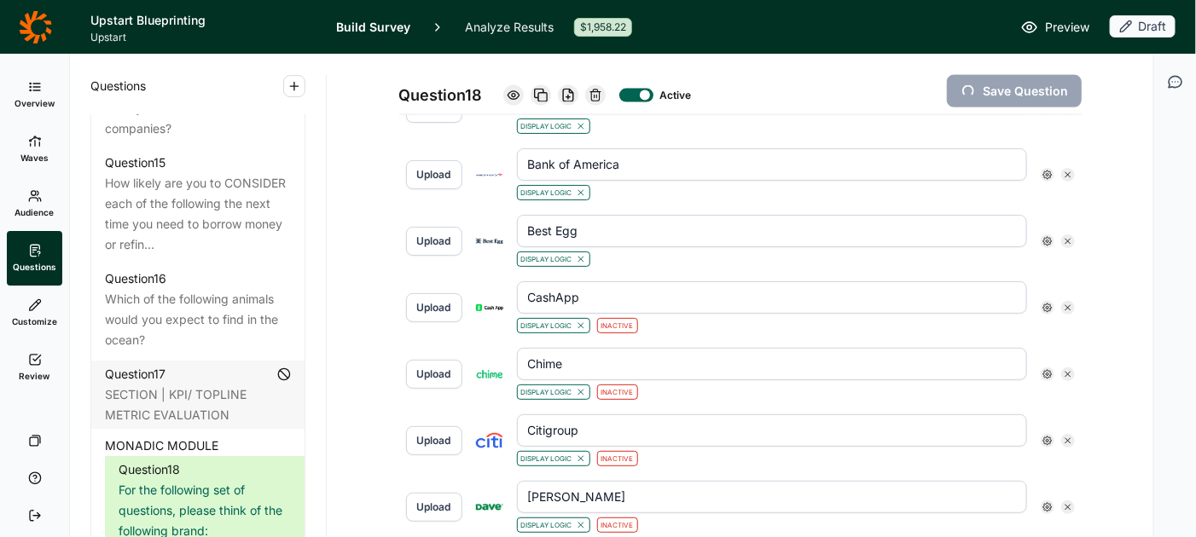
type input "Empower"
type input "Earnin"
type input "[PERSON_NAME]"
type input "Citigroup"
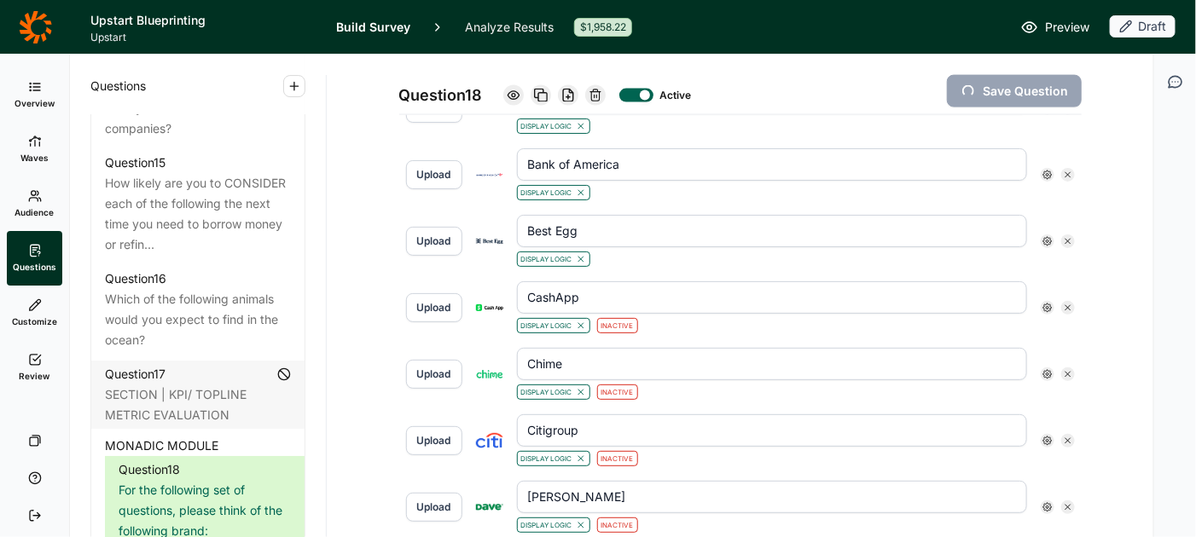
type input "Chime"
type input "CashApp"
type input "Best Egg"
type input "Bank of America"
type input "Aven"
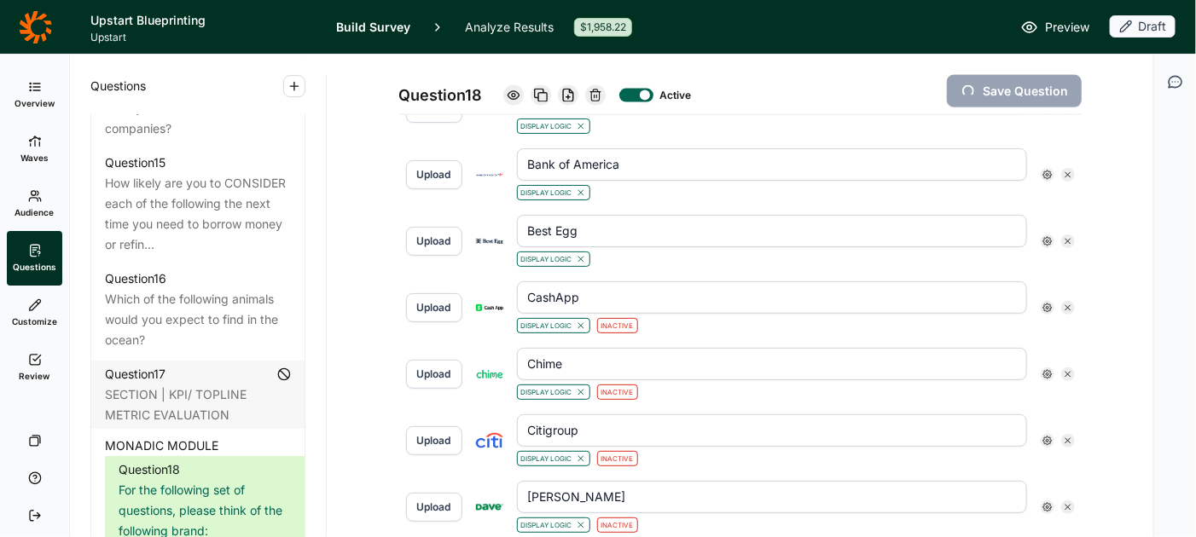
type input "Avant"
type input "Affirm"
type input "Klarna"
type input "Rocket Mortgage"
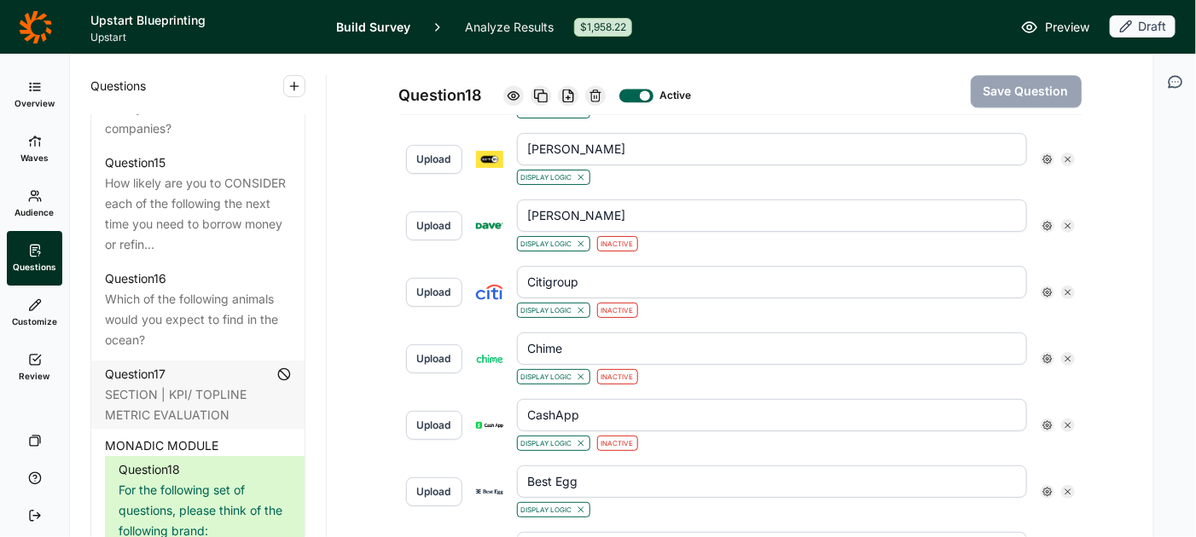
scroll to position [1482, 0]
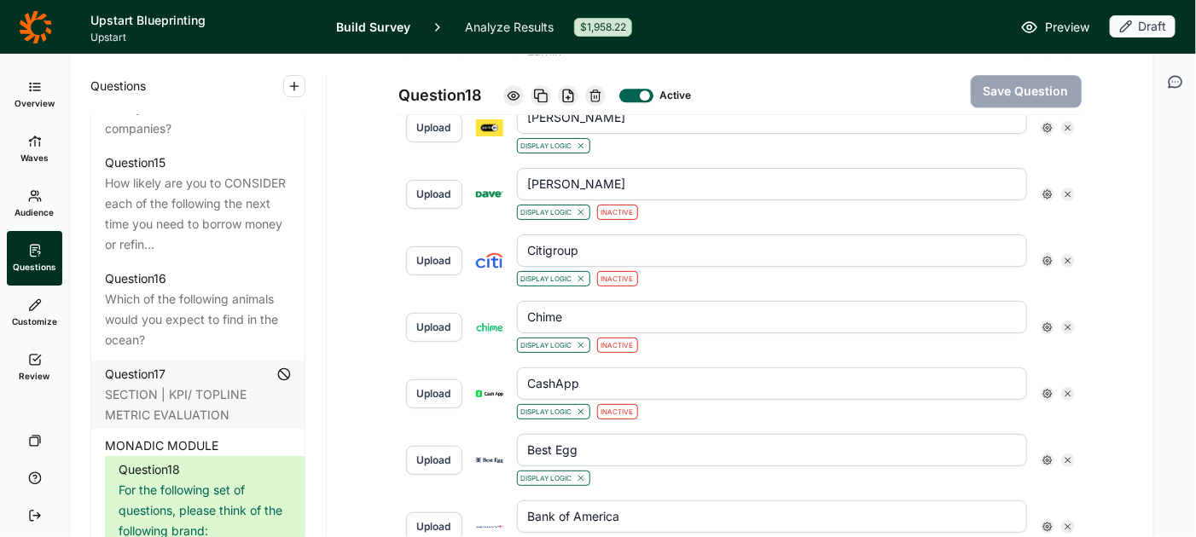
click at [1042, 189] on icon at bounding box center [1047, 194] width 10 height 10
click at [1063, 286] on div at bounding box center [1062, 279] width 14 height 14
click at [1055, 279] on input "Is Active" at bounding box center [1055, 279] width 0 height 0
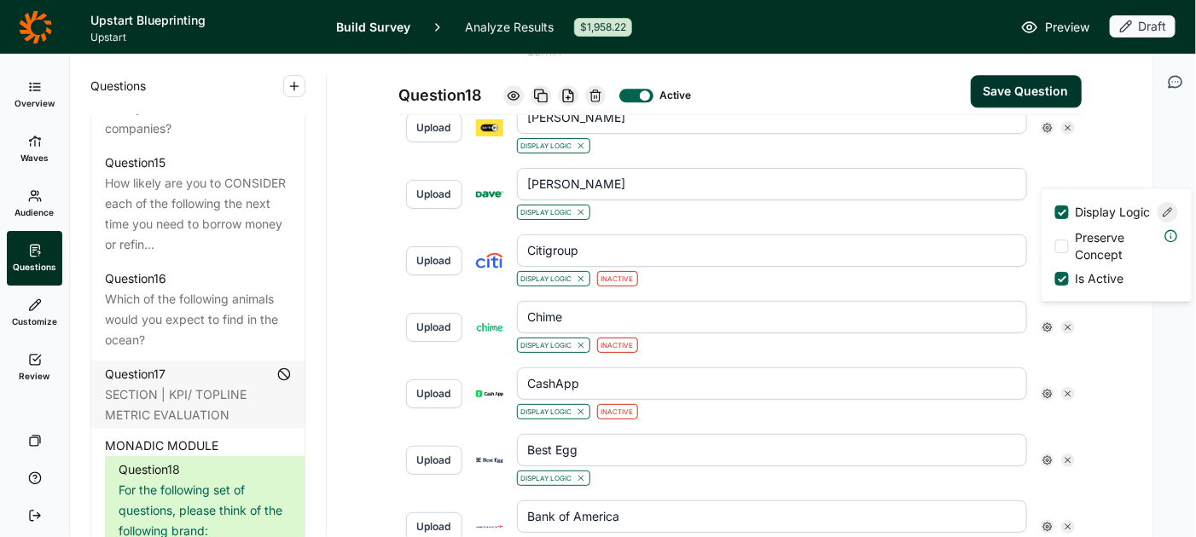
click at [1040, 93] on button "Save Question" at bounding box center [1025, 91] width 111 height 32
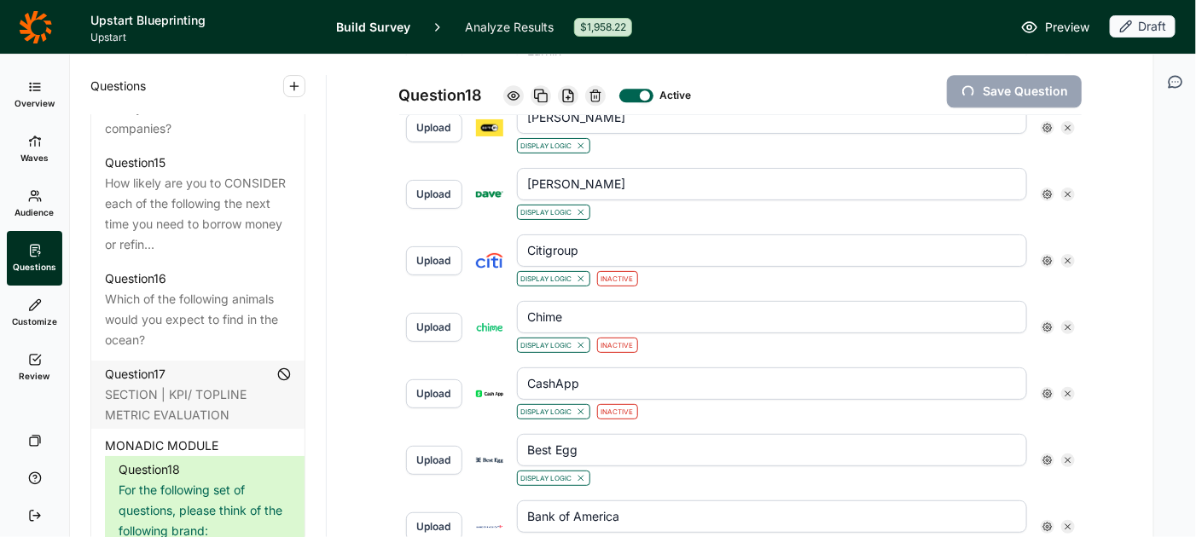
type input "Rocket Mortgage"
type input "Klarna"
type input "Affirm"
type input "Avant"
type input "Aven"
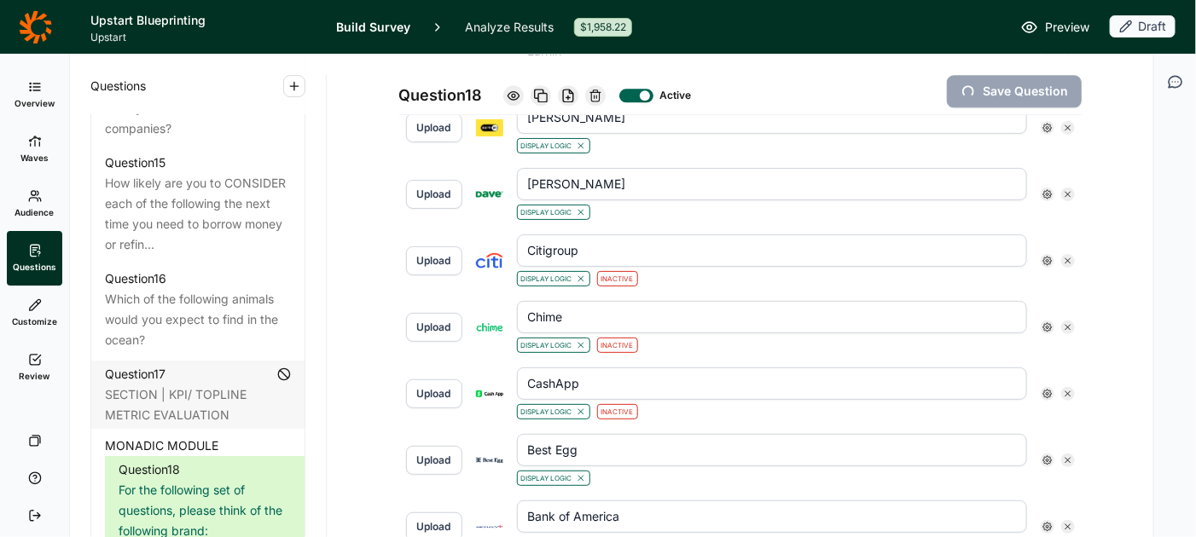
type input "Bank of America"
type input "Best Egg"
type input "CashApp"
type input "Chime"
type input "Citigroup"
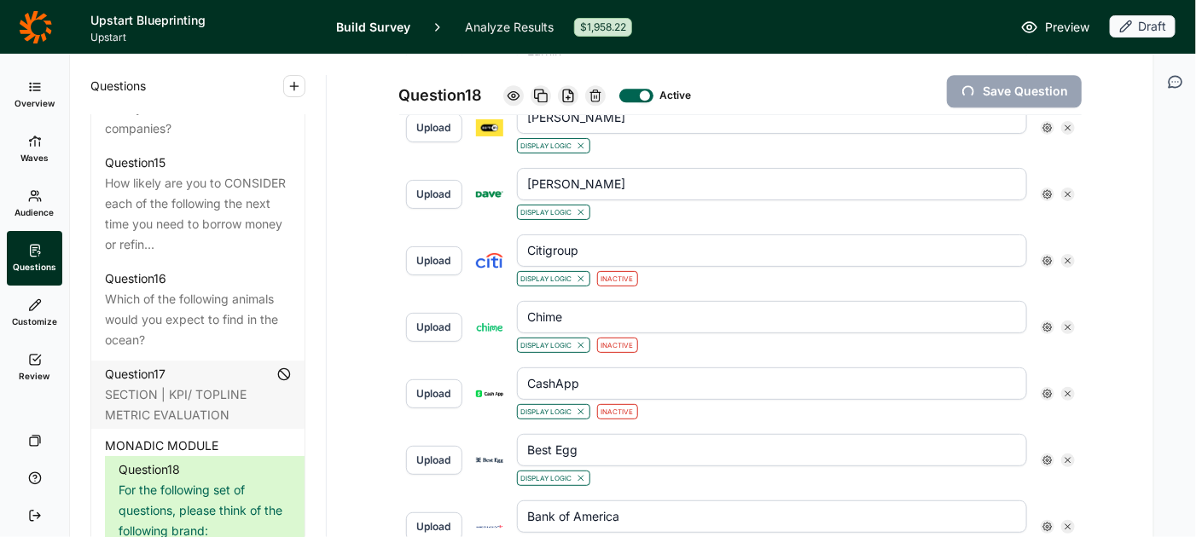
type input "[PERSON_NAME]"
type input "Earnin"
type input "Empower"
type input "Figure"
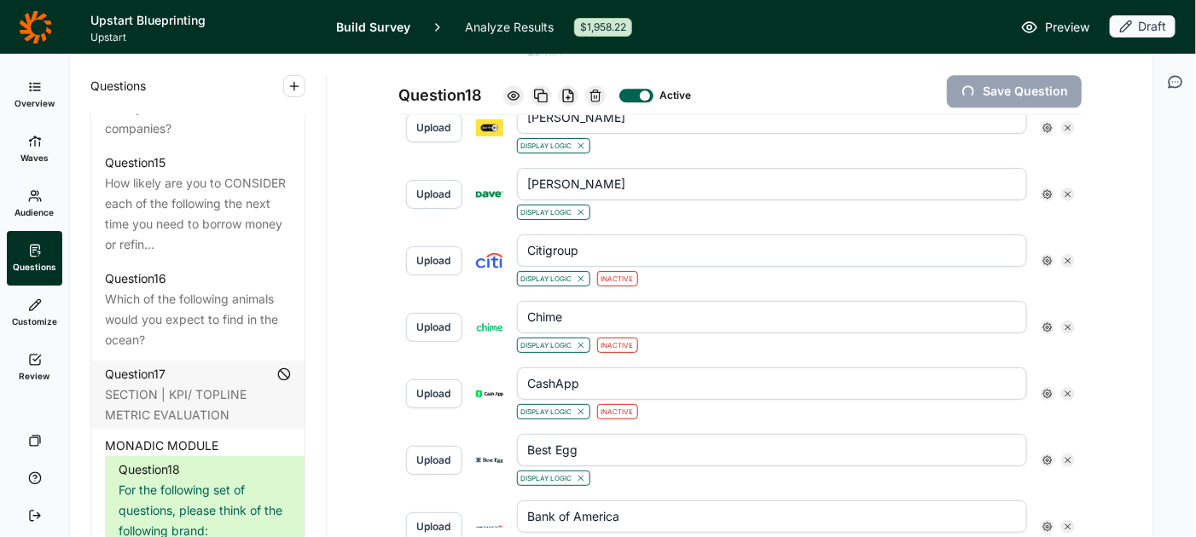
type input "Happy Money"
type input "[PERSON_NAME] [PERSON_NAME]"
type input "LendingClub"
type input "OneMain"
type input "Prosper"
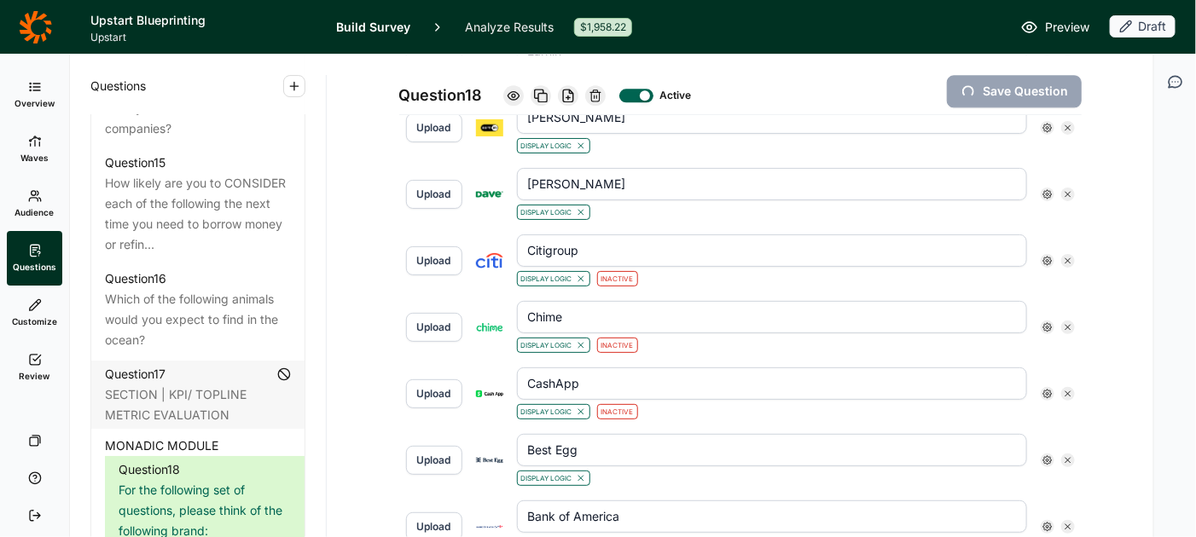
type input "SoFi"
type input "Upgrade"
type input "Upstart"
type input "[PERSON_NAME] Fargo"
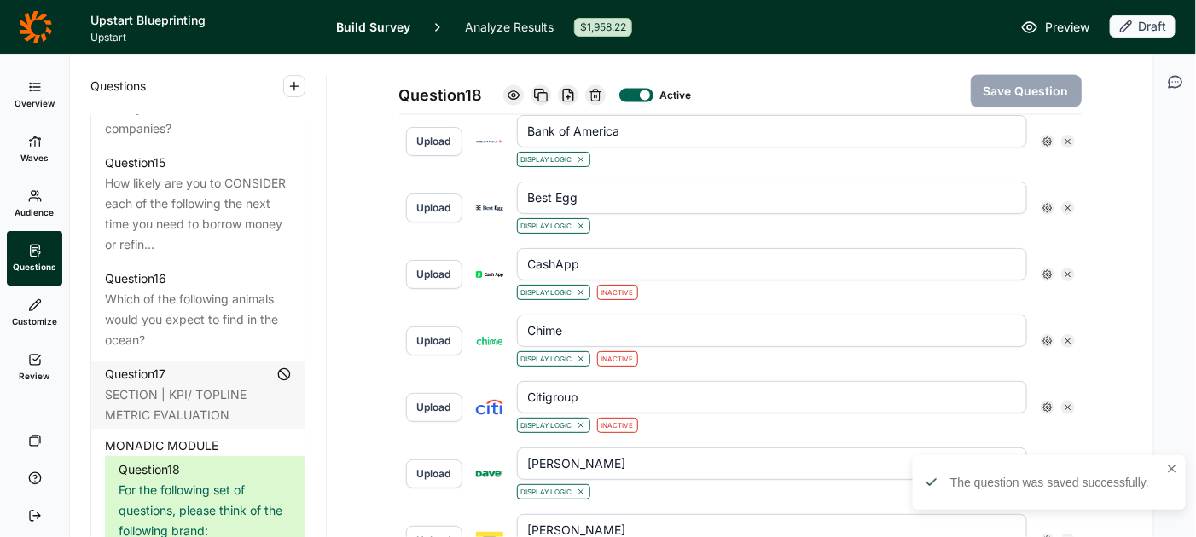
scroll to position [983, 0]
click at [1045, 269] on use at bounding box center [1047, 273] width 9 height 9
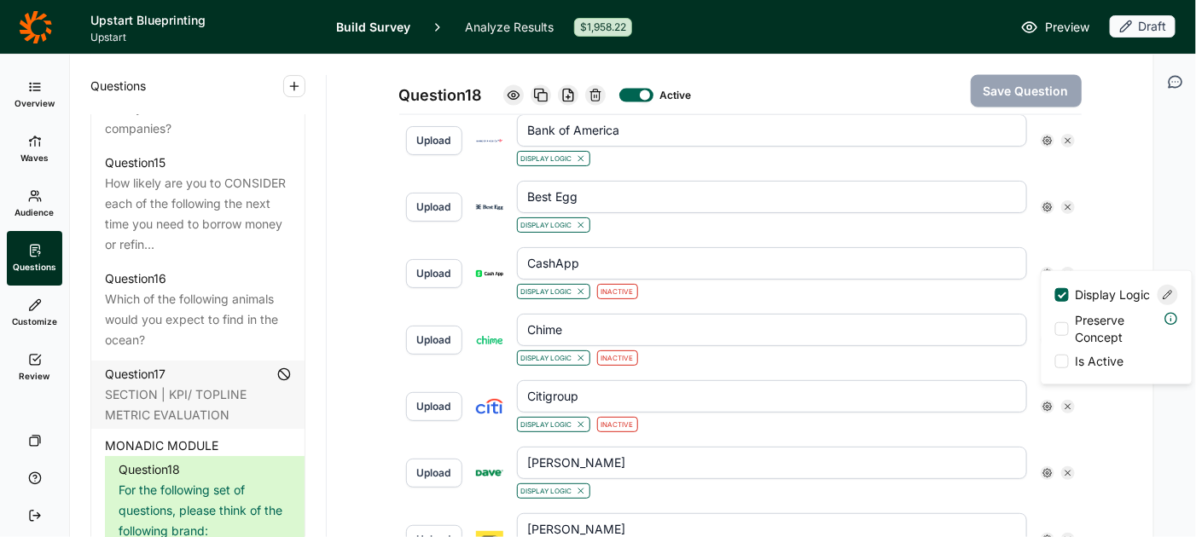
click at [1064, 368] on div at bounding box center [1062, 362] width 14 height 14
click at [1055, 362] on input "Is Active" at bounding box center [1055, 362] width 0 height 0
click at [1035, 94] on button "Save Question" at bounding box center [1025, 91] width 111 height 32
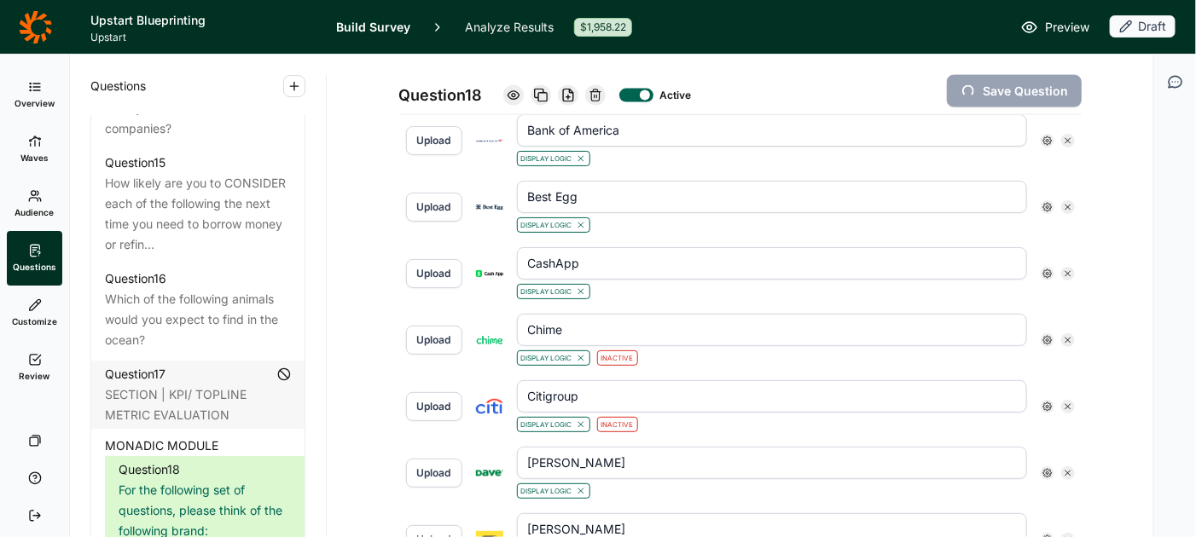
type input "[PERSON_NAME] Fargo"
type input "Upstart"
type input "Upgrade"
type input "SoFi"
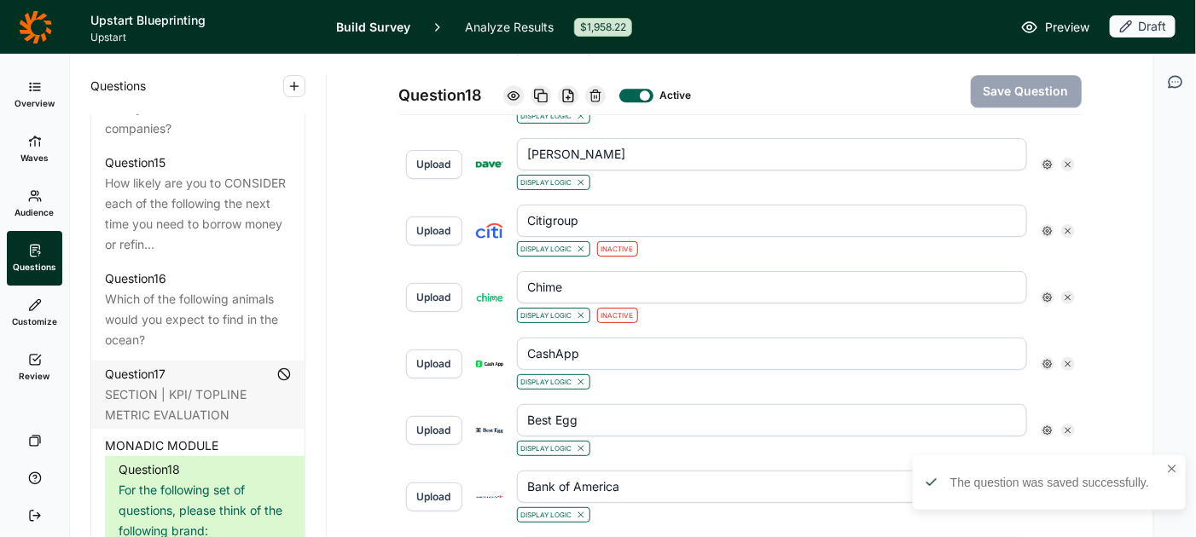
scroll to position [1514, 0]
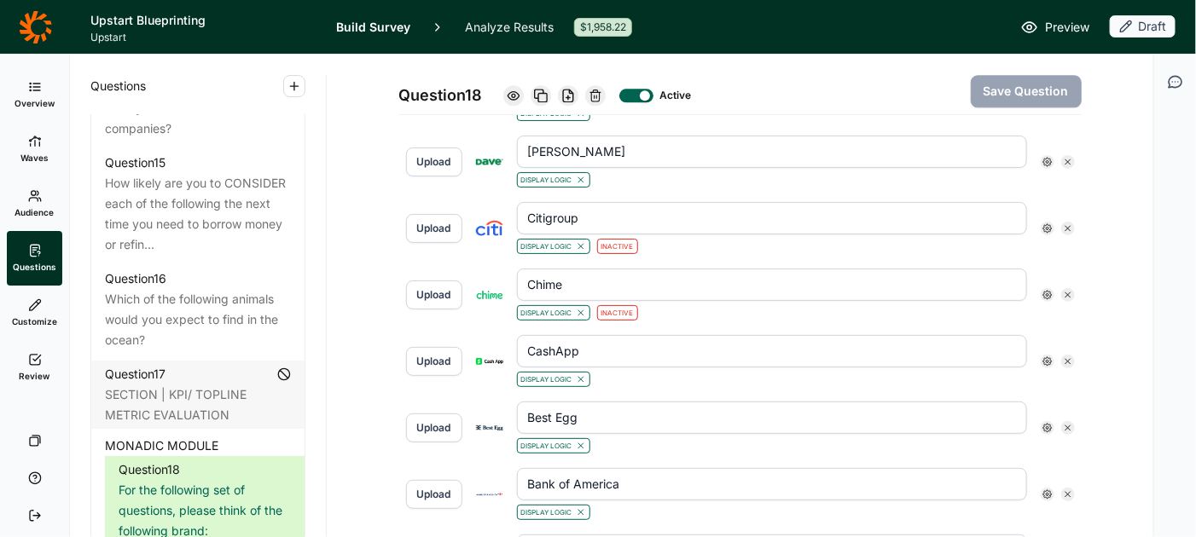
click at [1045, 224] on use at bounding box center [1047, 228] width 9 height 9
click at [1063, 319] on div at bounding box center [1062, 312] width 14 height 14
click at [1055, 312] on input "Is Active" at bounding box center [1055, 312] width 0 height 0
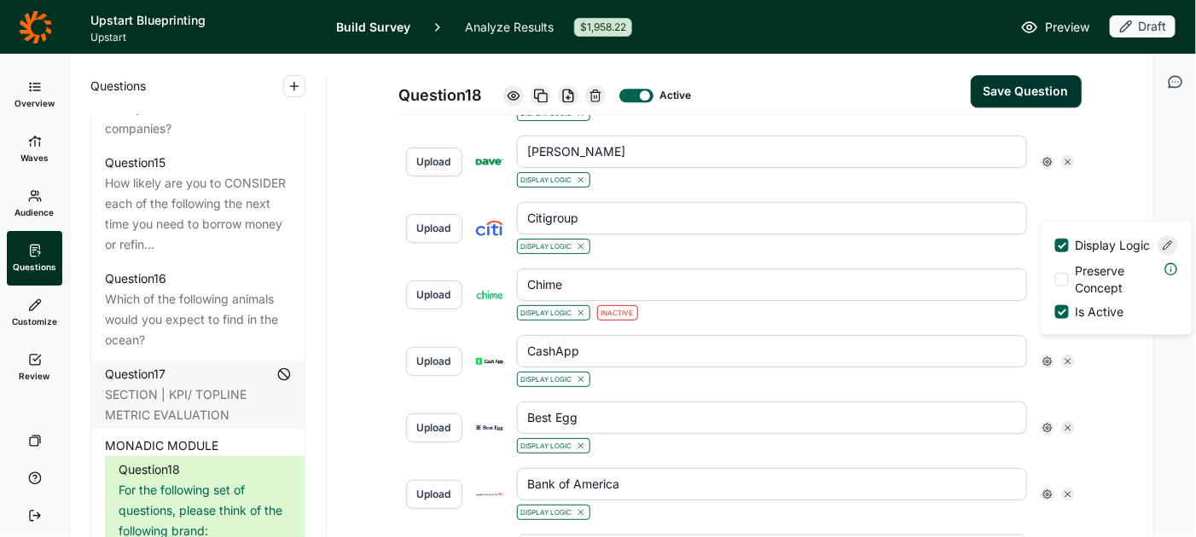
click at [1022, 80] on button "Save Question" at bounding box center [1025, 91] width 111 height 32
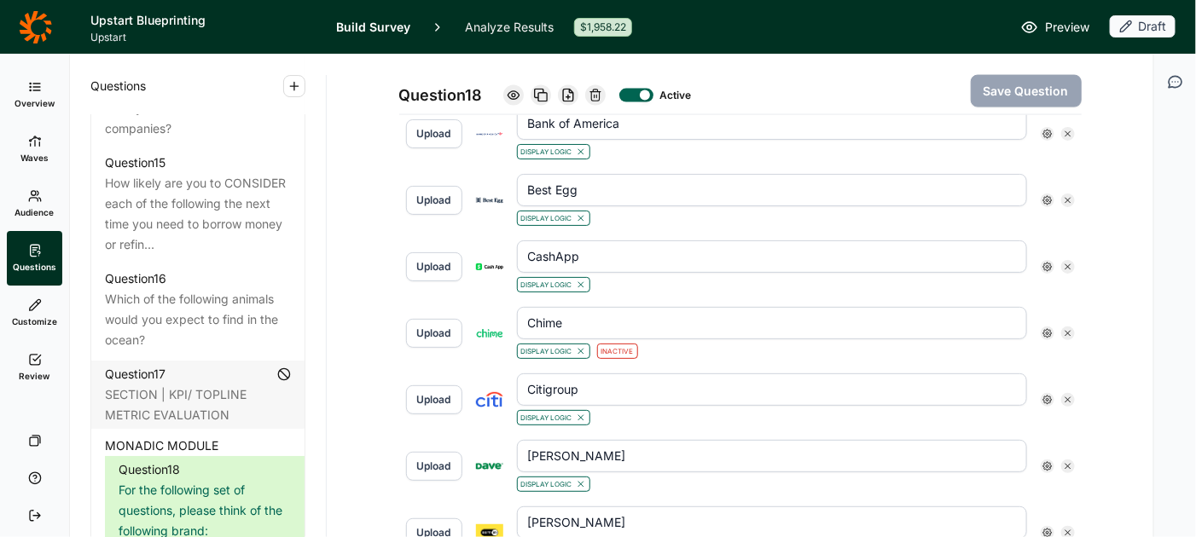
scroll to position [997, 0]
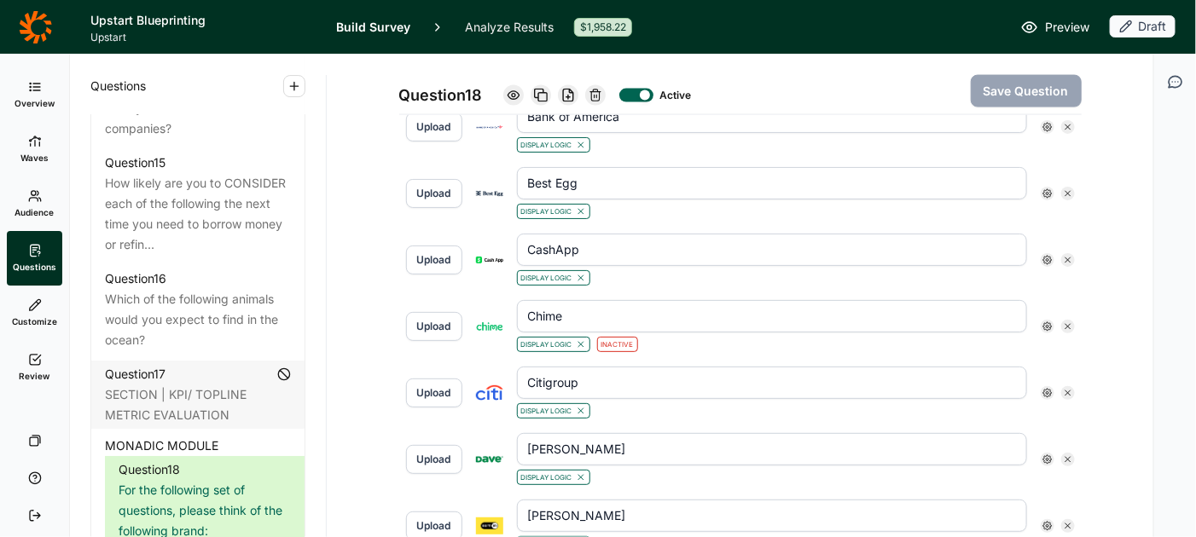
click at [1046, 321] on icon at bounding box center [1047, 326] width 10 height 10
click at [1065, 420] on div at bounding box center [1062, 414] width 14 height 14
click at [1055, 414] on input "Is Active" at bounding box center [1055, 414] width 0 height 0
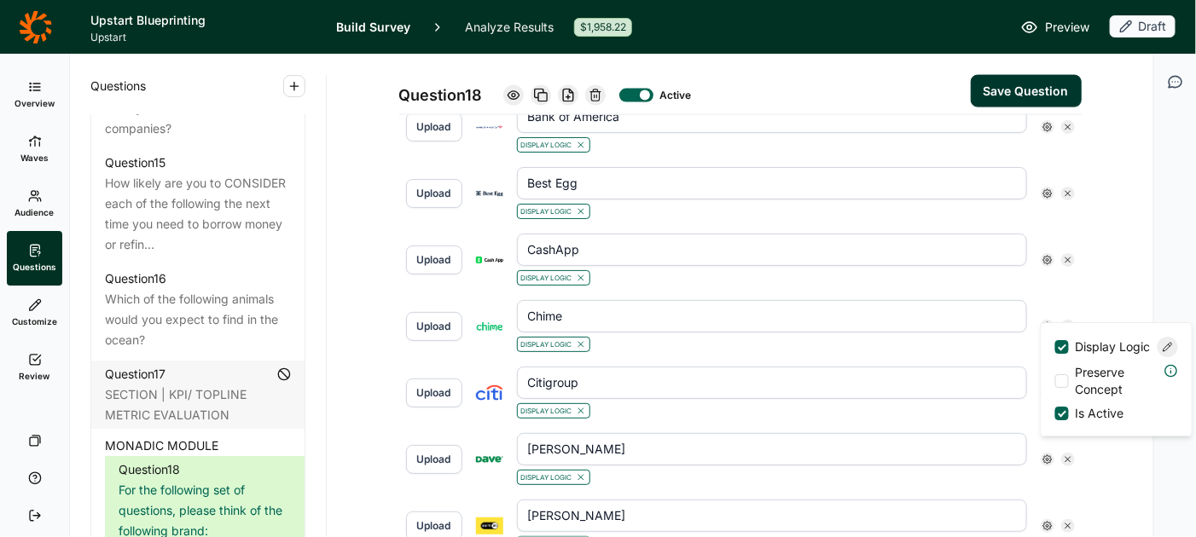
click at [1018, 97] on button "Save Question" at bounding box center [1025, 91] width 111 height 32
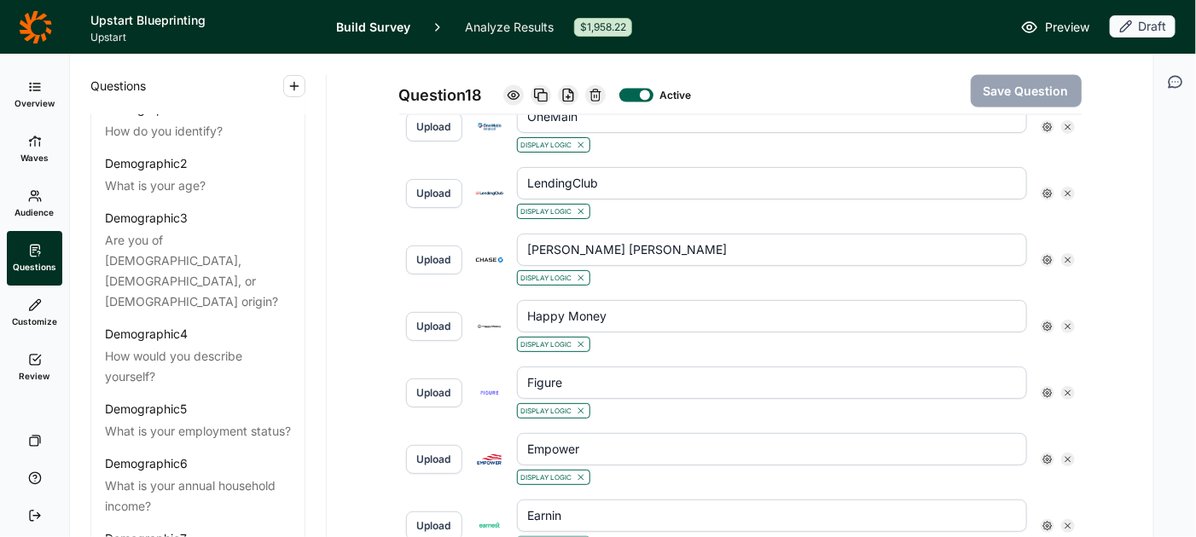
scroll to position [0, 0]
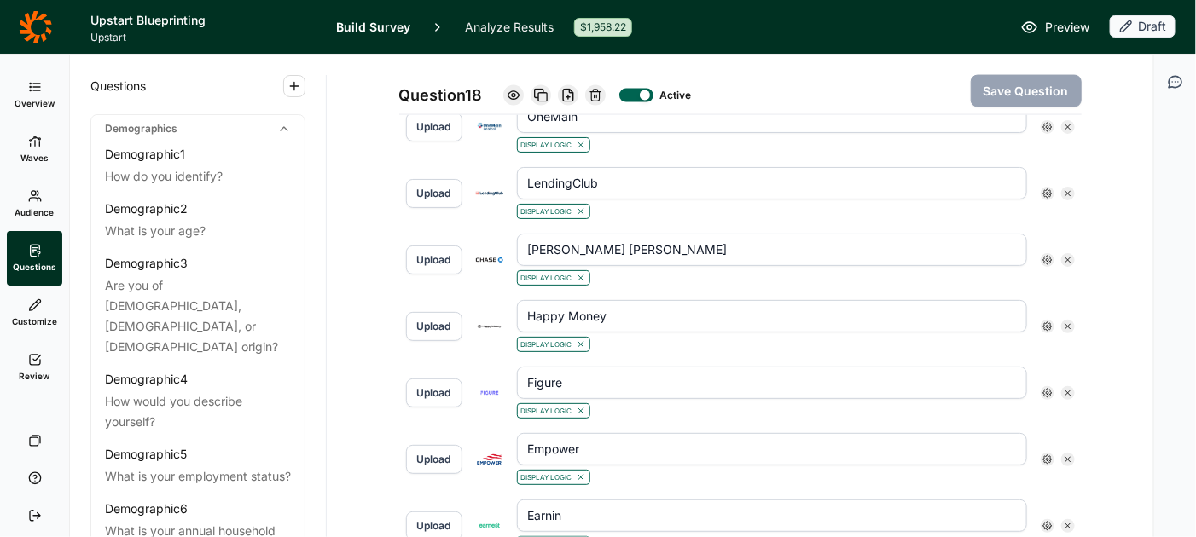
click at [1060, 25] on span "Preview" at bounding box center [1067, 27] width 44 height 20
click at [1053, 28] on span "Preview" at bounding box center [1067, 27] width 44 height 20
click at [34, 200] on icon at bounding box center [35, 196] width 14 height 14
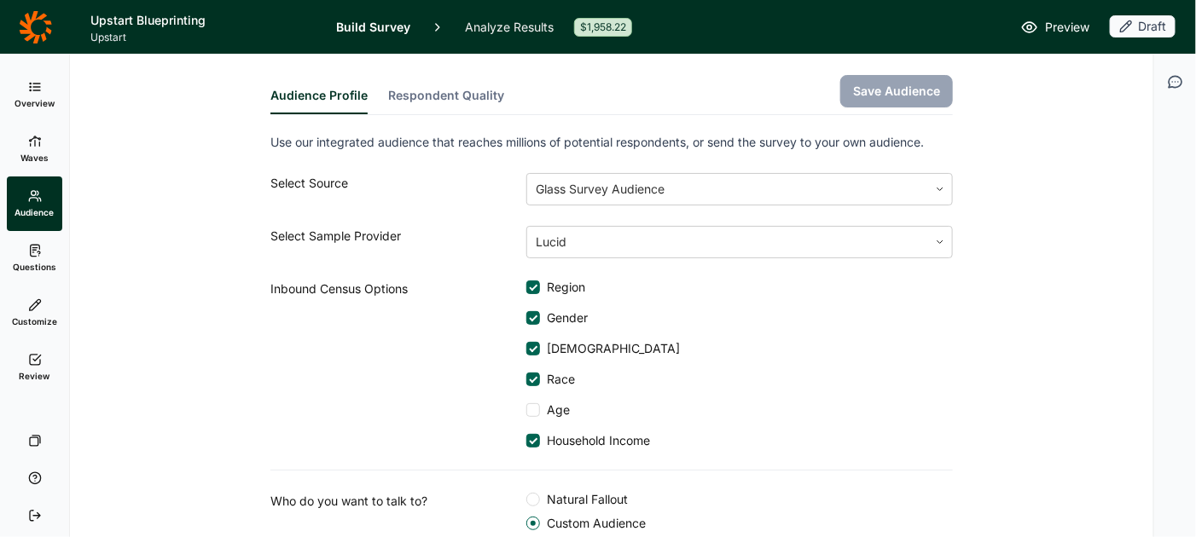
click at [474, 93] on button "Respondent Quality" at bounding box center [446, 100] width 116 height 27
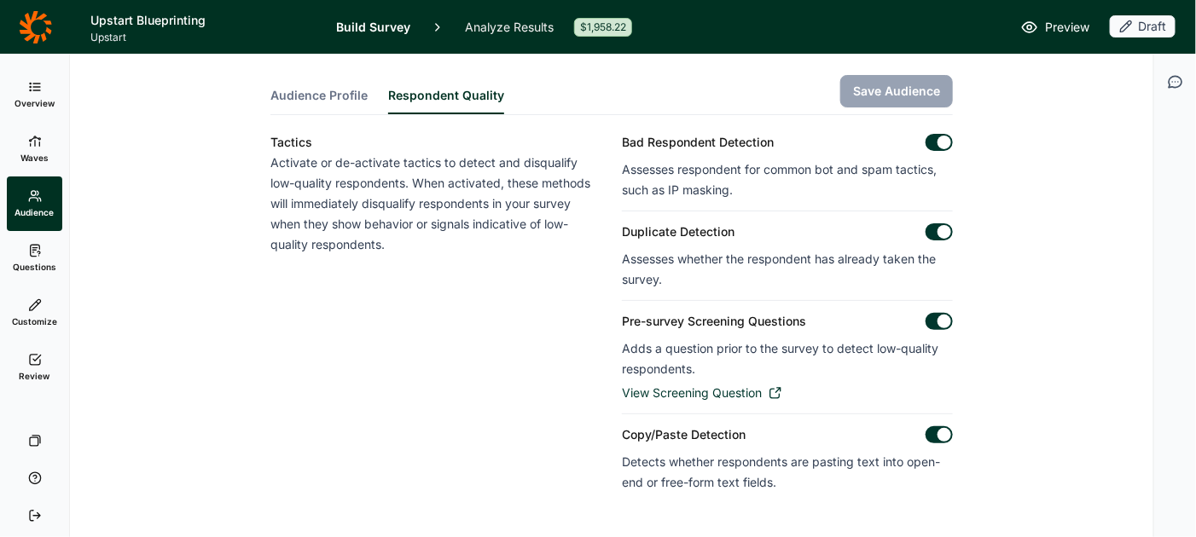
click at [325, 92] on span "Audience Profile" at bounding box center [318, 95] width 97 height 17
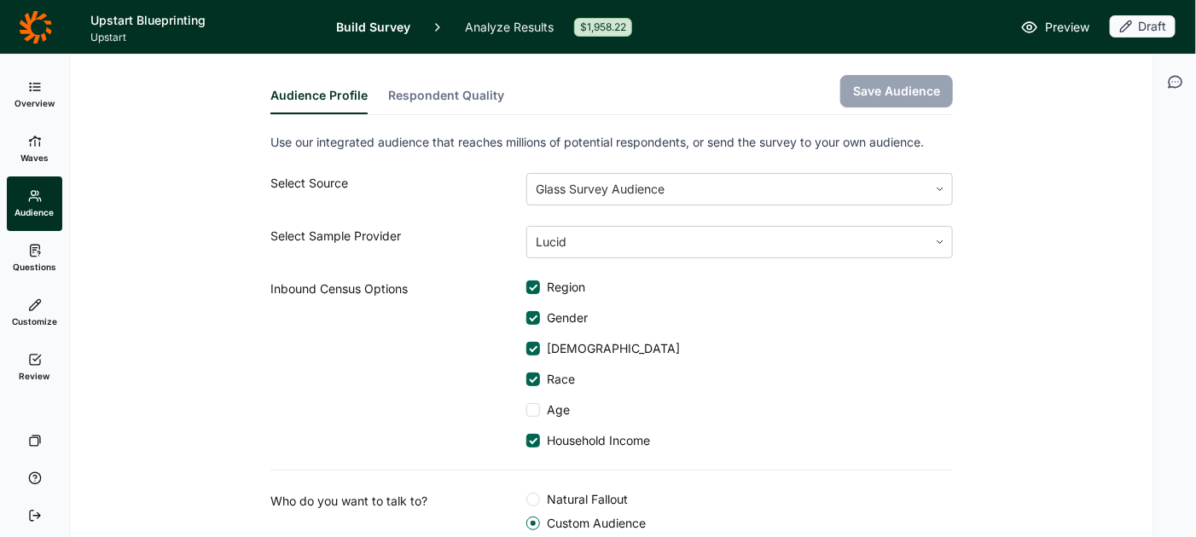
click at [44, 96] on link "Overview" at bounding box center [34, 94] width 55 height 55
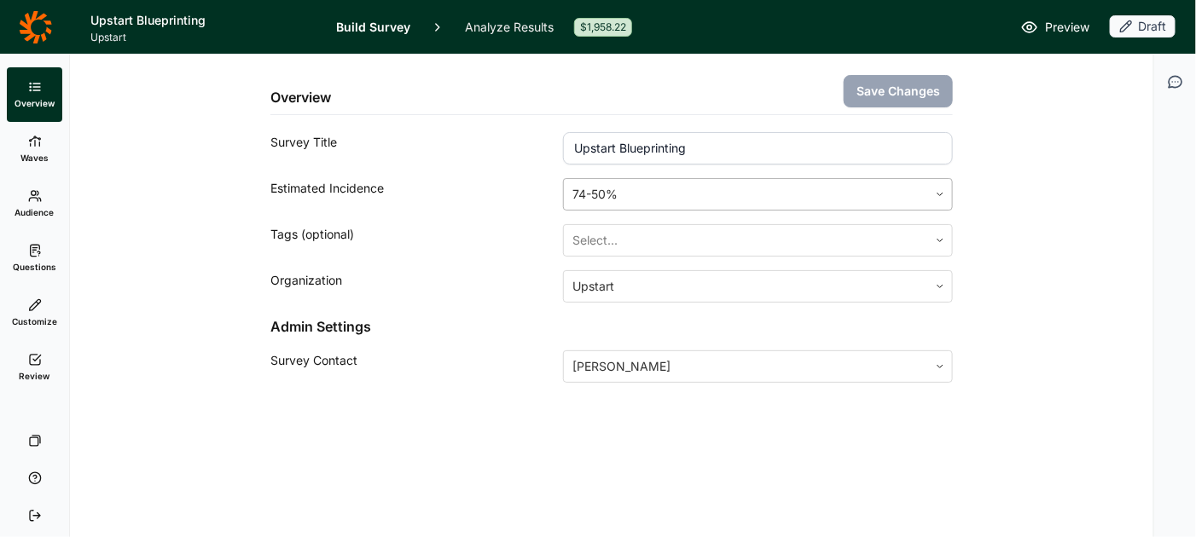
click at [945, 194] on icon at bounding box center [940, 194] width 10 height 10
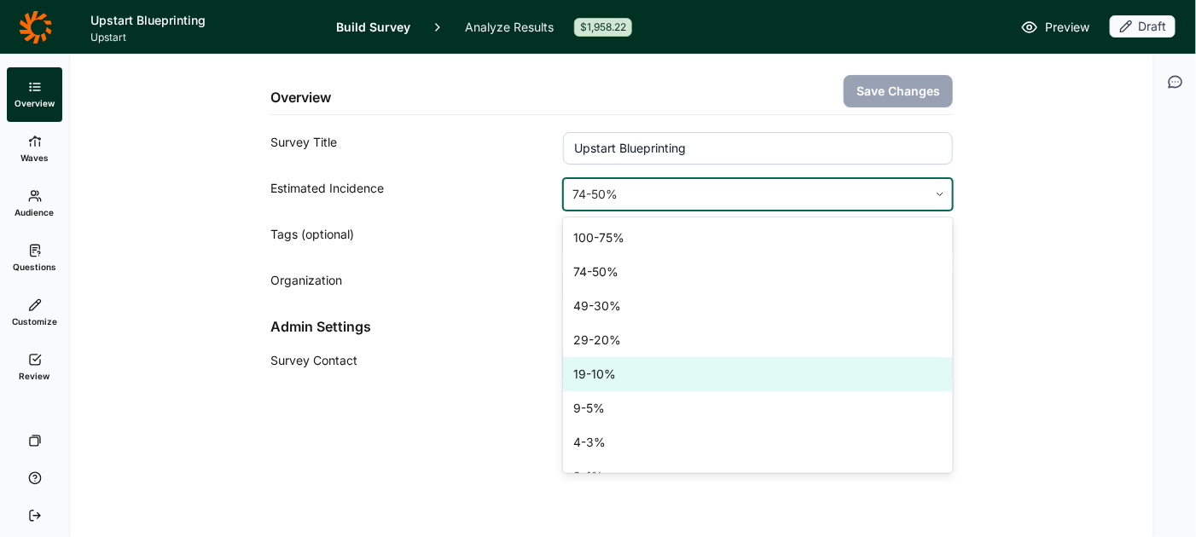
click at [717, 376] on div "19-10%" at bounding box center [758, 374] width 390 height 34
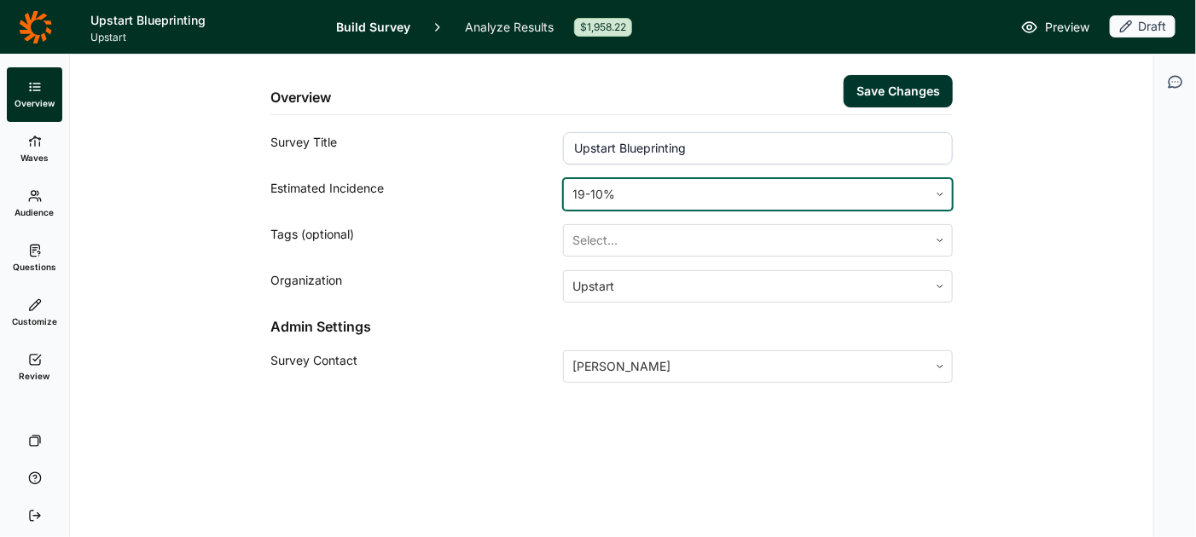
click at [873, 86] on button "Save Changes" at bounding box center [897, 91] width 109 height 32
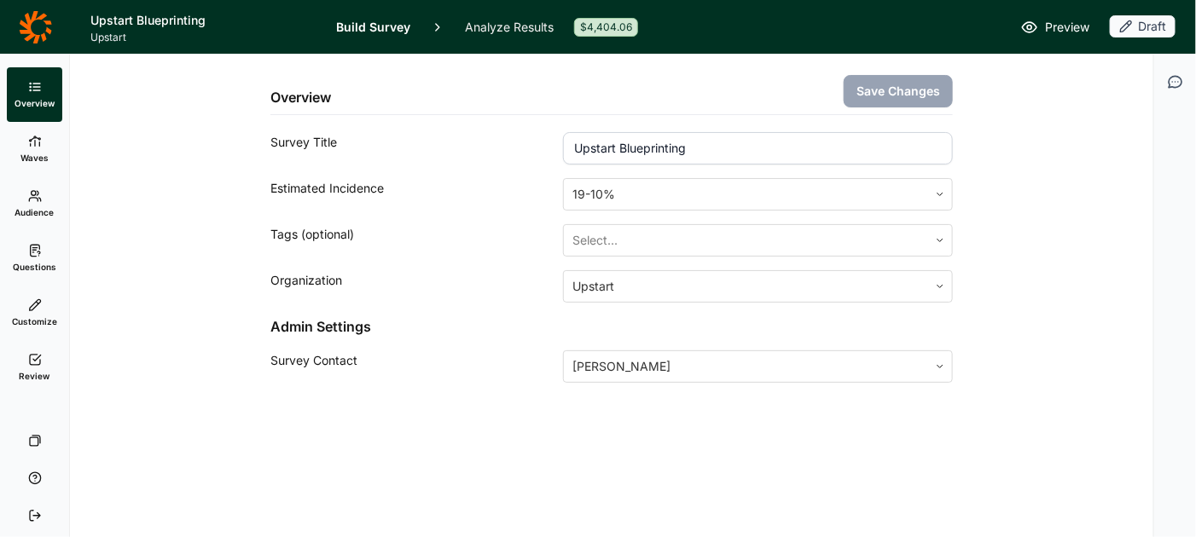
click at [32, 148] on link "Waves" at bounding box center [34, 149] width 55 height 55
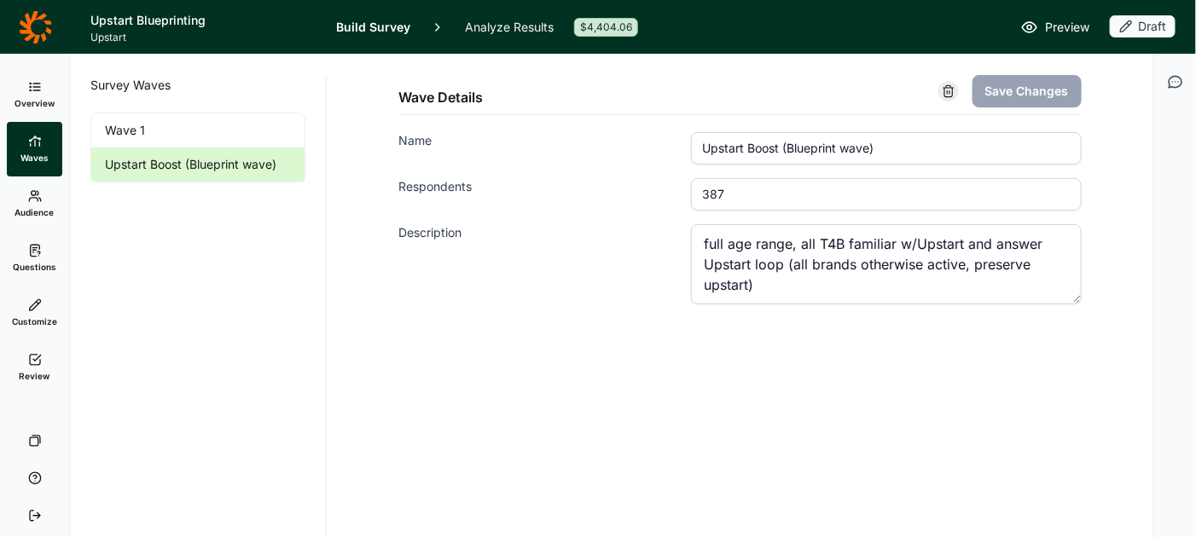
click at [36, 208] on span "Audience" at bounding box center [34, 212] width 39 height 12
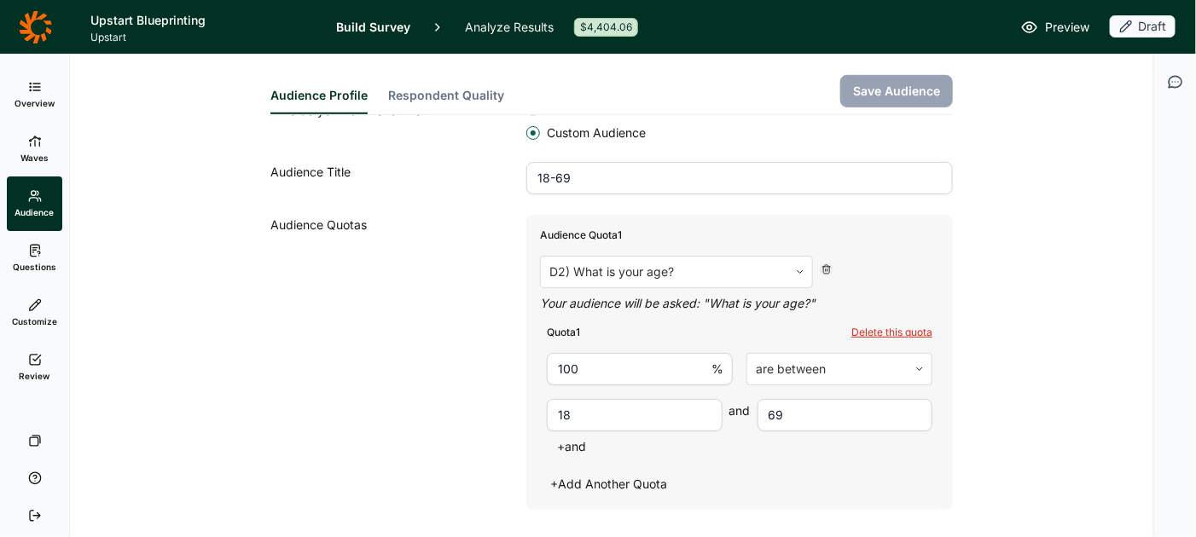
scroll to position [486, 0]
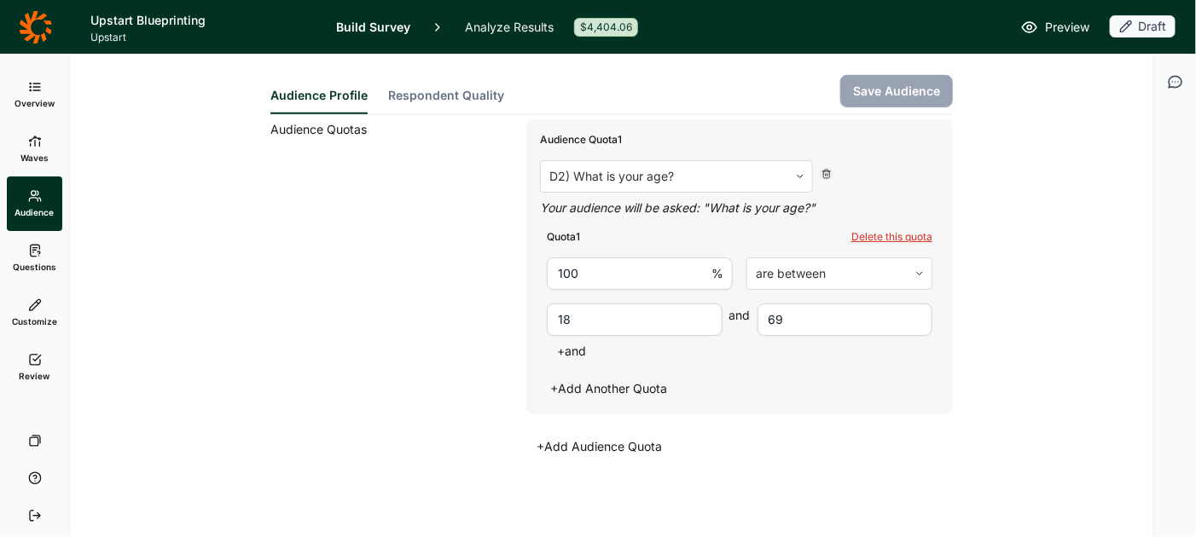
click at [40, 367] on link "Review" at bounding box center [34, 367] width 55 height 55
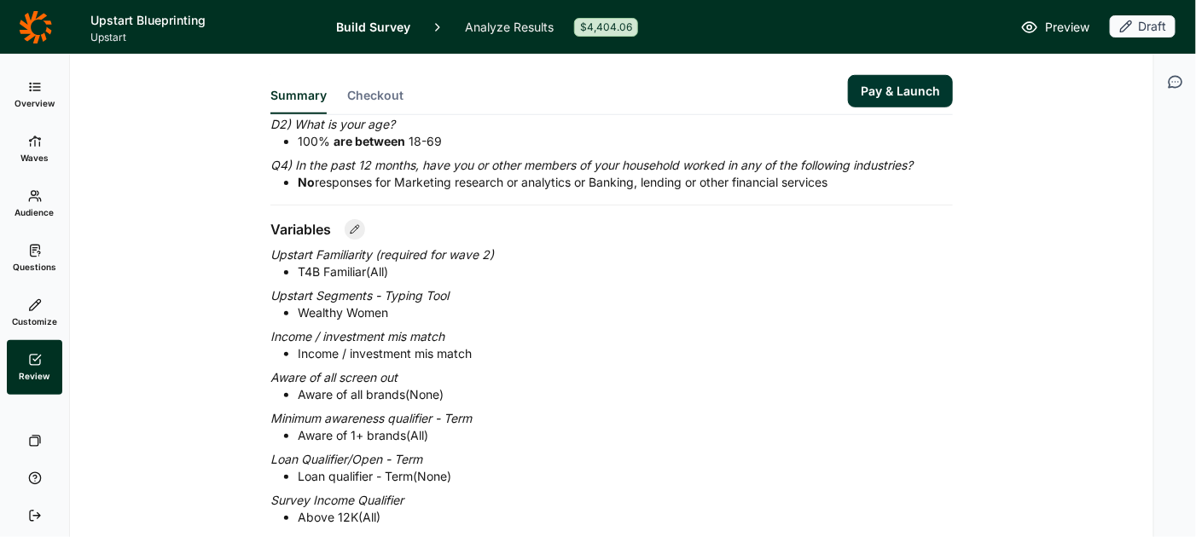
scroll to position [551, 0]
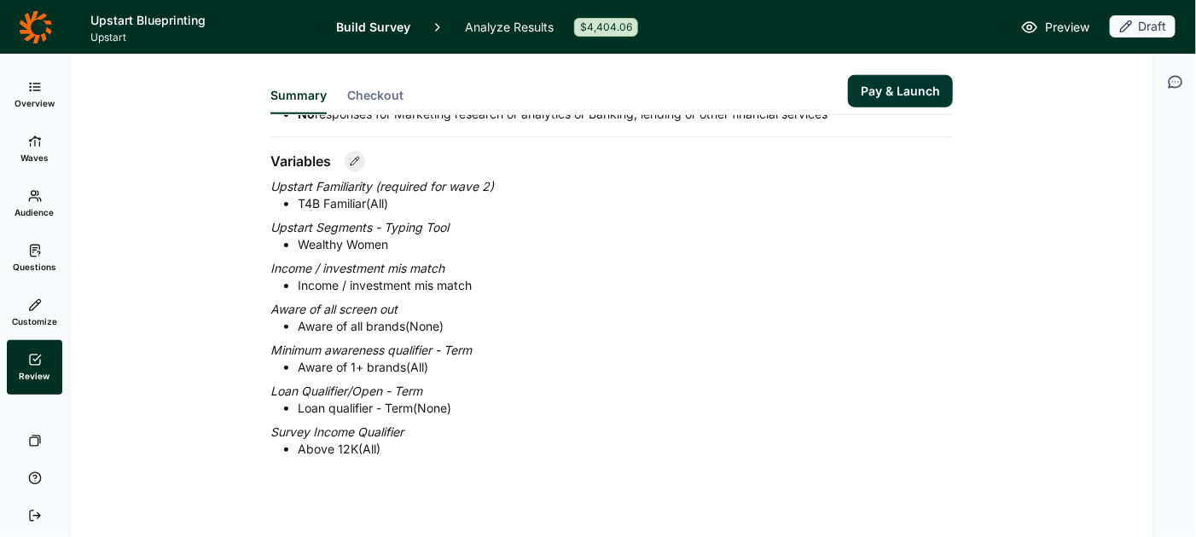
click at [908, 94] on button "Pay & Launch" at bounding box center [900, 91] width 105 height 32
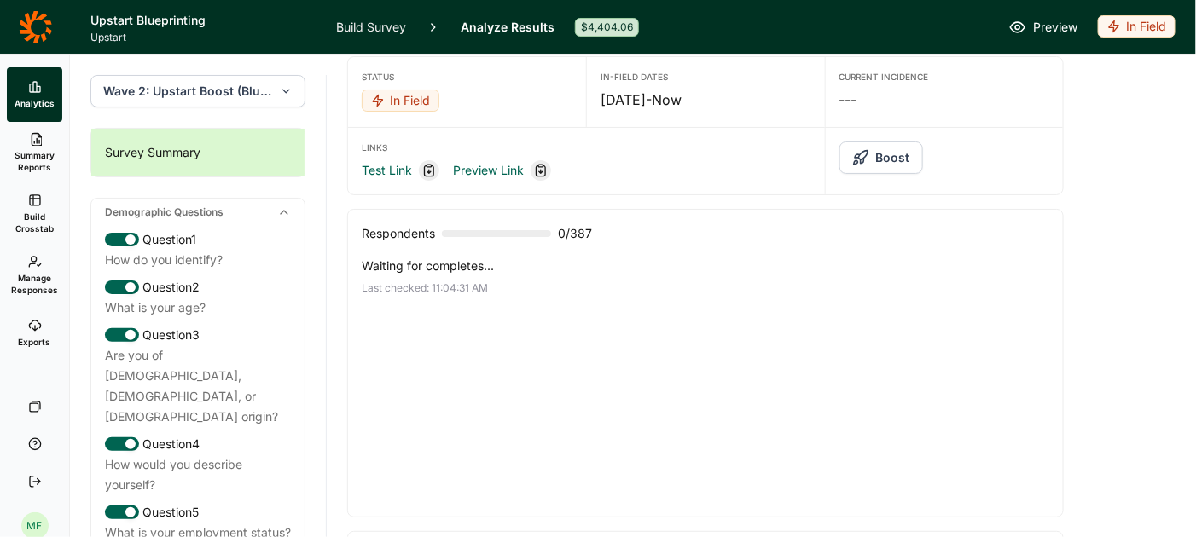
scroll to position [18, 0]
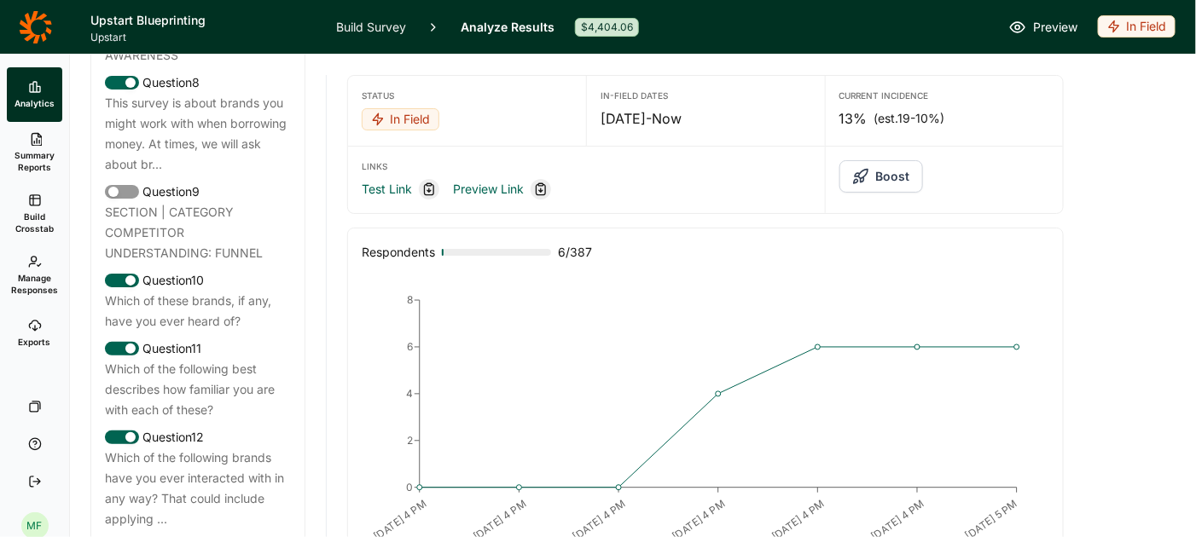
scroll to position [1527, 0]
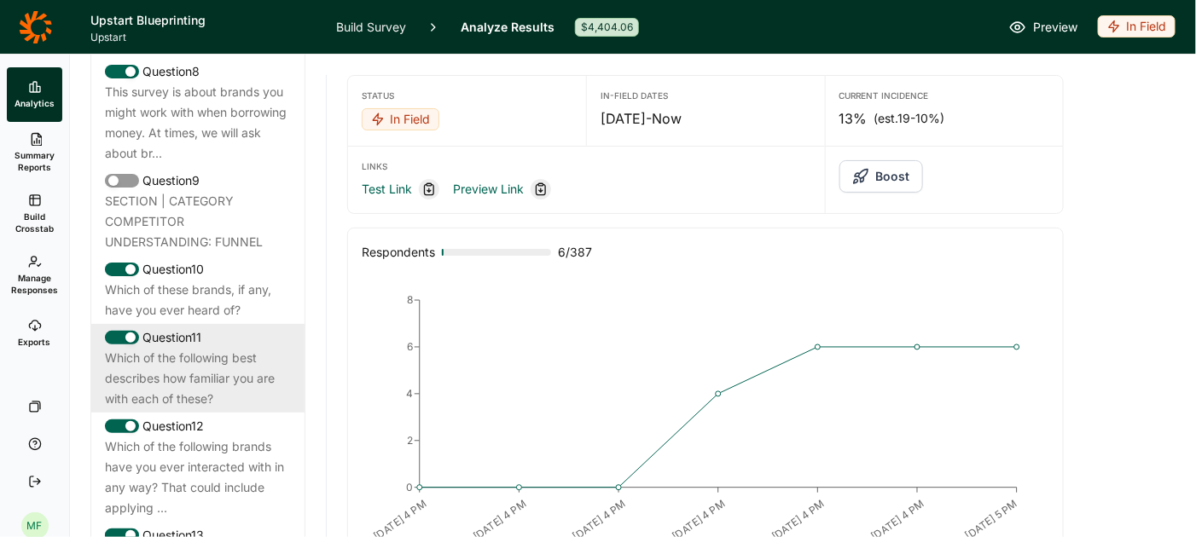
click at [216, 348] on div "Which of the following best describes how familiar you are with each of these?" at bounding box center [198, 378] width 186 height 61
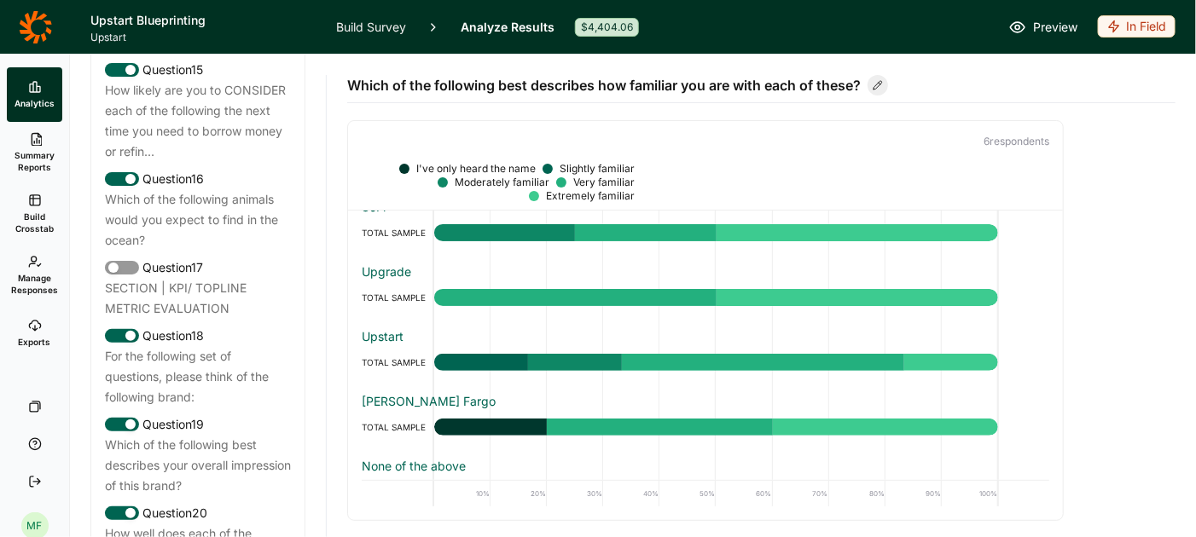
scroll to position [2175, 0]
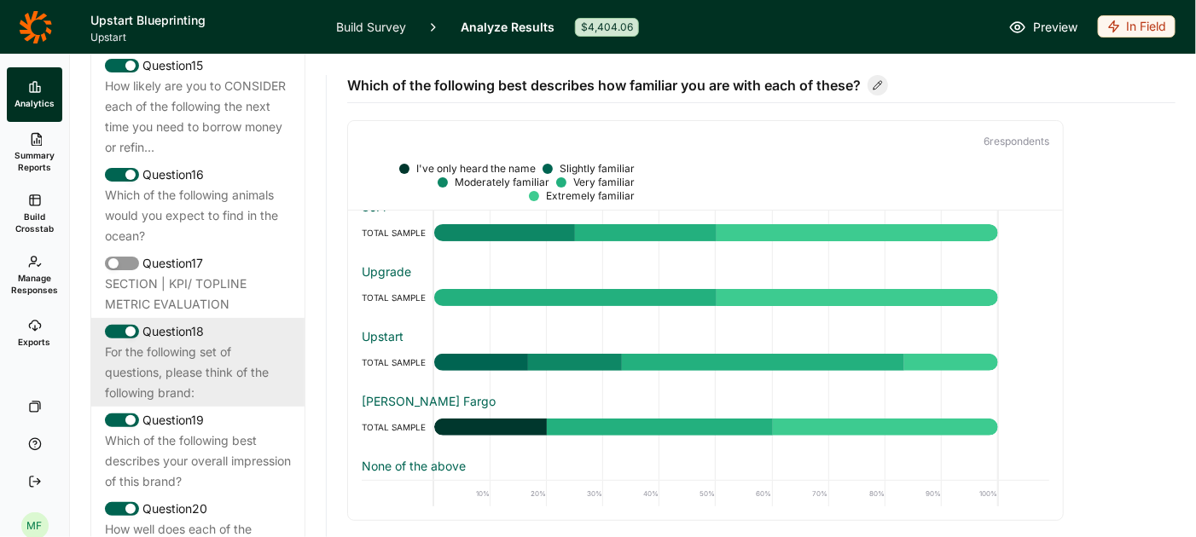
click at [193, 342] on div "For the following set of questions, please think of the following brand:" at bounding box center [198, 372] width 186 height 61
